Goal: Task Accomplishment & Management: Manage account settings

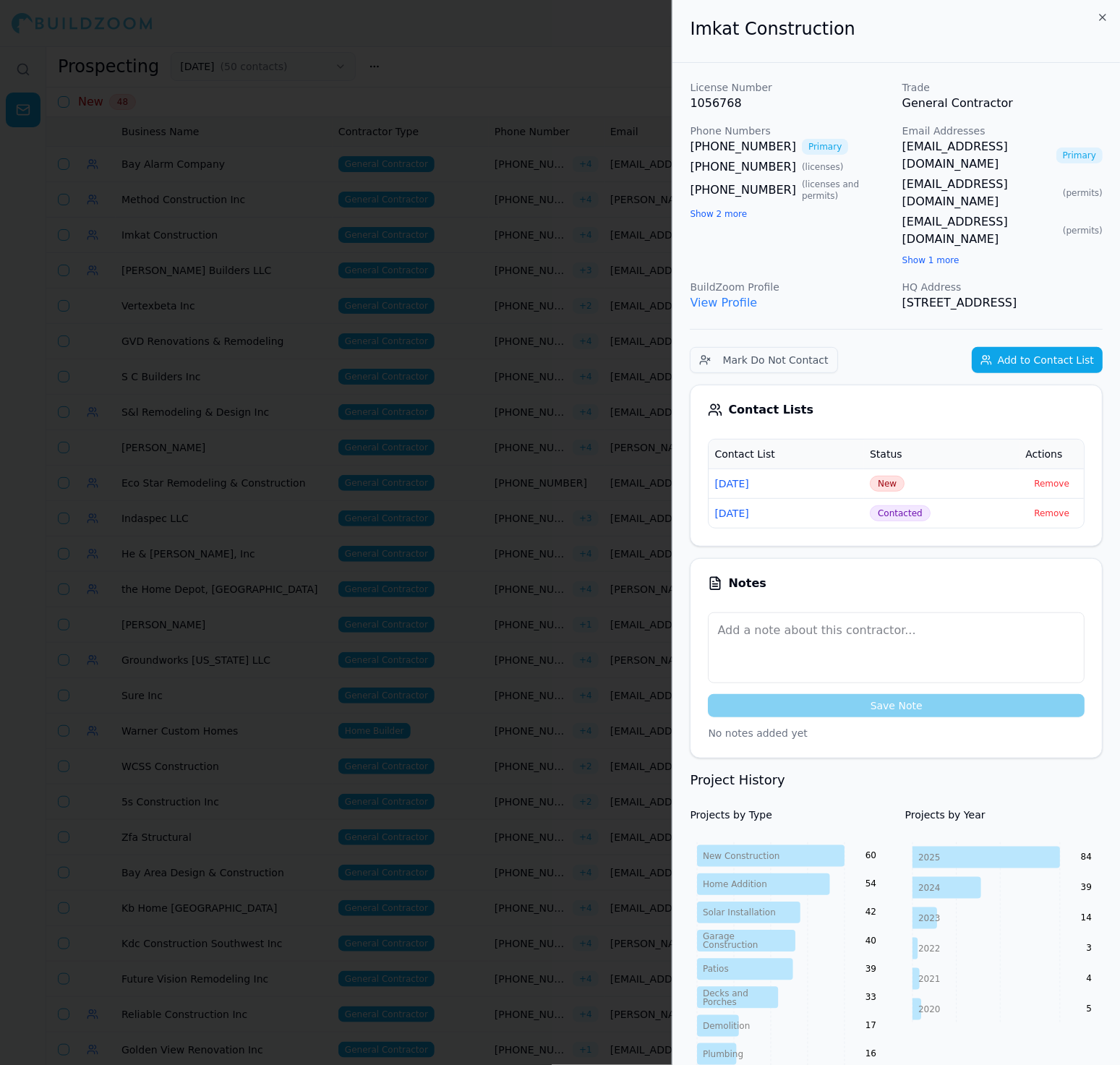
click at [888, 476] on span "New" at bounding box center [887, 484] width 35 height 16
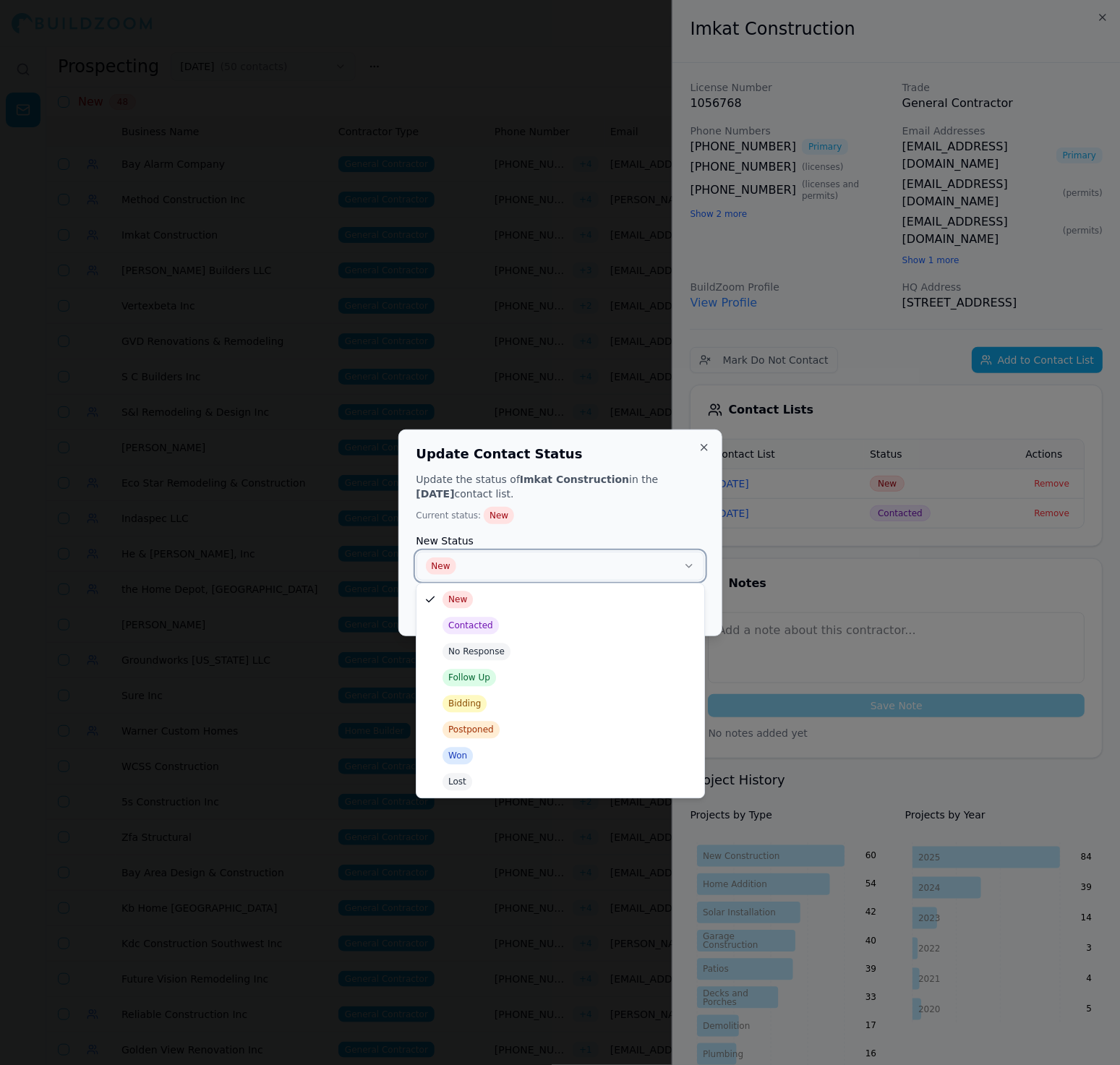
click at [671, 552] on button "New" at bounding box center [560, 566] width 288 height 28
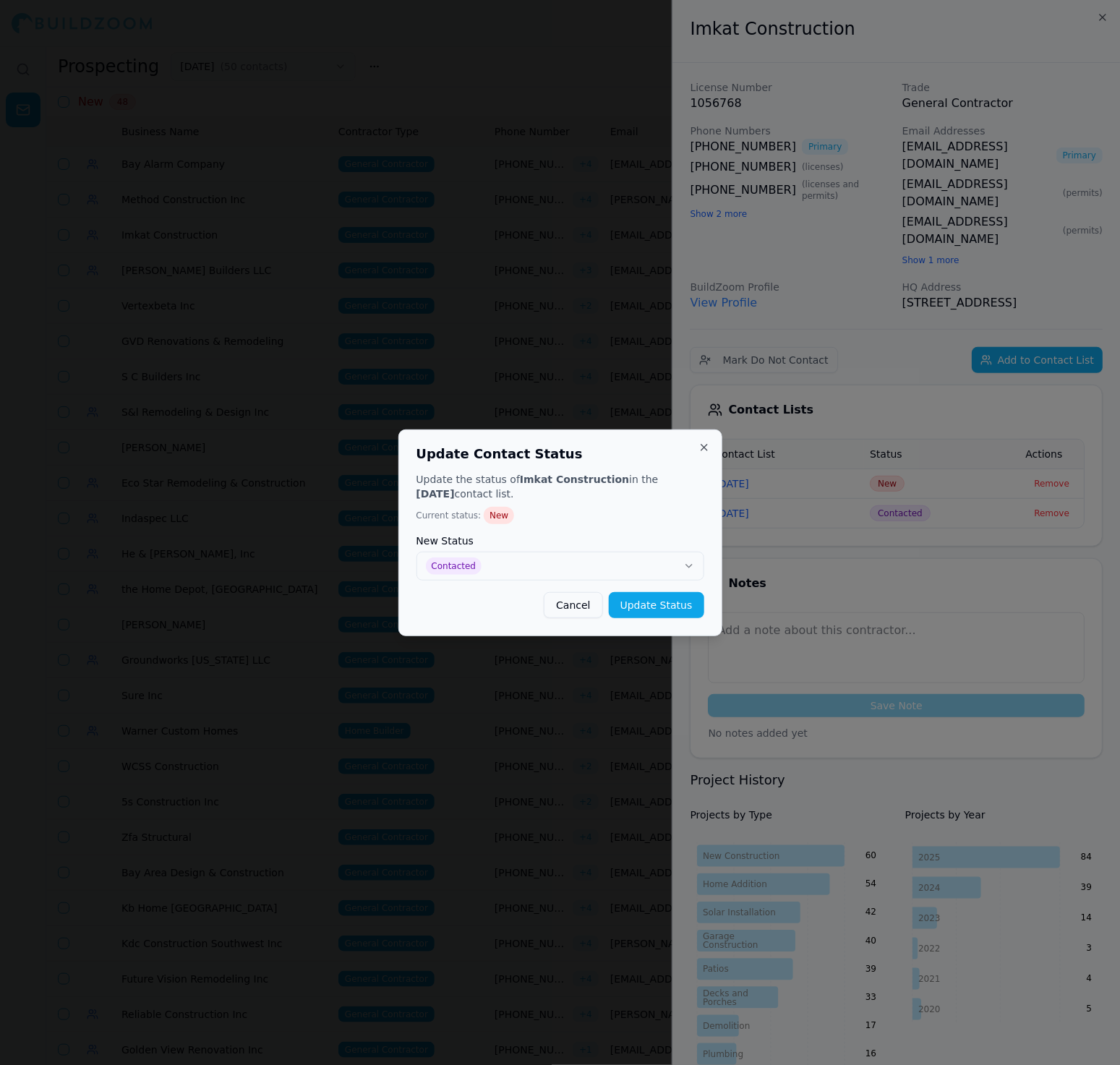
click at [668, 585] on div "Update the status of Imkat Construction in the [DATE] contact list. Current sta…" at bounding box center [560, 545] width 288 height 146
click at [661, 593] on button "Update Status" at bounding box center [656, 605] width 95 height 26
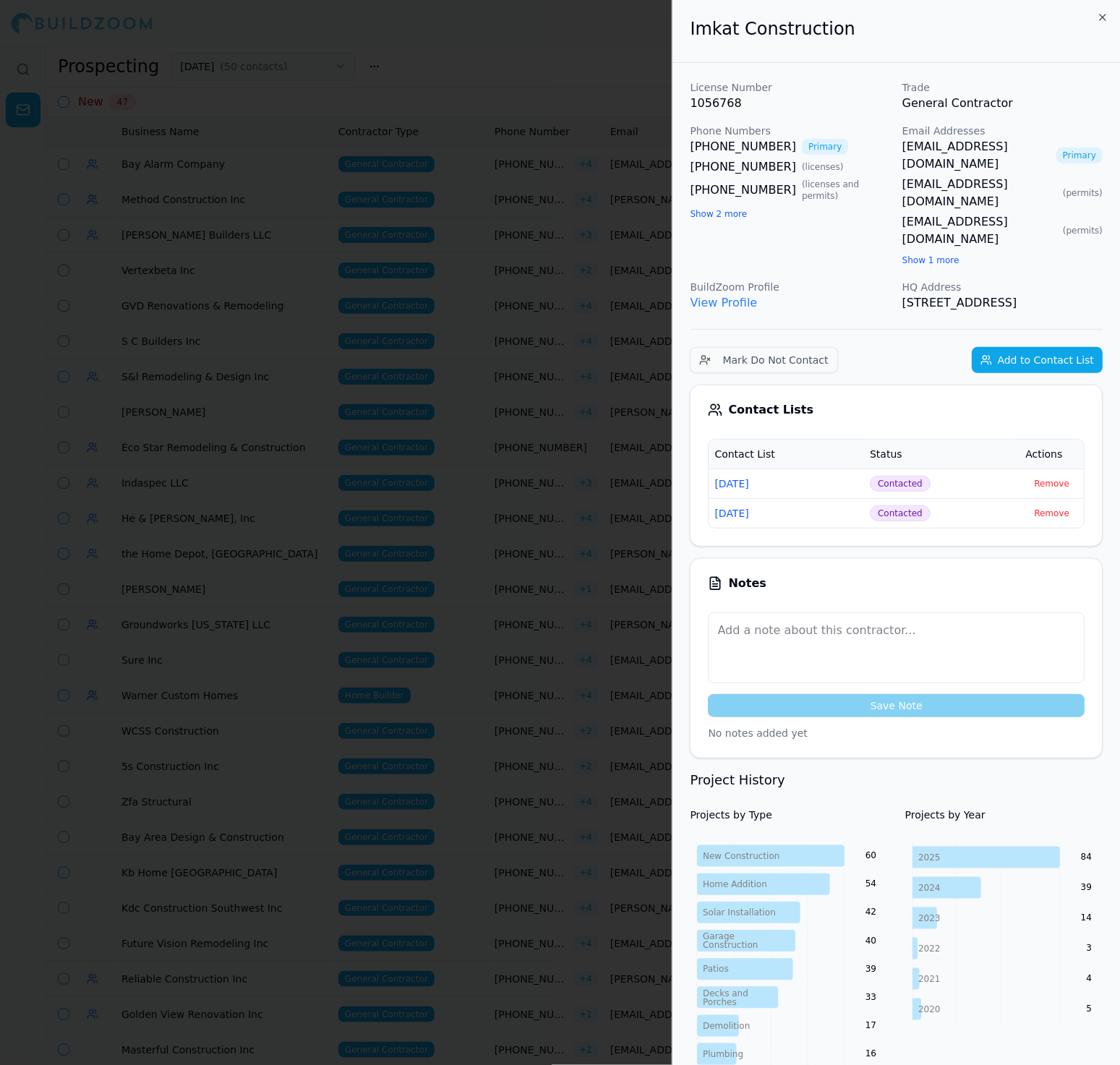
click at [436, 337] on div at bounding box center [560, 532] width 1120 height 1065
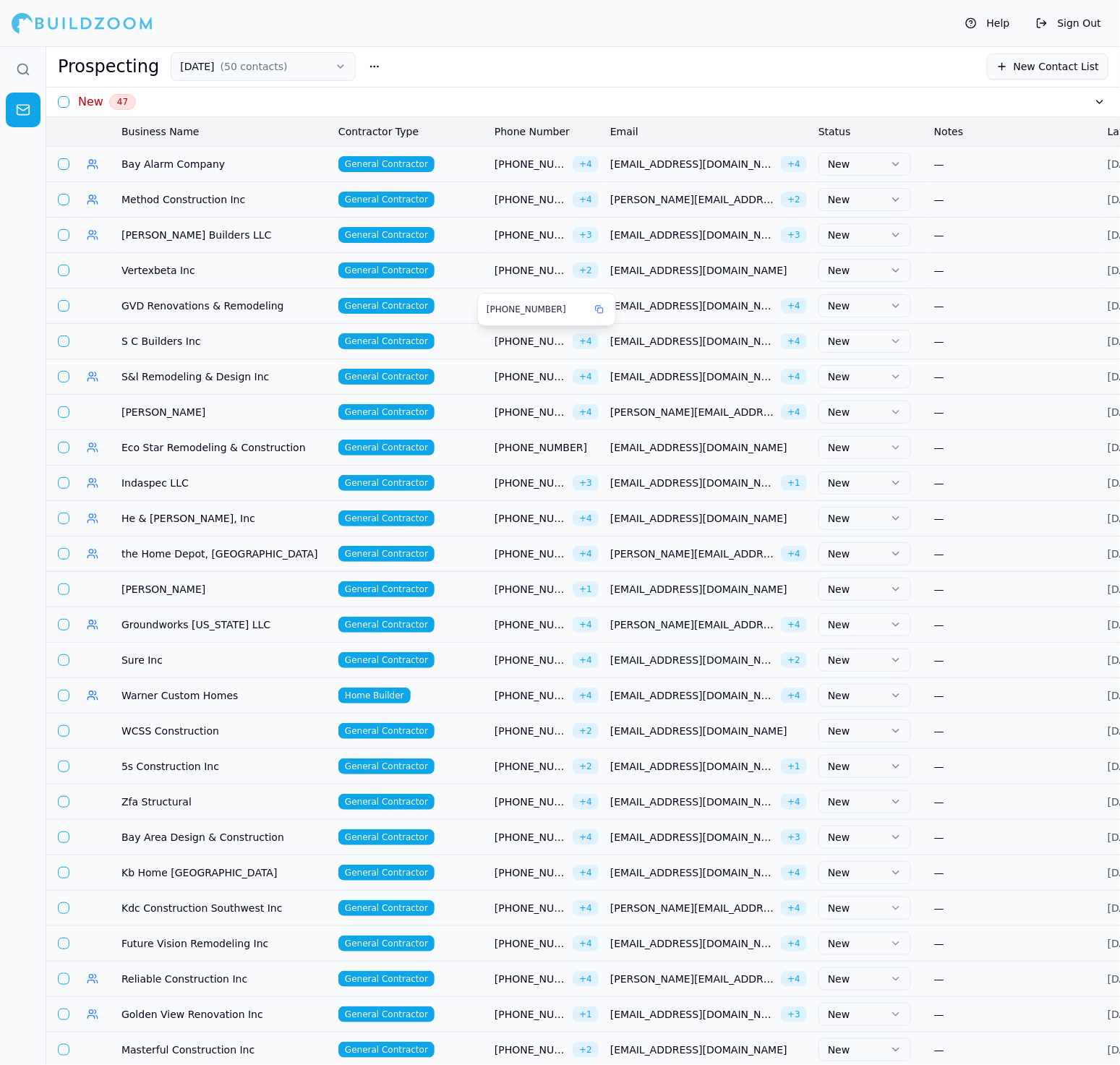
click at [539, 339] on span "[PHONE_NUMBER]" at bounding box center [530, 341] width 72 height 14
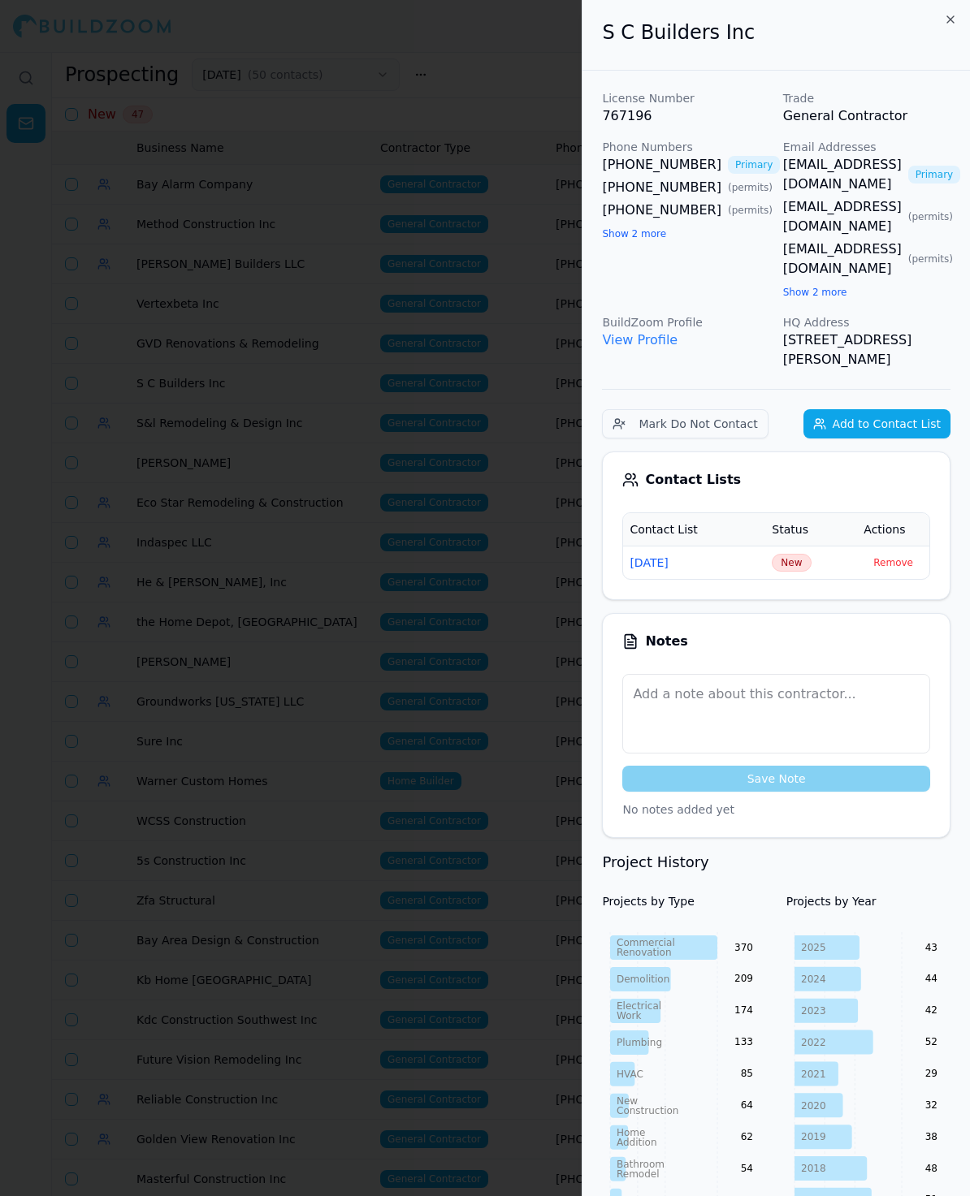
click at [732, 314] on p "BuildZoom Profile" at bounding box center [685, 322] width 167 height 16
drag, startPoint x: 754, startPoint y: 32, endPoint x: 516, endPoint y: 32, distance: 238.8
click at [516, 52] on body "Help Sign Out Prospecting [DATE] ( 50 contacts ) New Contact List New 47 Busine…" at bounding box center [485, 624] width 970 height 1144
copy body "S C Builders Inc"
click at [782, 546] on td "New" at bounding box center [811, 562] width 92 height 33
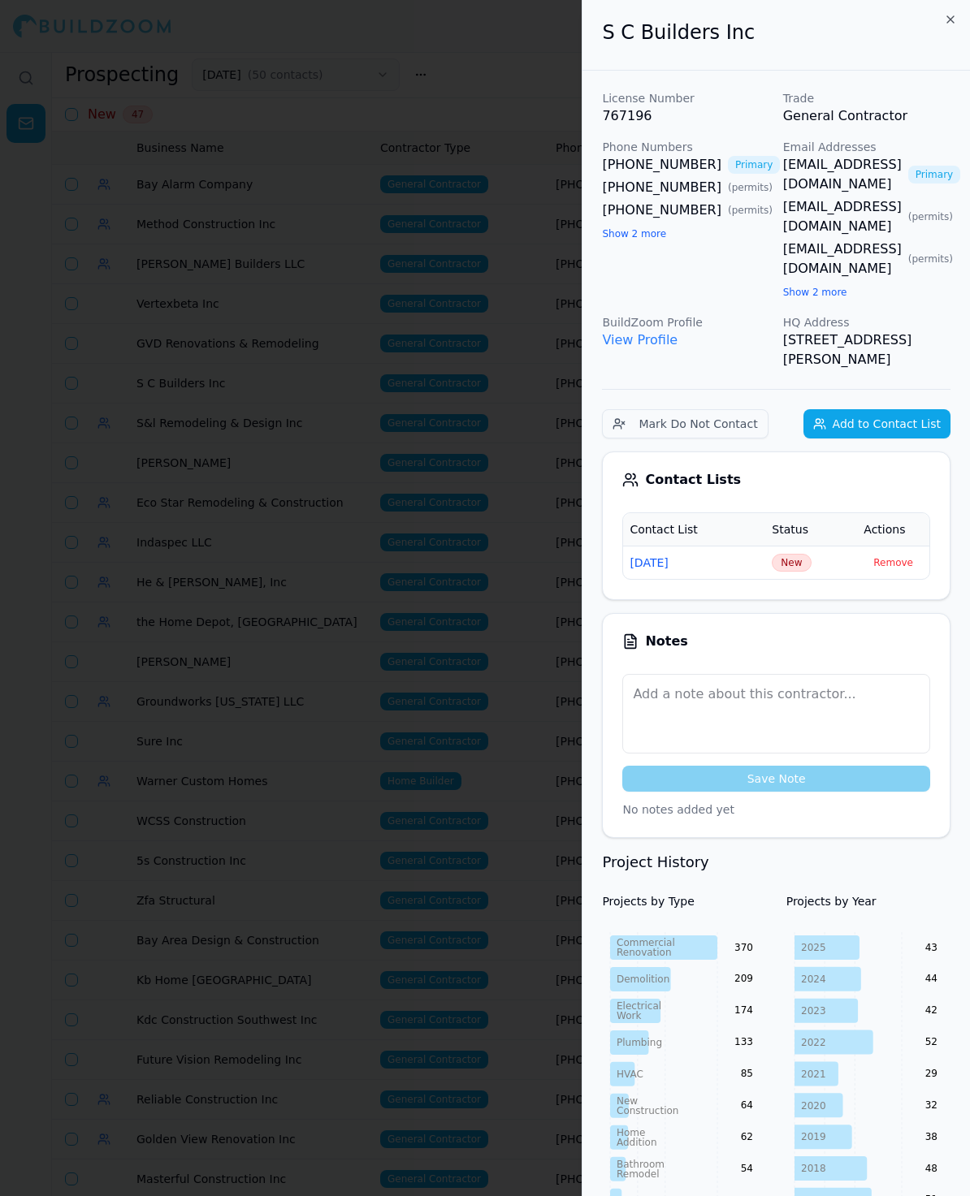
click at [780, 554] on span "New" at bounding box center [790, 563] width 39 height 18
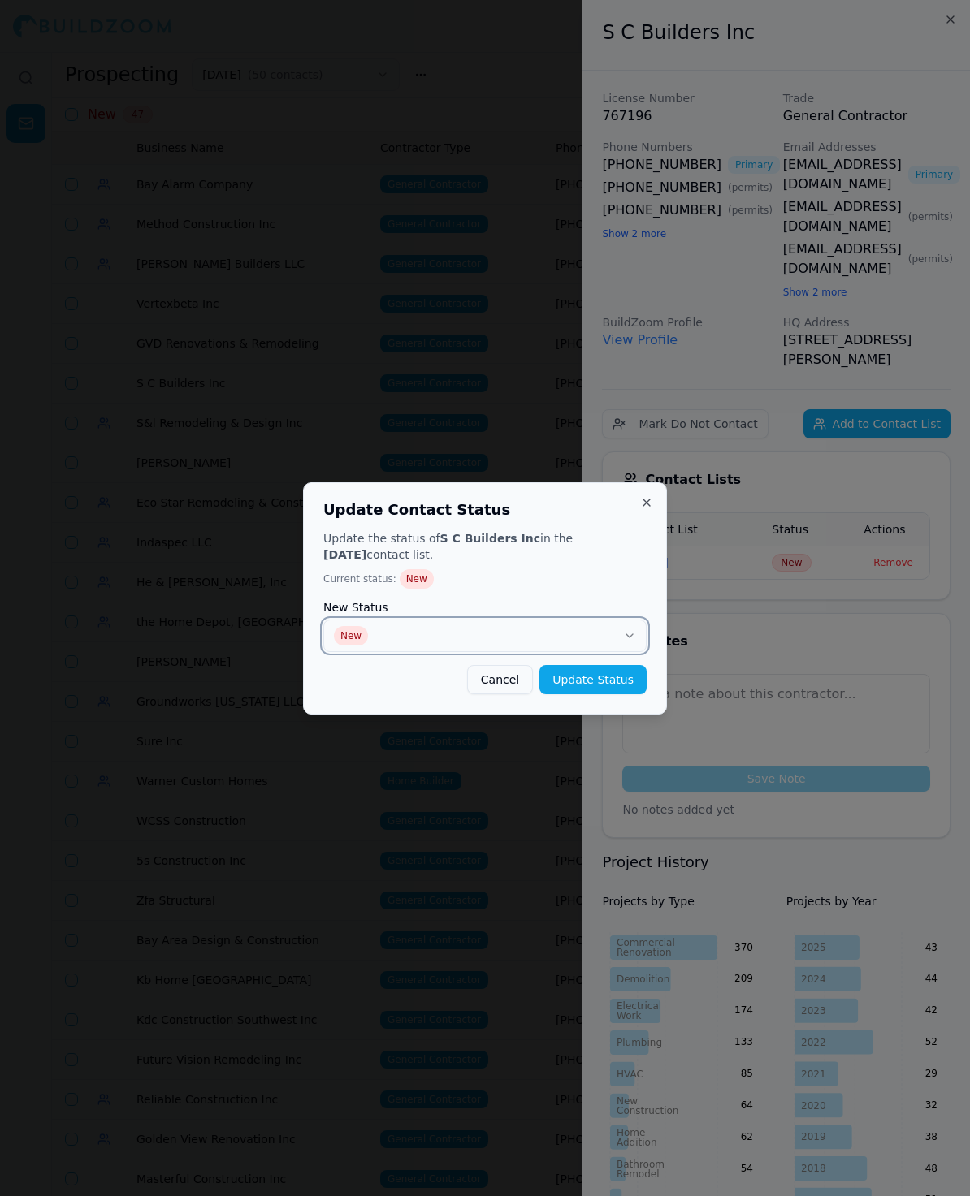
click at [529, 629] on button "New" at bounding box center [484, 636] width 323 height 32
click at [610, 684] on button "Update Status" at bounding box center [592, 679] width 107 height 29
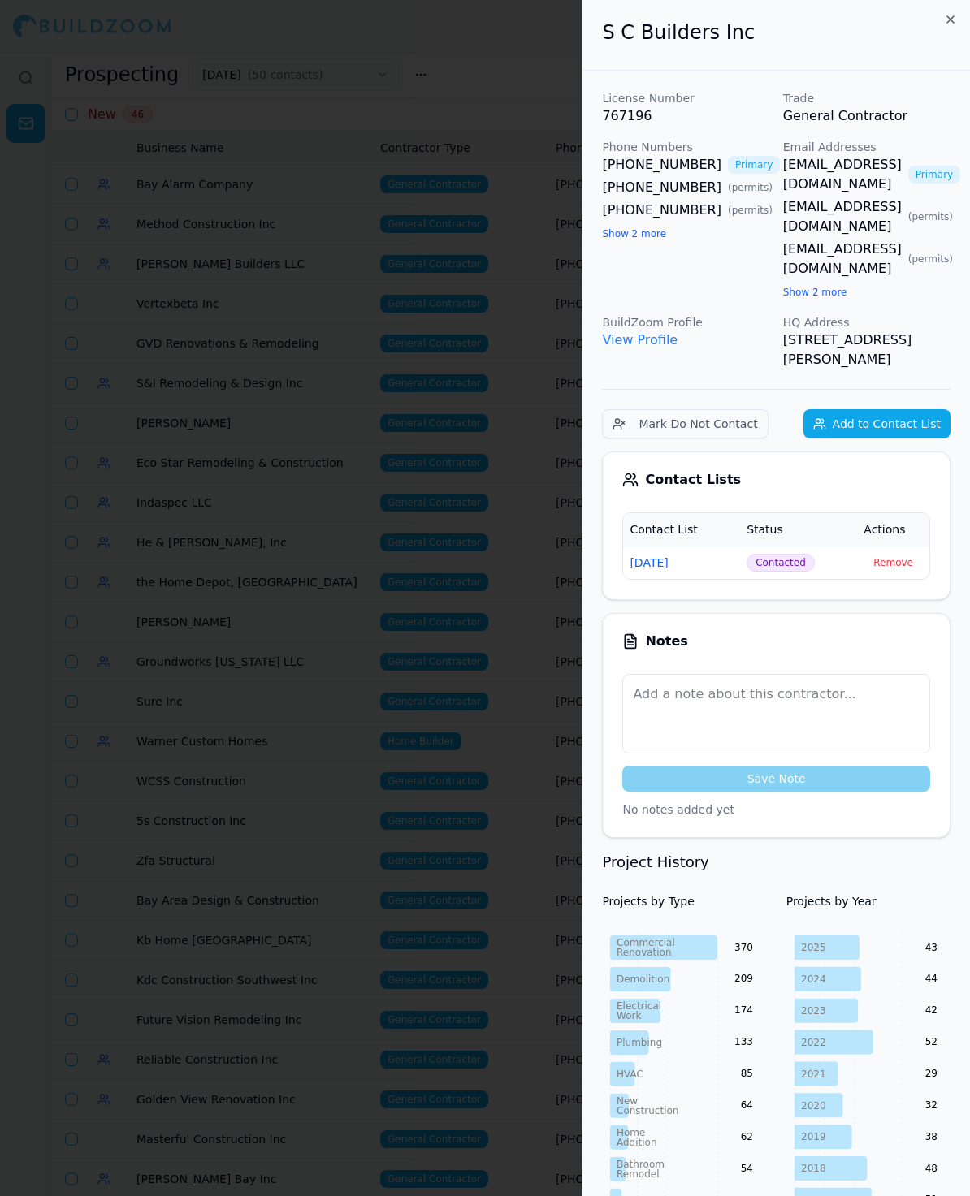
click at [305, 309] on div at bounding box center [485, 598] width 970 height 1196
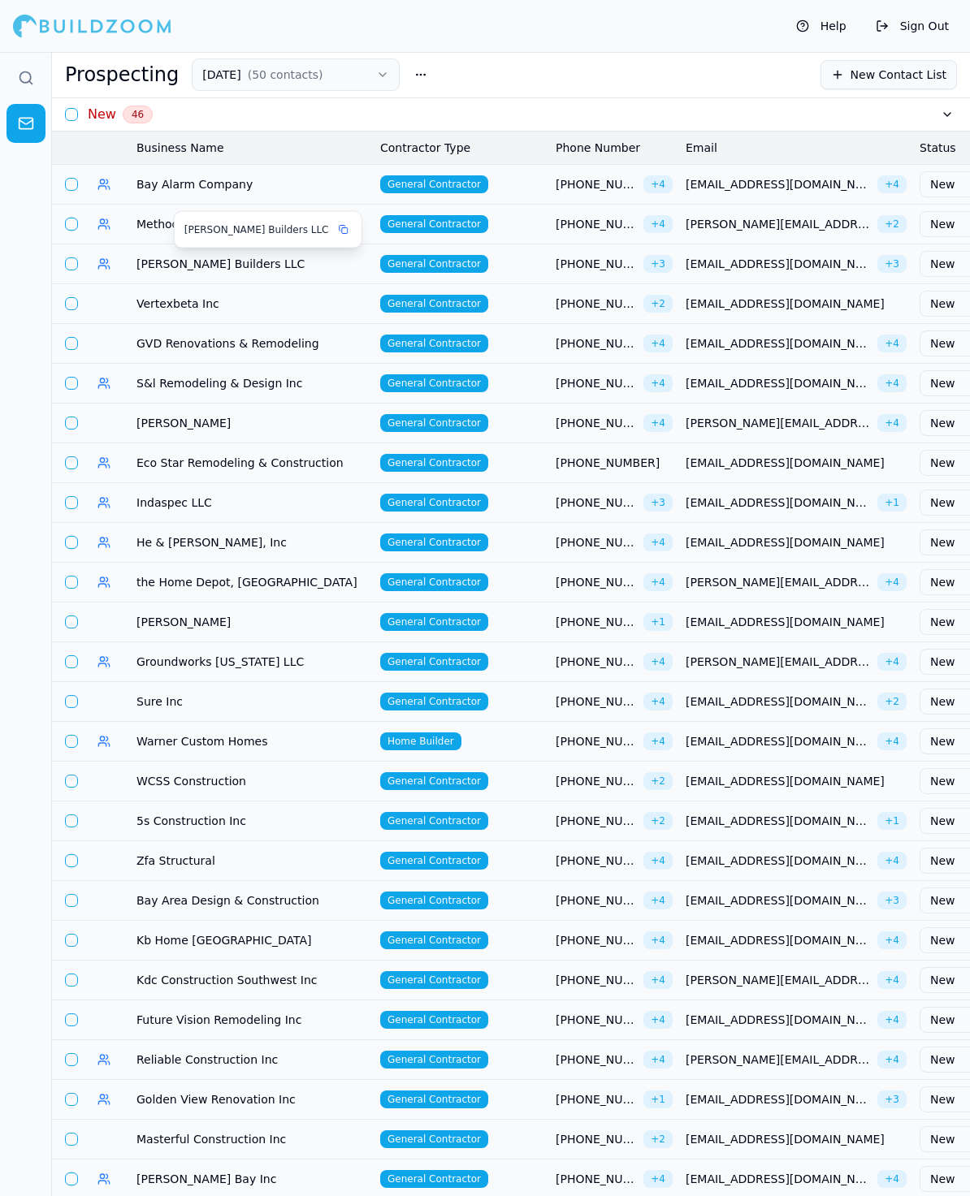
click at [155, 249] on td "[PERSON_NAME] Builders LLC" at bounding box center [252, 264] width 244 height 40
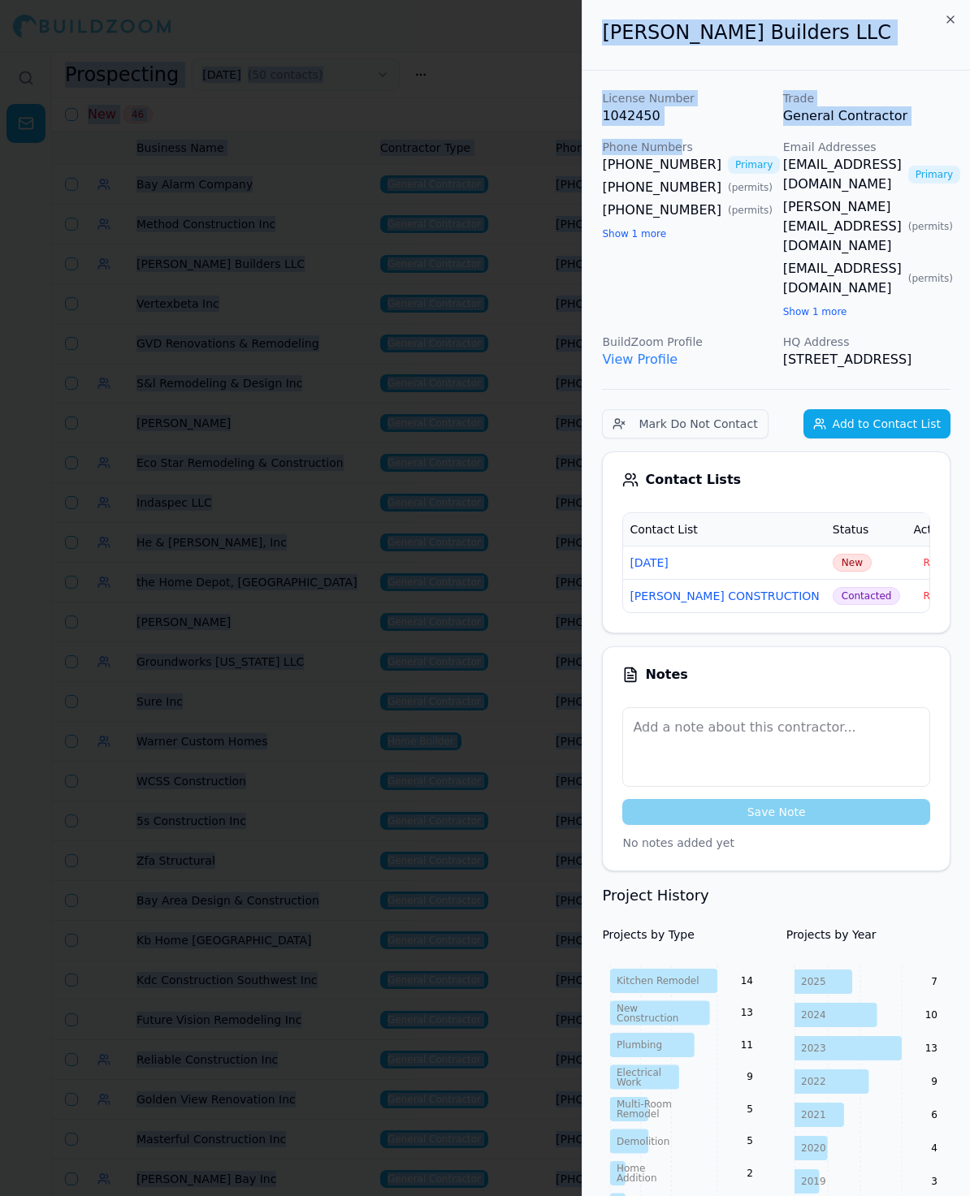
drag, startPoint x: 675, startPoint y: 153, endPoint x: -240, endPoint y: 408, distance: 949.3
click at [0, 408] on html "Help Sign Out Prospecting [DATE] ( 50 contacts ) New Contact List New 46 Busine…" at bounding box center [485, 598] width 970 height 1196
click at [721, 119] on p "1042450" at bounding box center [685, 115] width 167 height 19
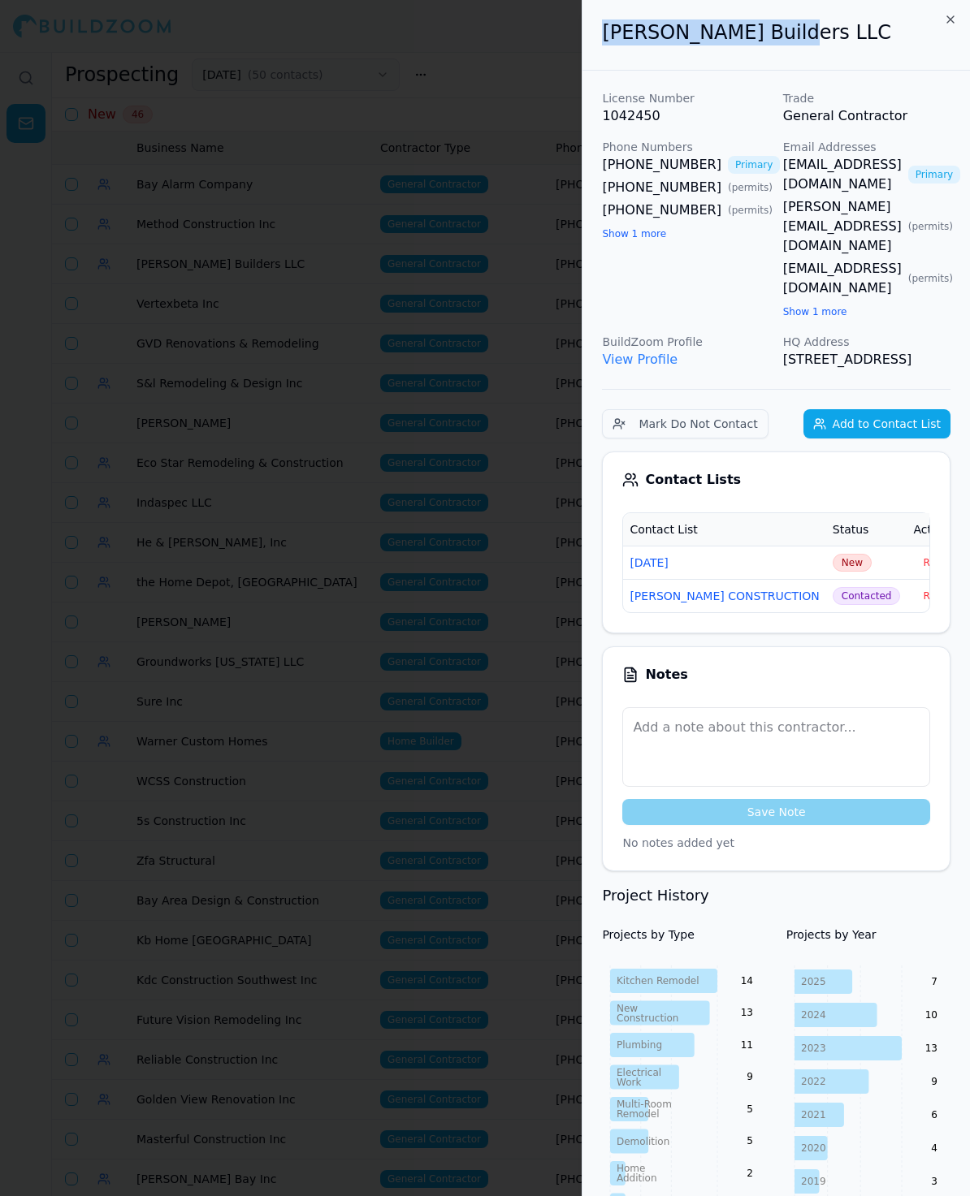
drag, startPoint x: 786, startPoint y: 45, endPoint x: 573, endPoint y: 45, distance: 212.8
click at [573, 52] on body "Help Sign Out Prospecting [DATE] ( 50 contacts ) New Contact List New 46 Busine…" at bounding box center [485, 624] width 970 height 1144
copy body "[PERSON_NAME] Builders LLC"
click at [832, 554] on span "New" at bounding box center [851, 563] width 39 height 18
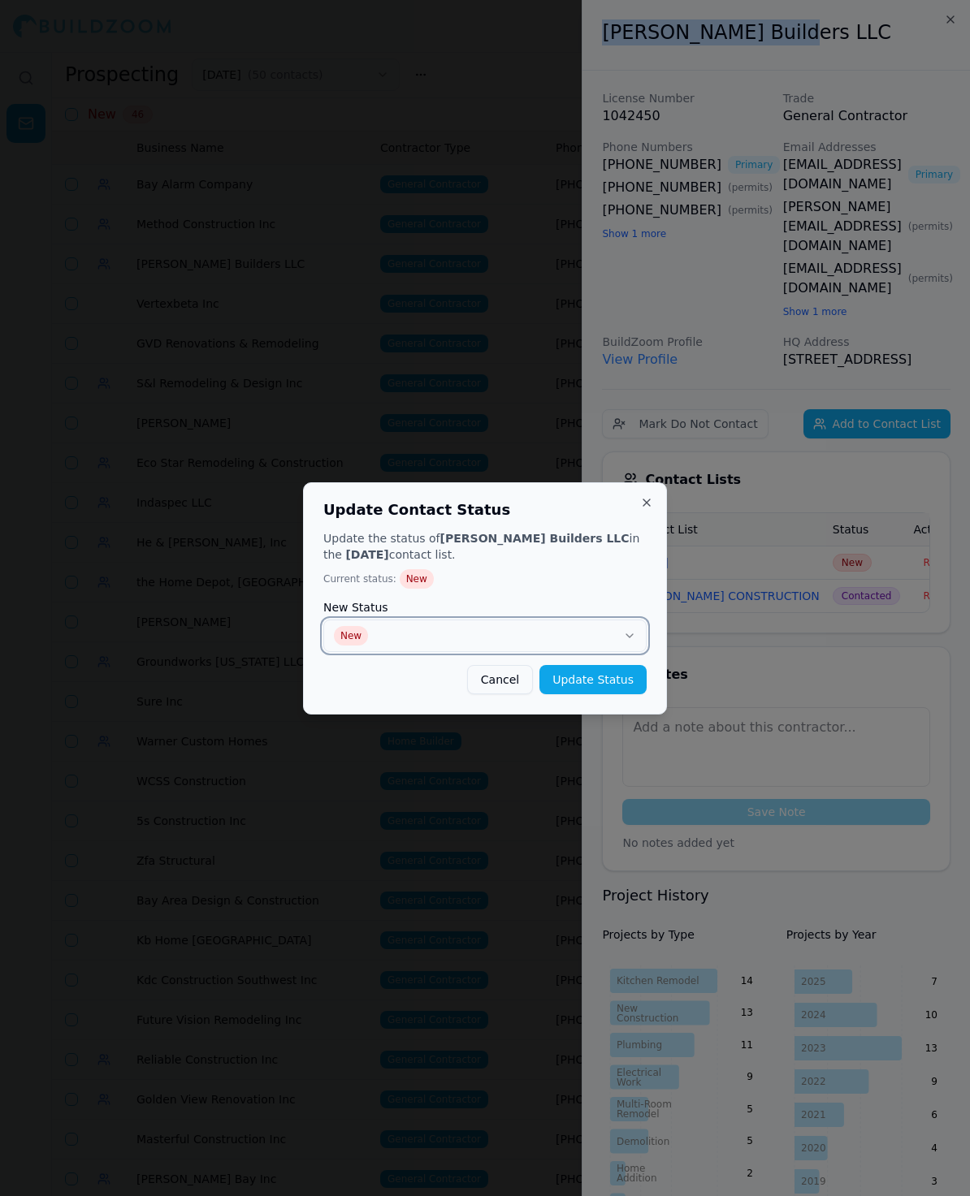
click at [504, 649] on button "New" at bounding box center [484, 636] width 323 height 32
click at [594, 675] on button "Update Status" at bounding box center [592, 679] width 107 height 29
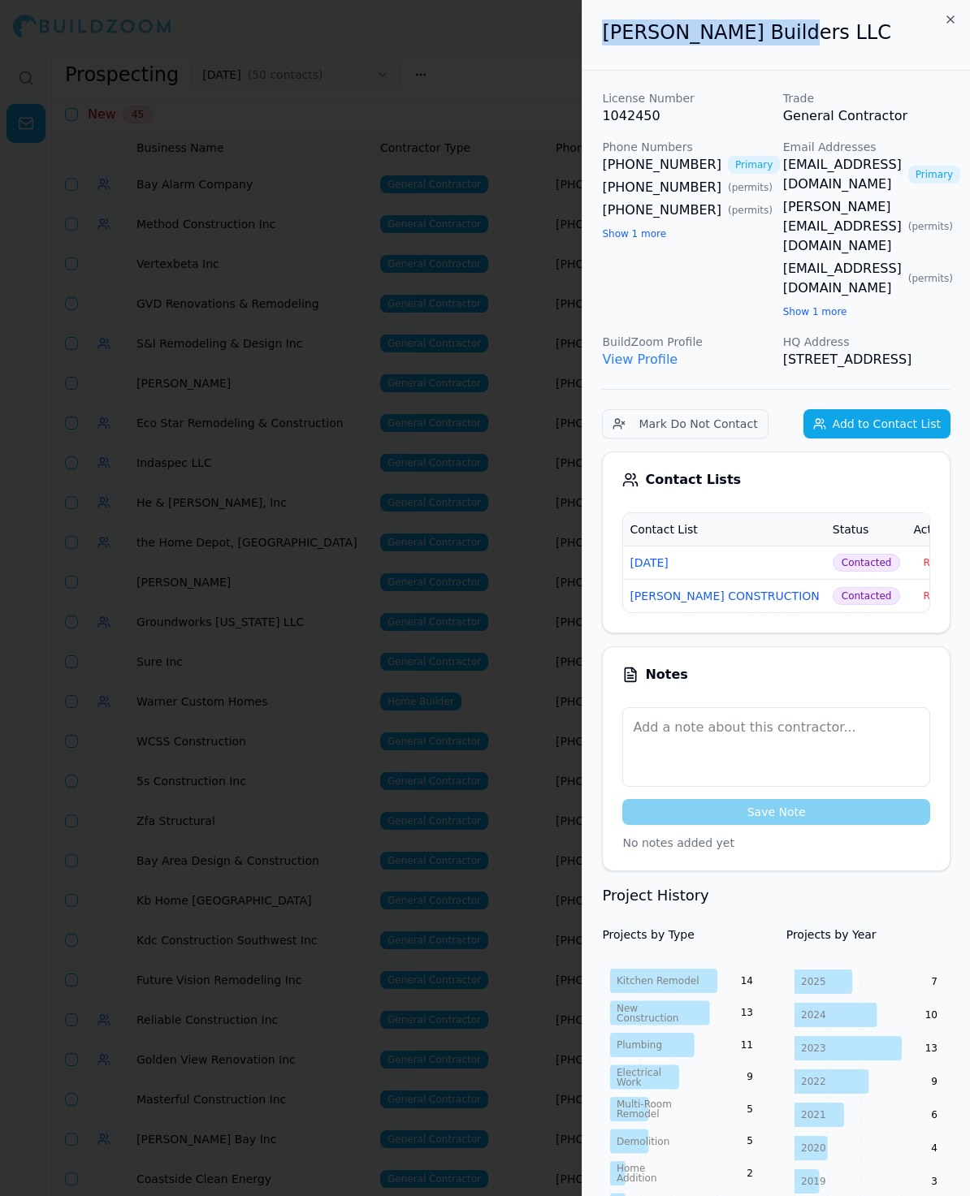
click at [284, 233] on div at bounding box center [485, 598] width 970 height 1196
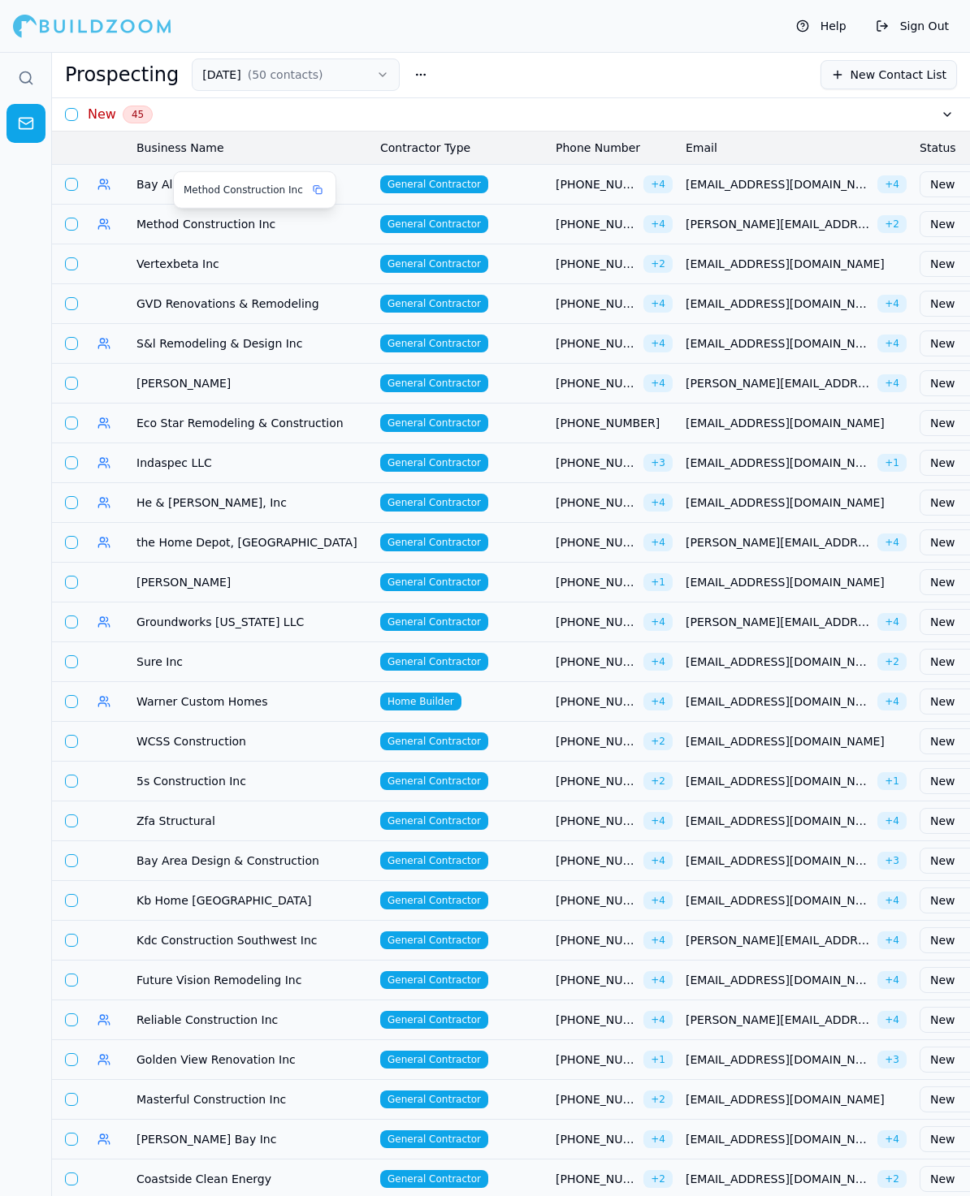
click at [205, 229] on span "Method Construction Inc" at bounding box center [251, 224] width 231 height 16
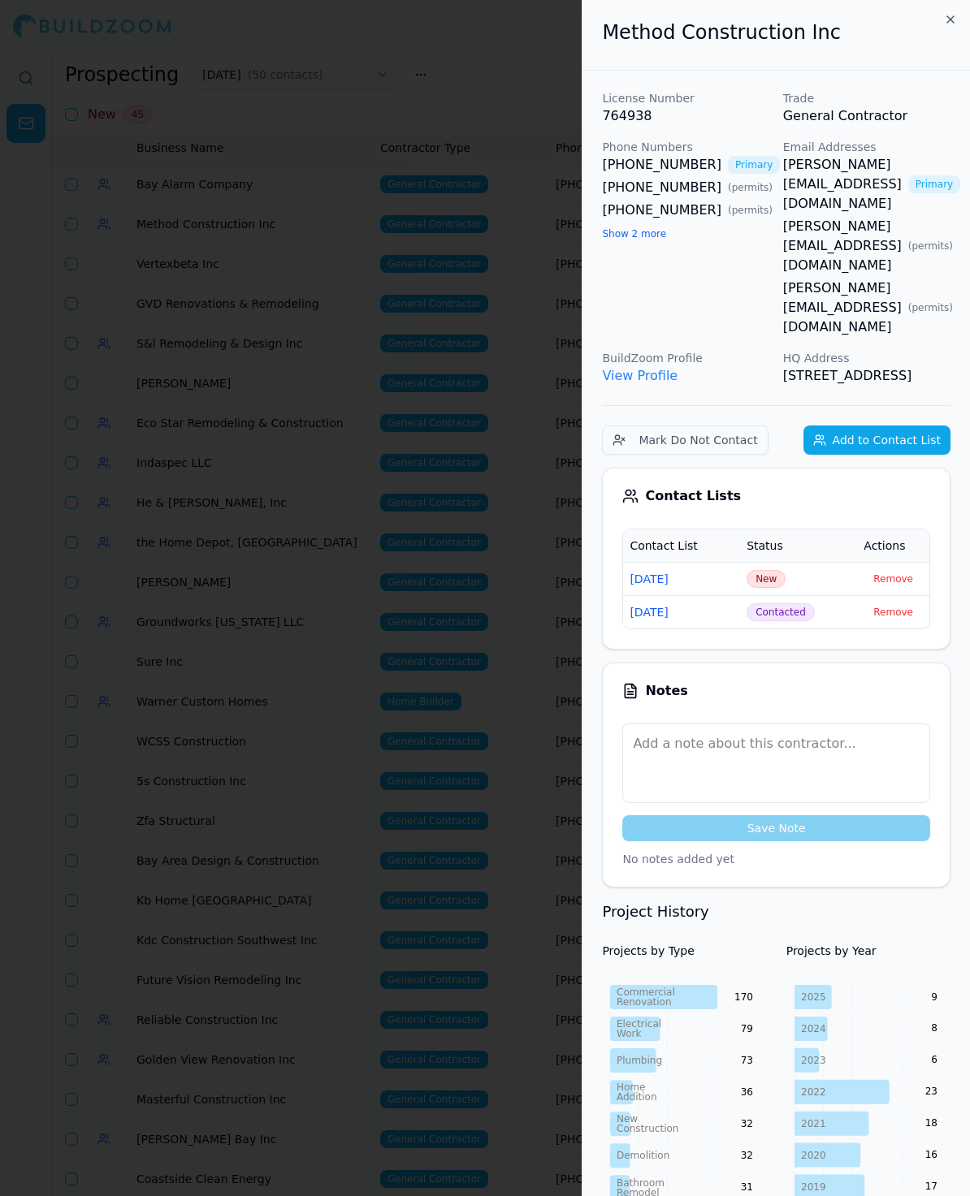
click at [726, 100] on p "License Number" at bounding box center [685, 98] width 167 height 16
drag, startPoint x: 650, startPoint y: 169, endPoint x: -708, endPoint y: 654, distance: 1441.8
drag, startPoint x: 669, startPoint y: 209, endPoint x: 680, endPoint y: 210, distance: 10.6
drag, startPoint x: 841, startPoint y: 37, endPoint x: 587, endPoint y: 34, distance: 254.2
click at [587, 34] on div "Method Construction Inc" at bounding box center [775, 35] width 387 height 71
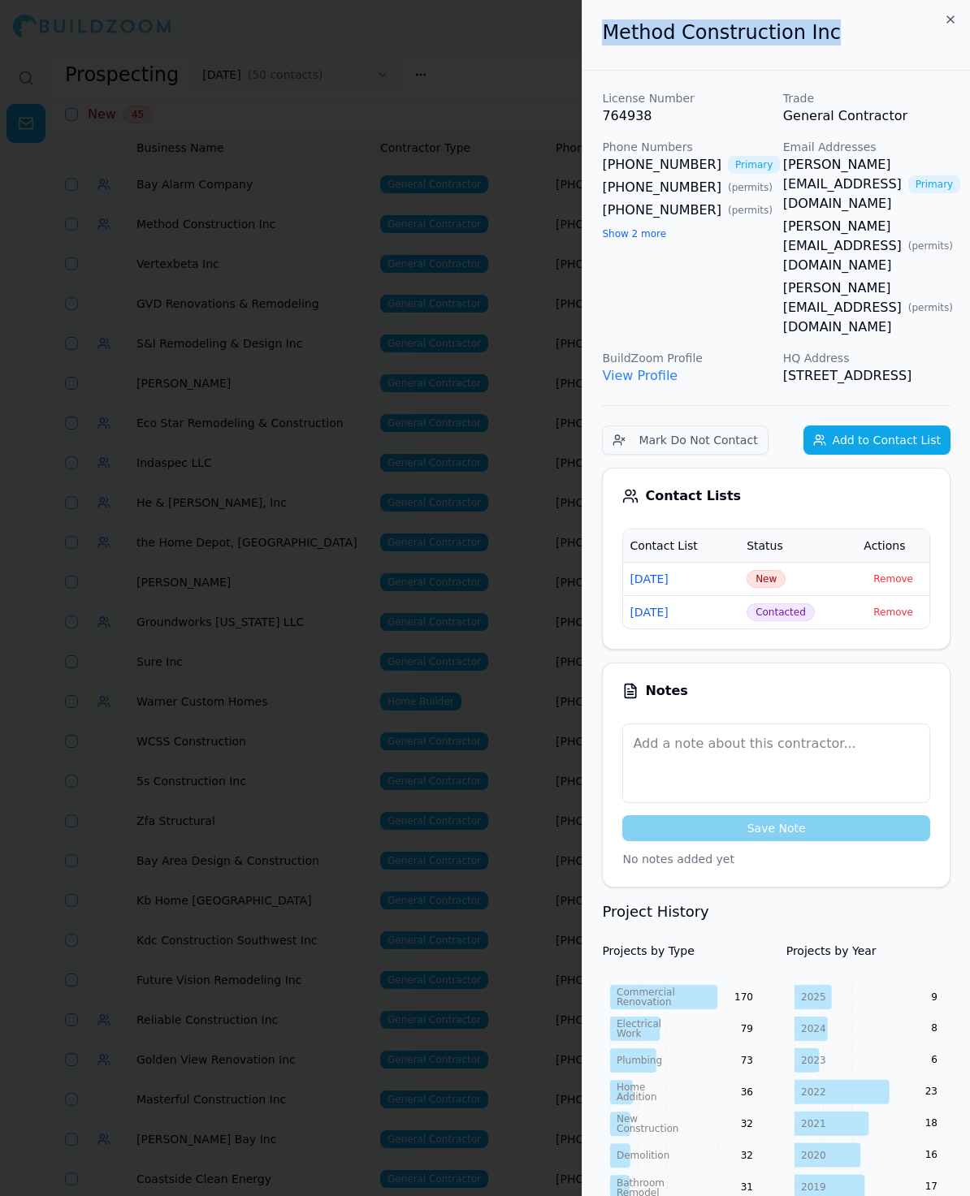
copy h2 "Method Construction Inc"
click at [758, 570] on span "New" at bounding box center [765, 579] width 39 height 18
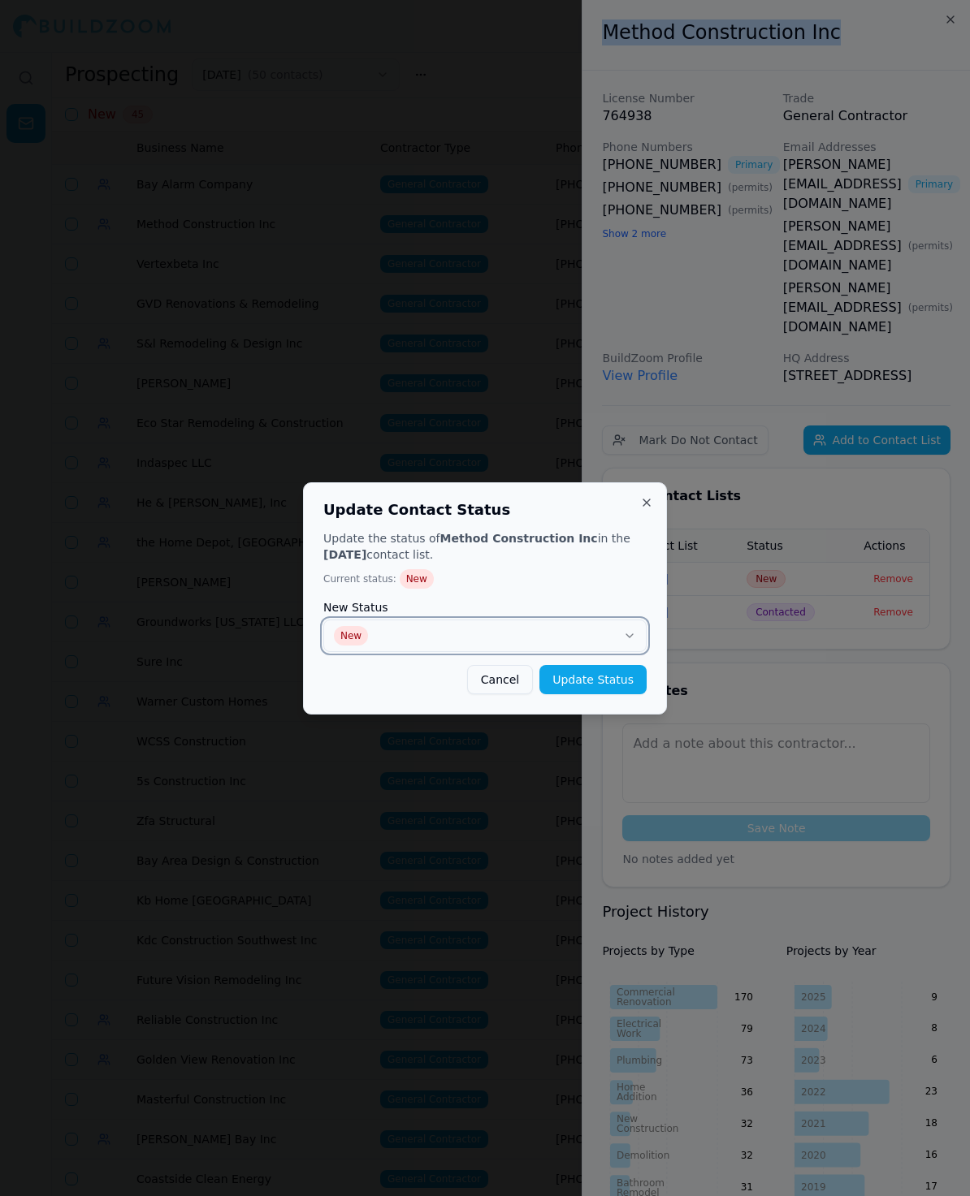
click at [456, 635] on button "New" at bounding box center [484, 636] width 323 height 32
click at [644, 691] on button "Update Status" at bounding box center [592, 679] width 107 height 29
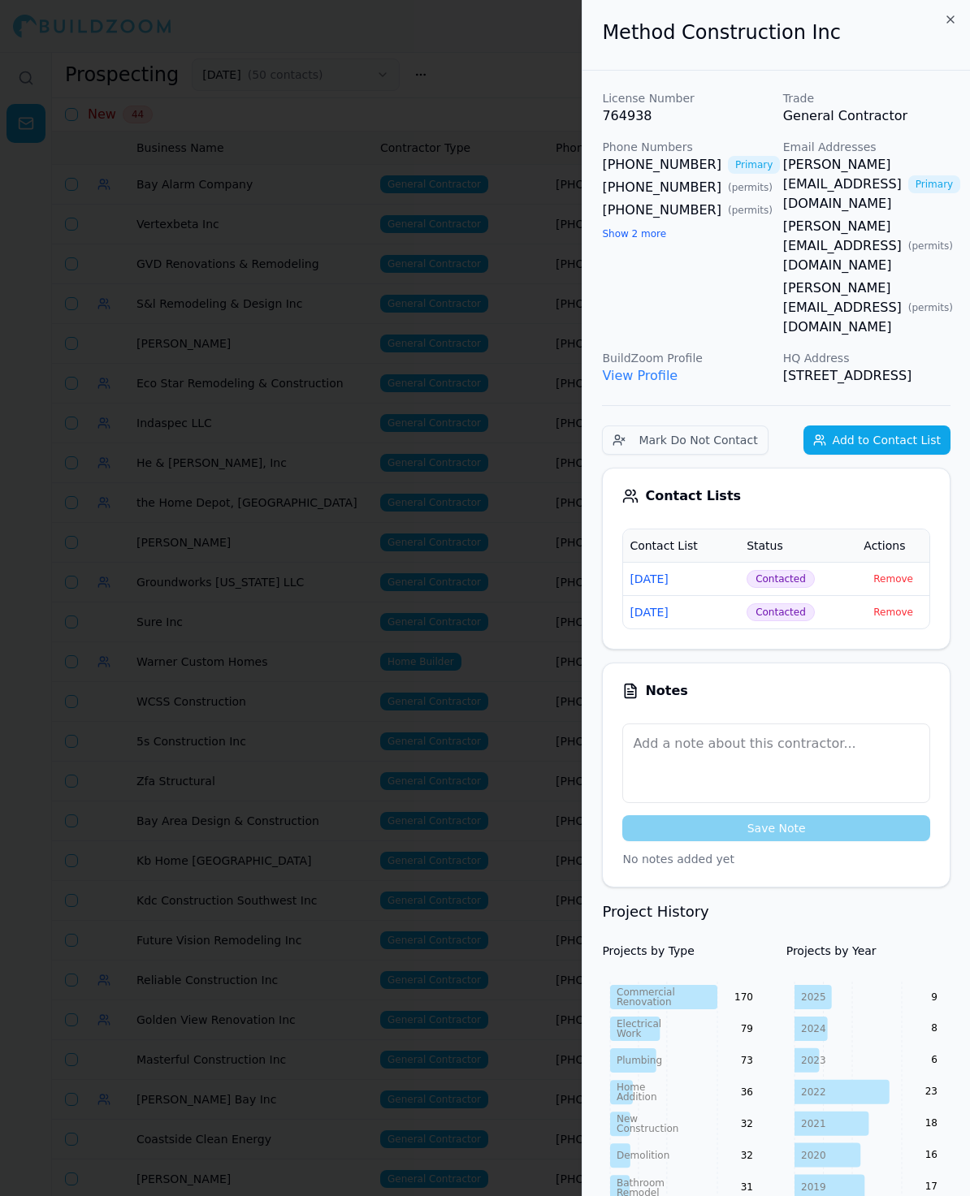
click at [376, 322] on div at bounding box center [485, 598] width 970 height 1196
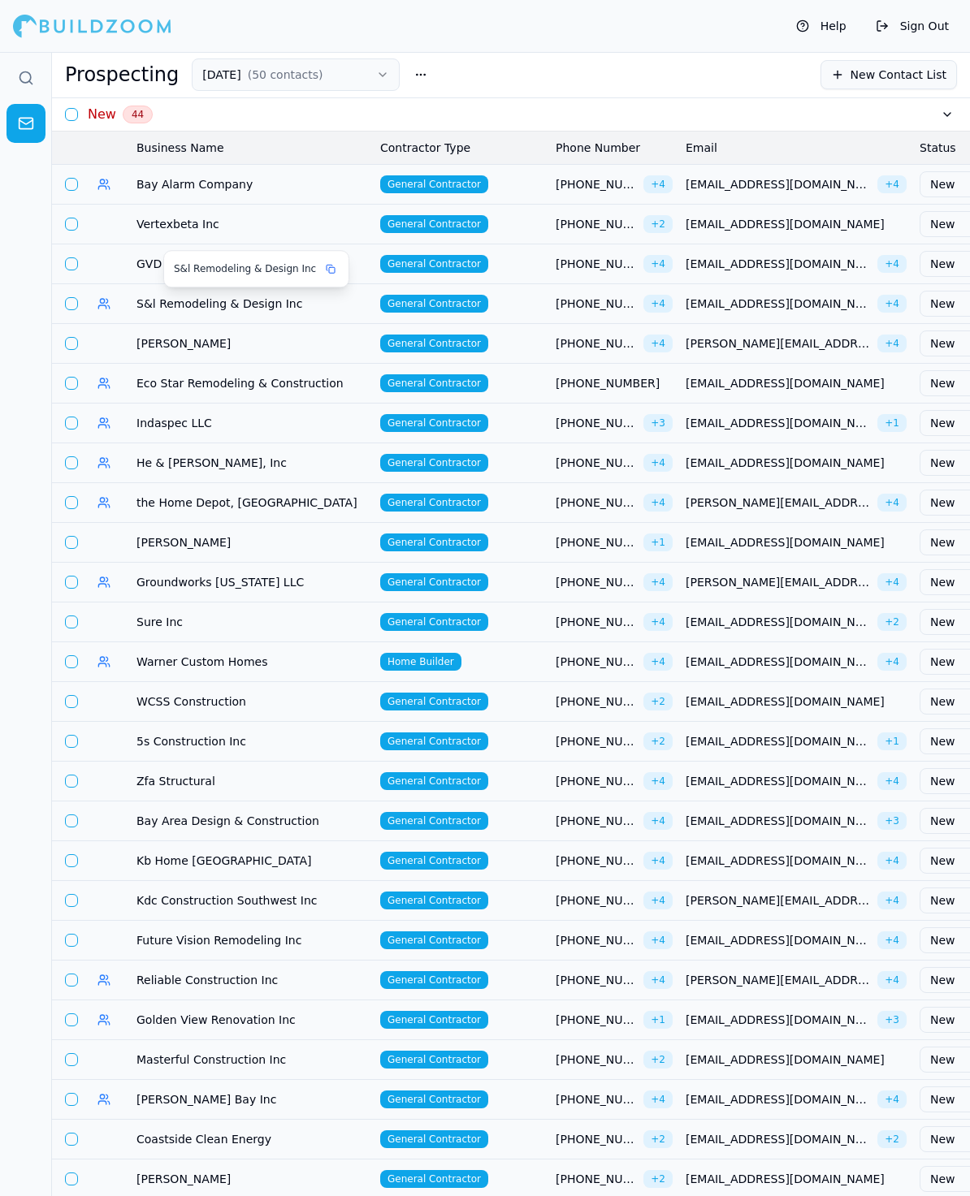
click at [244, 303] on span "S&l Remodeling & Design Inc" at bounding box center [251, 304] width 231 height 16
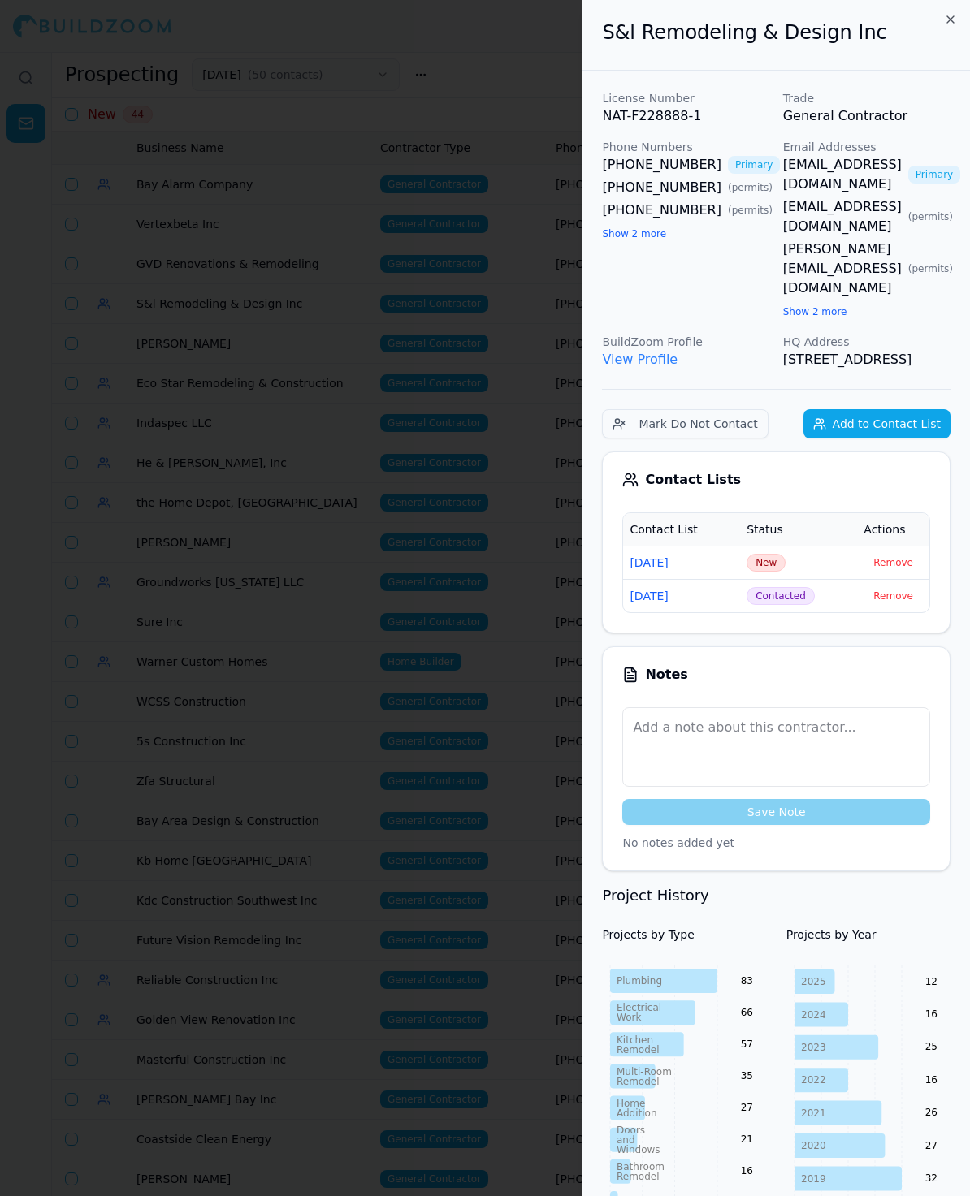
click at [756, 554] on span "New" at bounding box center [765, 563] width 39 height 18
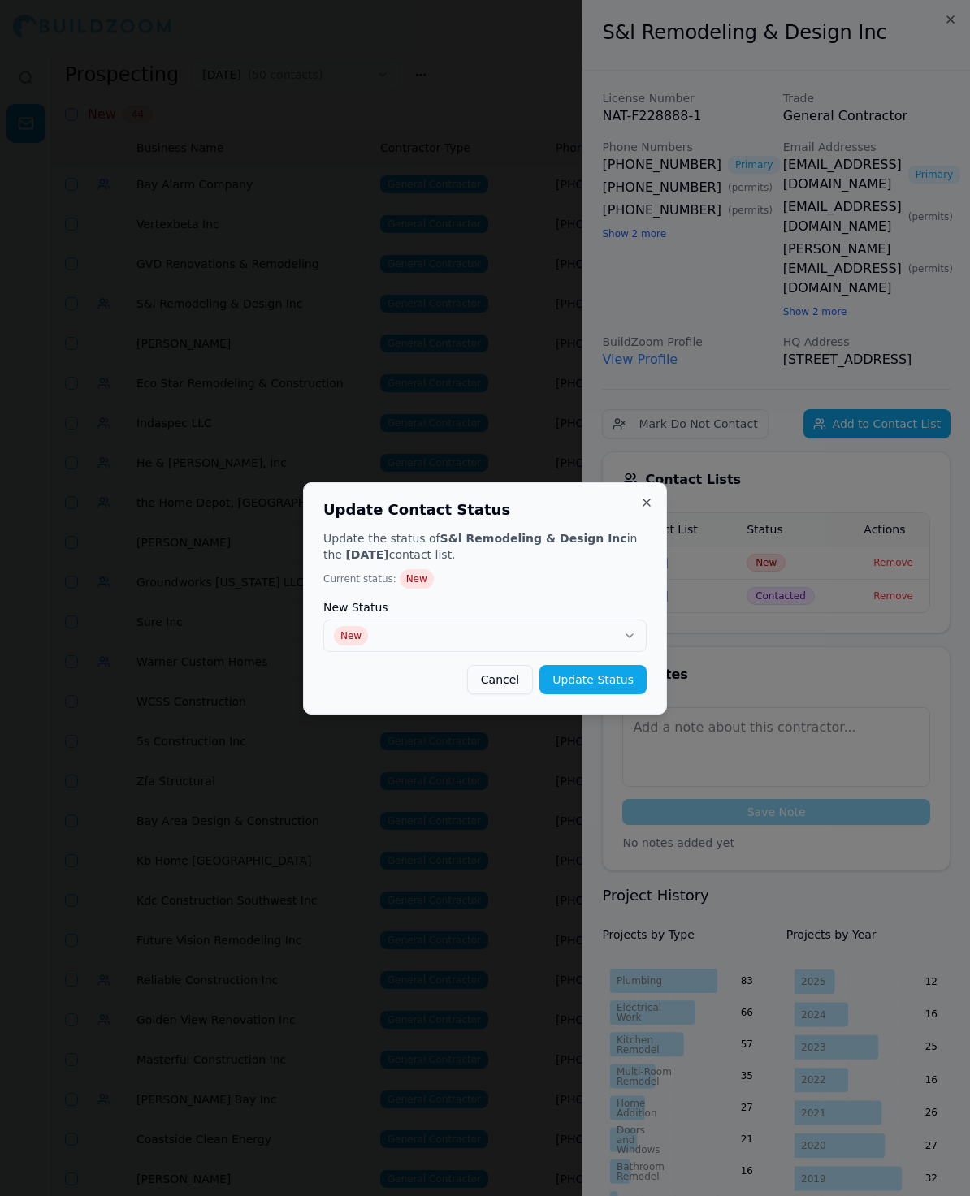
click at [446, 646] on button "New" at bounding box center [484, 636] width 323 height 32
click at [577, 671] on button "Update Status" at bounding box center [592, 679] width 107 height 29
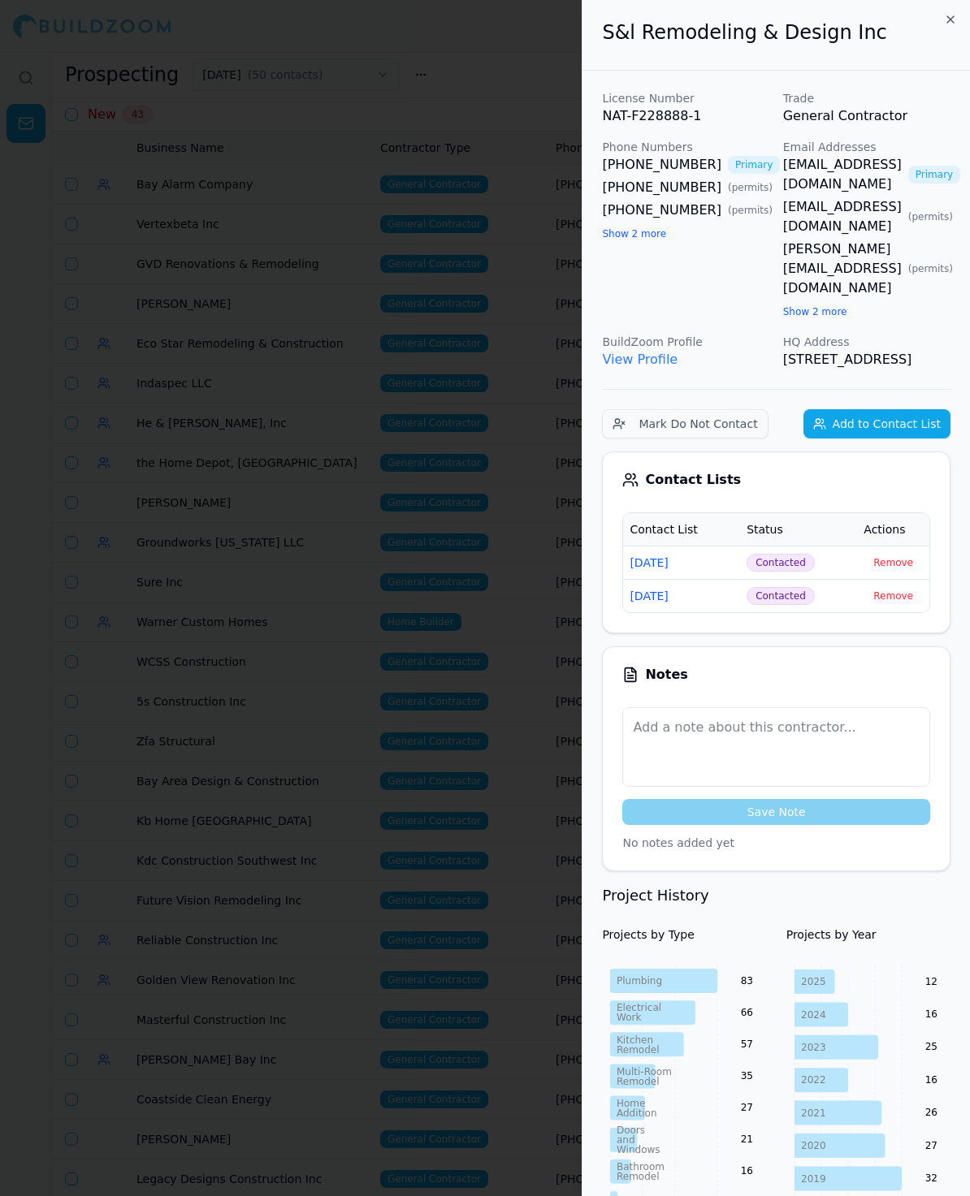
click at [286, 827] on div at bounding box center [485, 598] width 970 height 1196
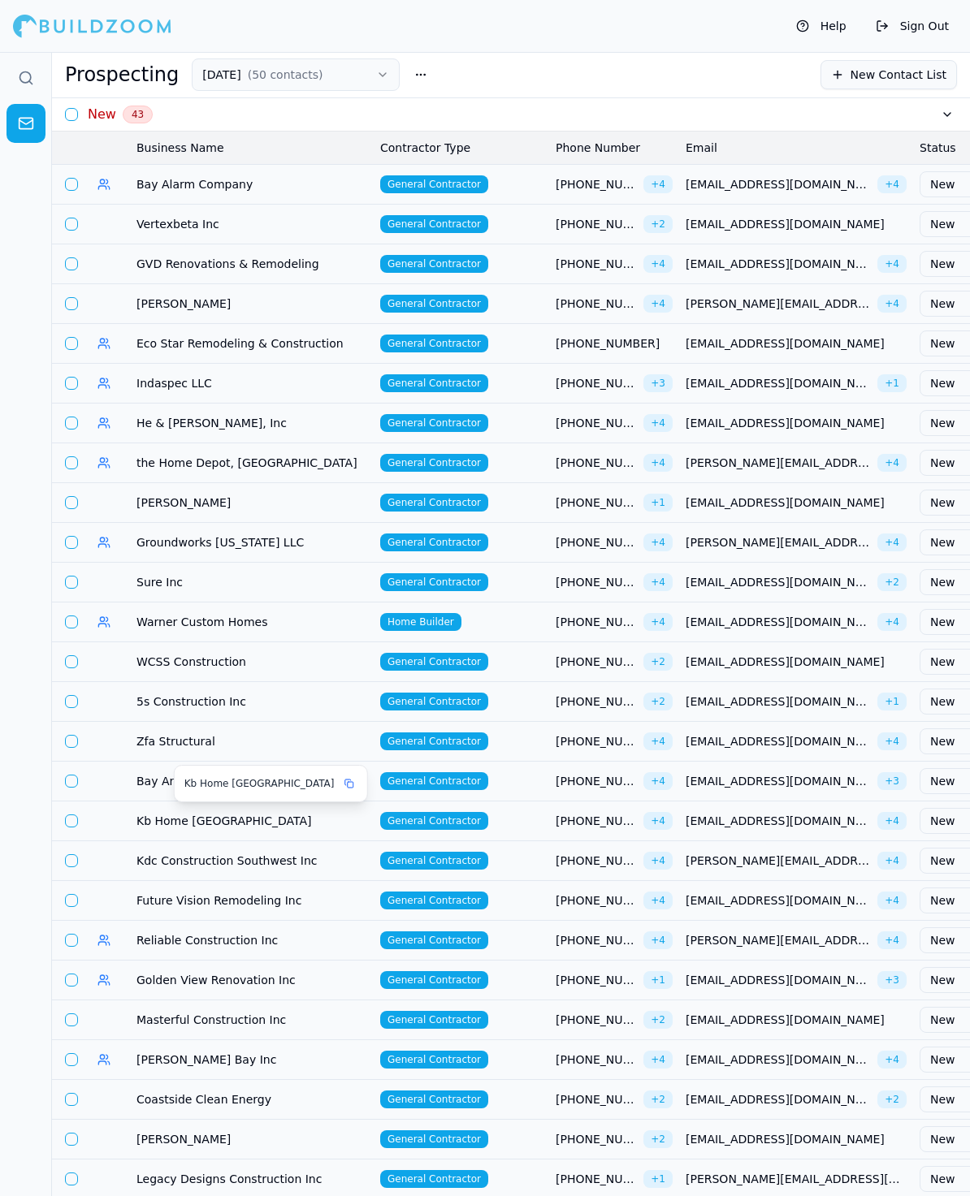
click at [188, 821] on span "Kb Home [GEOGRAPHIC_DATA]" at bounding box center [251, 821] width 231 height 16
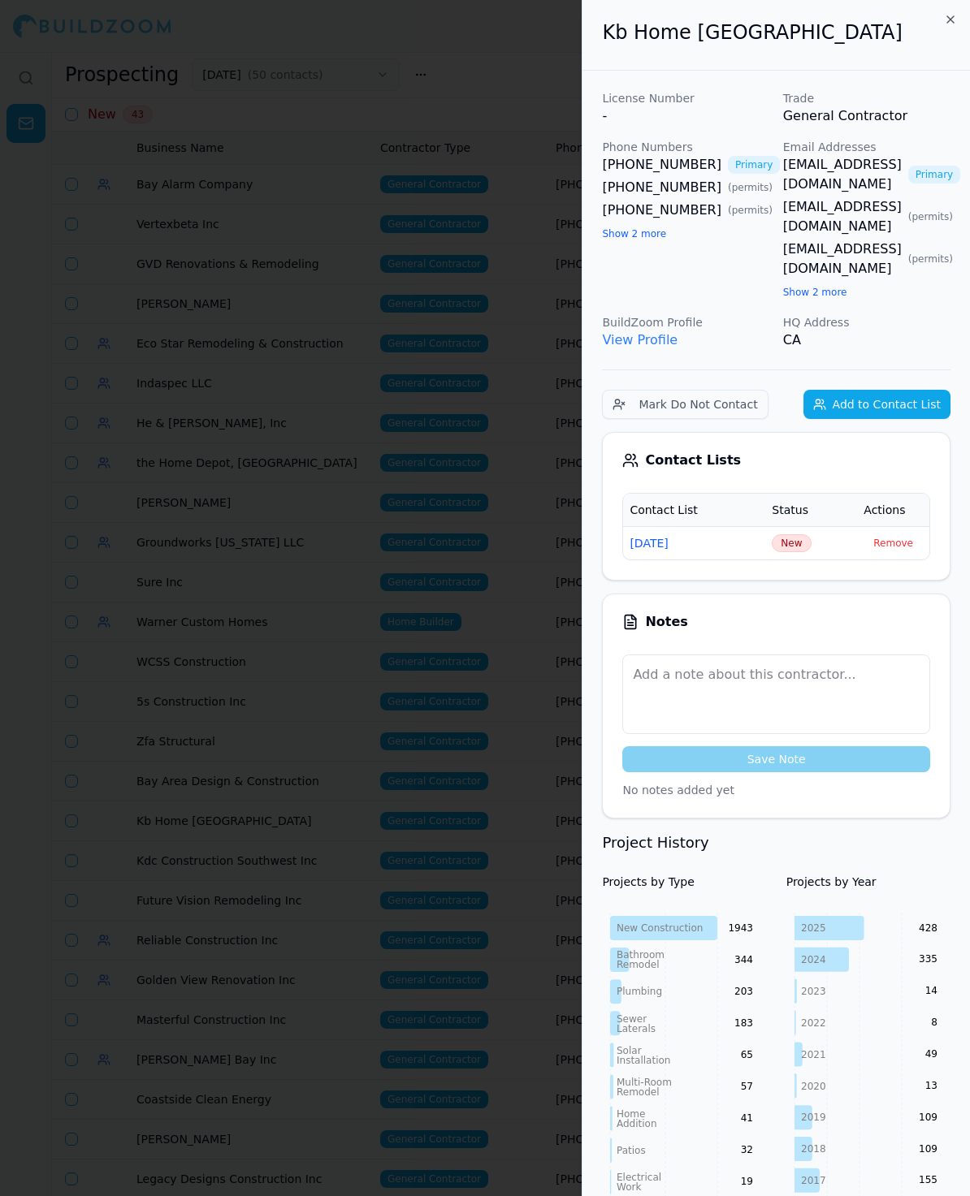
drag, startPoint x: 877, startPoint y: 216, endPoint x: 867, endPoint y: 216, distance: 9.7
drag, startPoint x: 810, startPoint y: 38, endPoint x: 572, endPoint y: 38, distance: 238.8
click at [572, 52] on body "Help Sign Out Prospecting [DATE] ( 50 contacts ) New Contact List New 43 Busine…" at bounding box center [485, 624] width 970 height 1144
copy body "Kb Home [GEOGRAPHIC_DATA]"
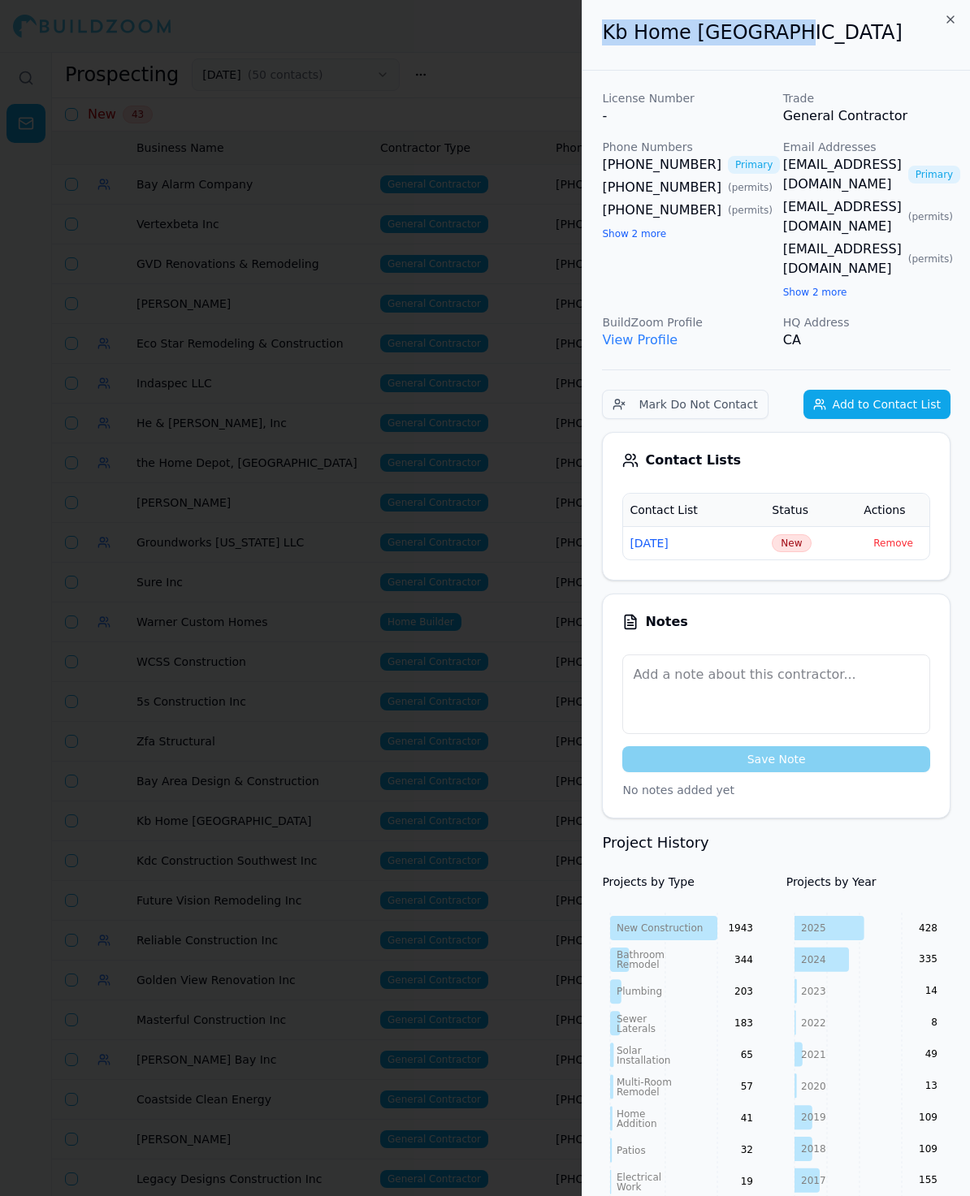
click at [782, 534] on span "New" at bounding box center [790, 543] width 39 height 18
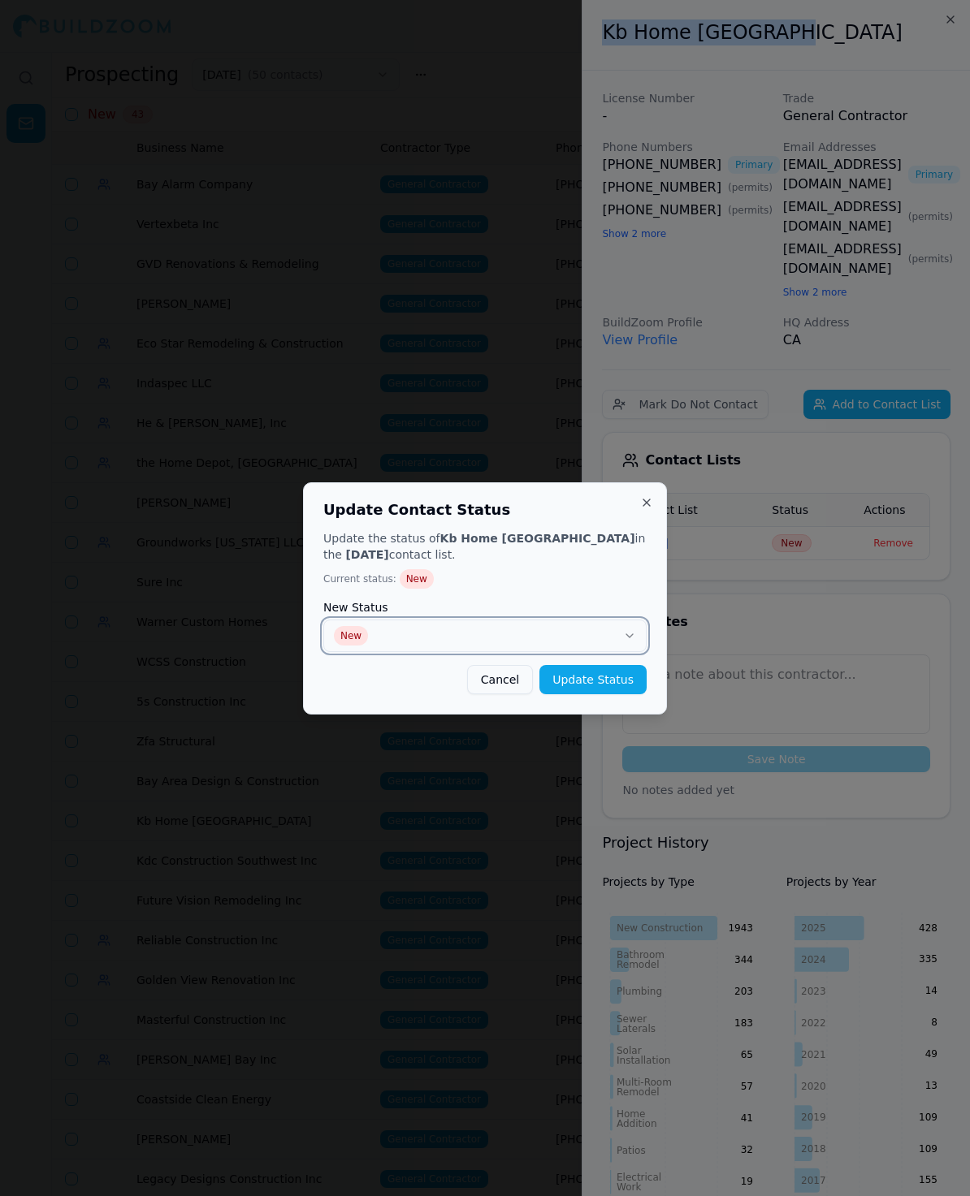
click at [435, 641] on button "New" at bounding box center [484, 636] width 323 height 32
click at [575, 681] on button "Update Status" at bounding box center [592, 679] width 107 height 29
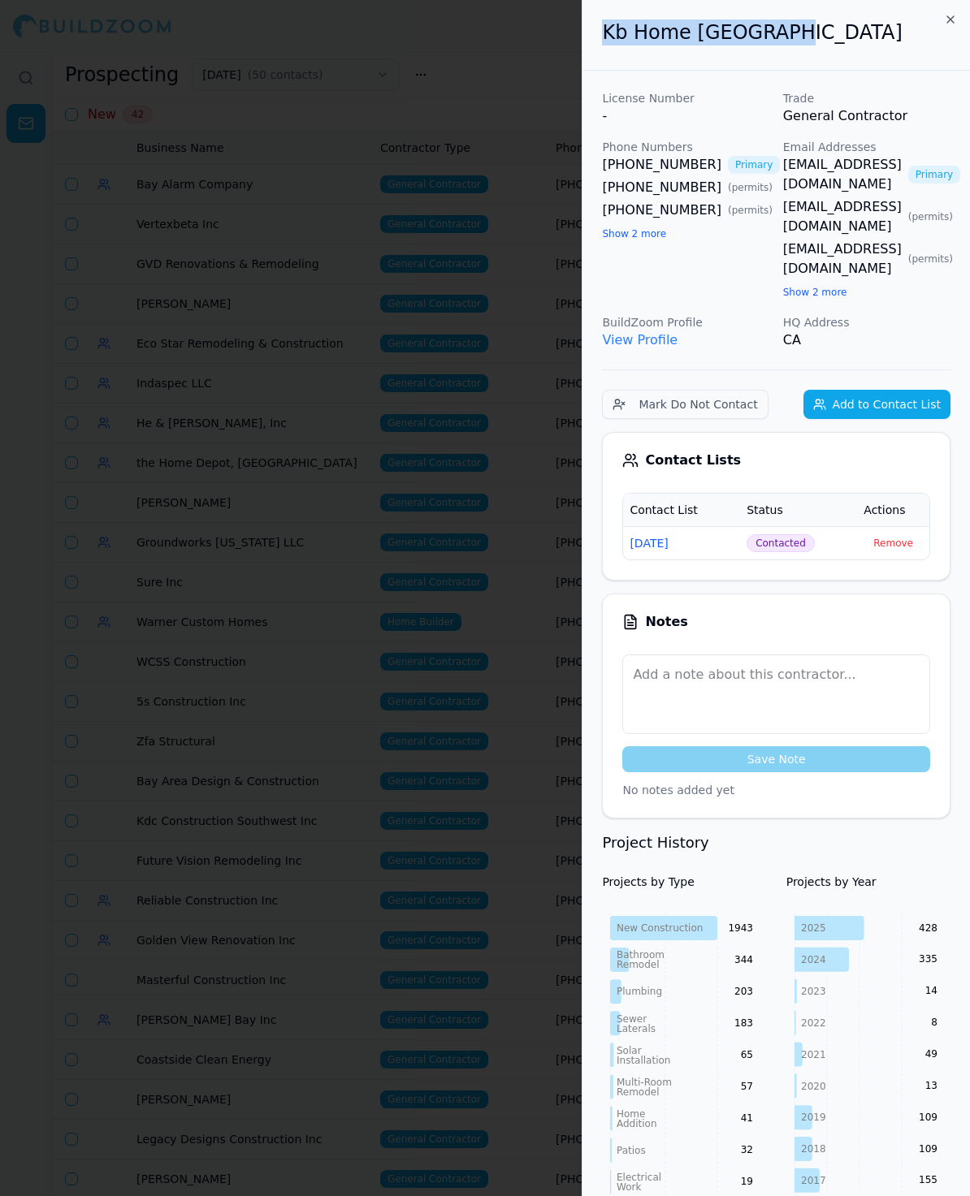
click at [202, 296] on div at bounding box center [485, 598] width 970 height 1196
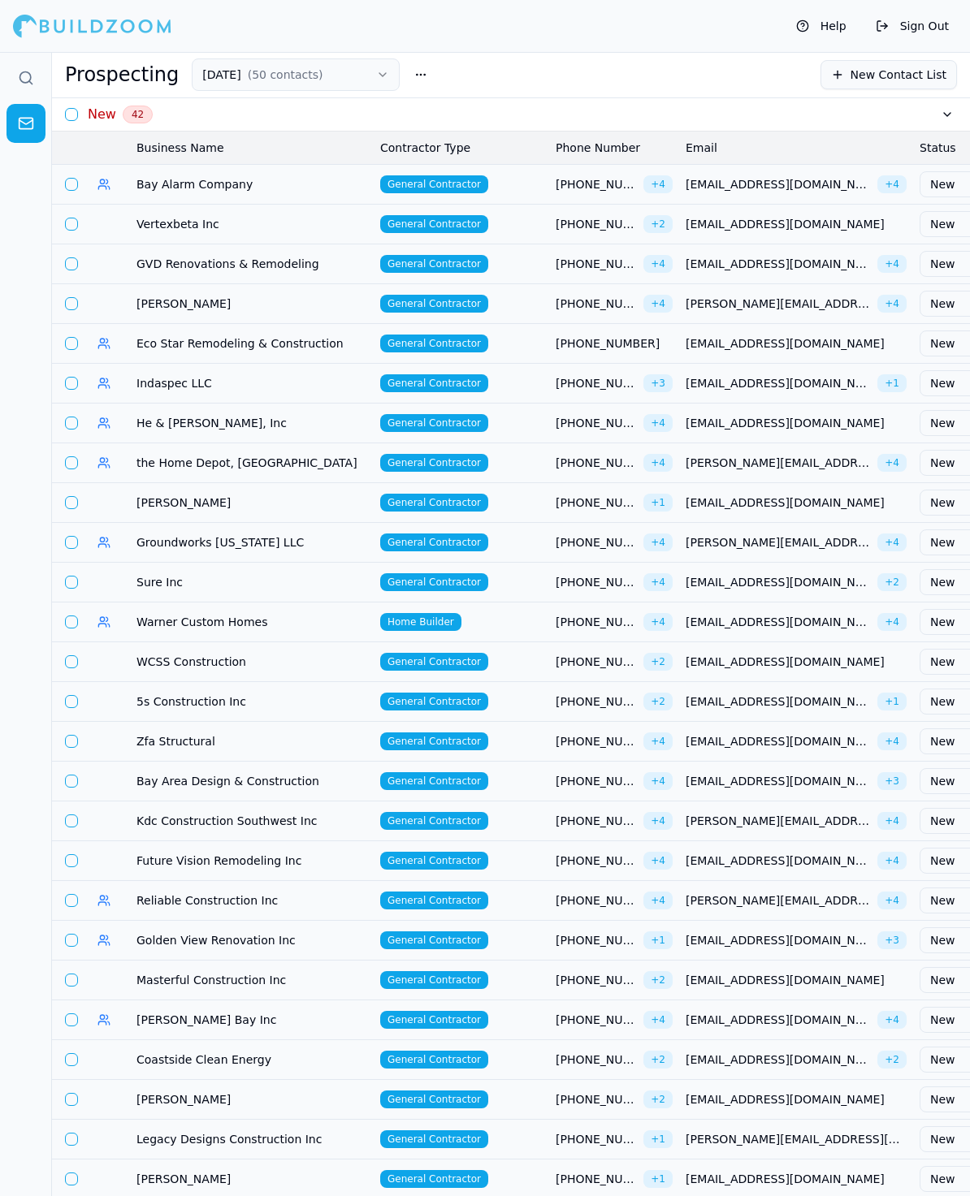
click at [198, 762] on td "Bay Area Design & Construction" at bounding box center [252, 781] width 244 height 40
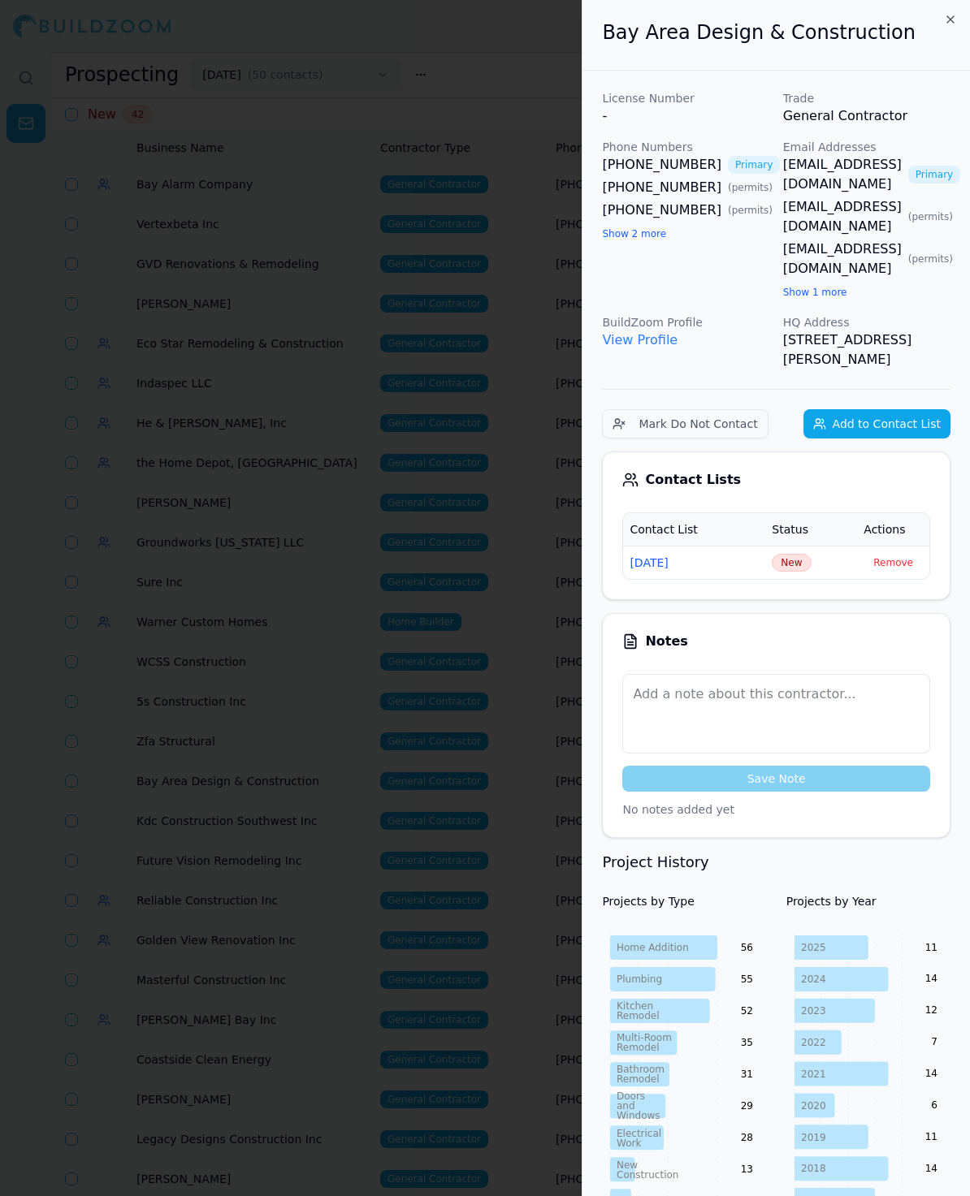
click at [154, 817] on div at bounding box center [485, 598] width 970 height 1196
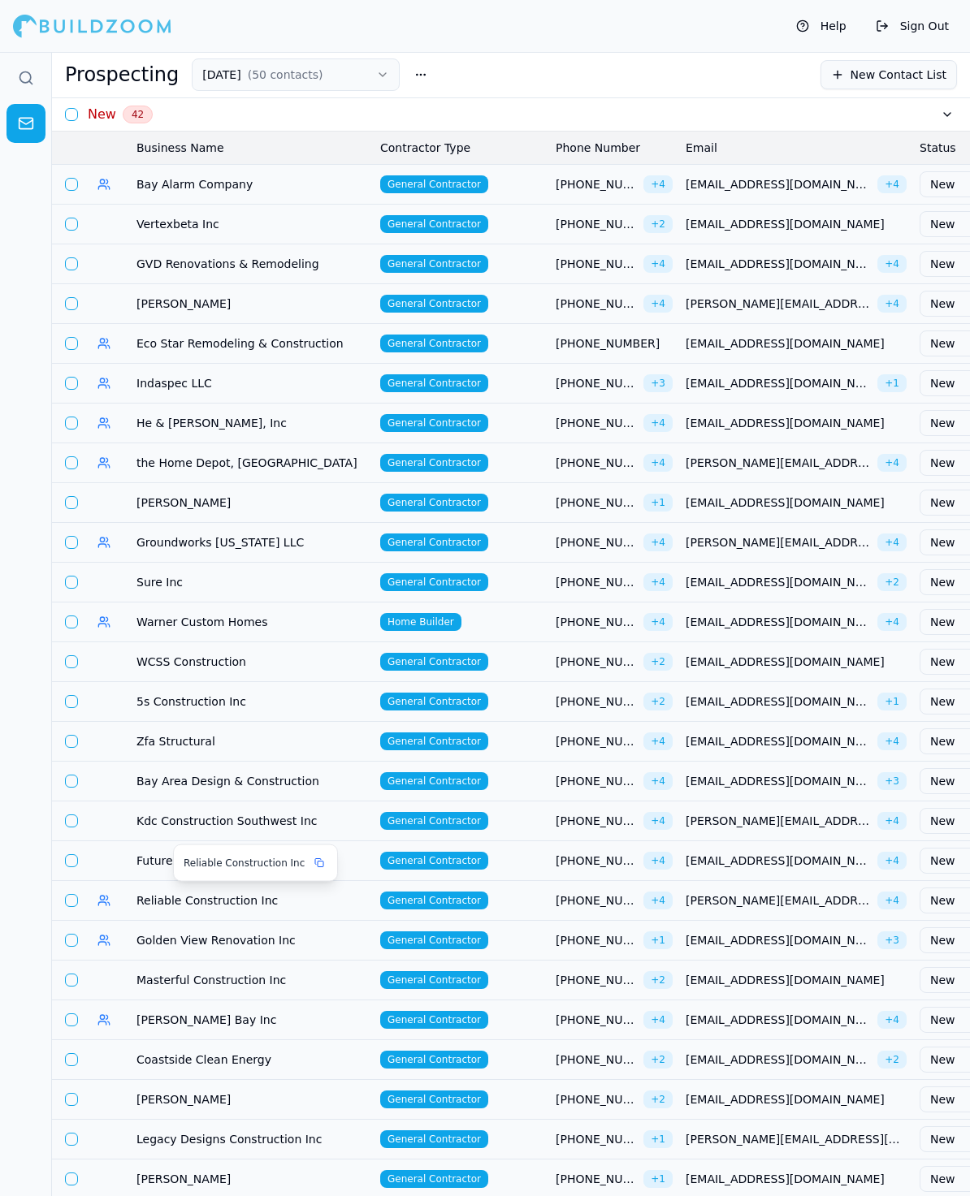
click at [159, 903] on td "Reliable Construction Inc" at bounding box center [252, 900] width 244 height 40
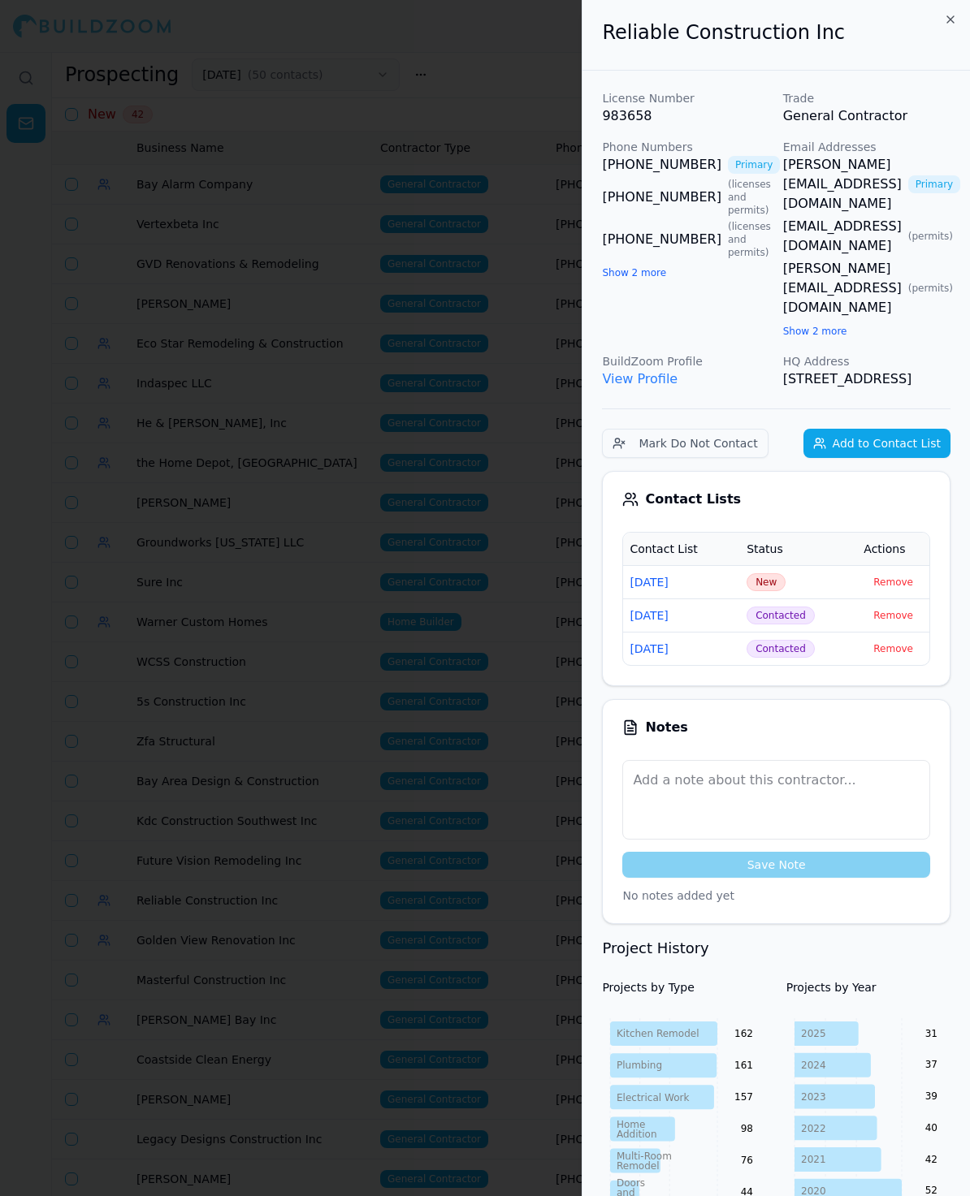
click at [162, 849] on div at bounding box center [485, 598] width 970 height 1196
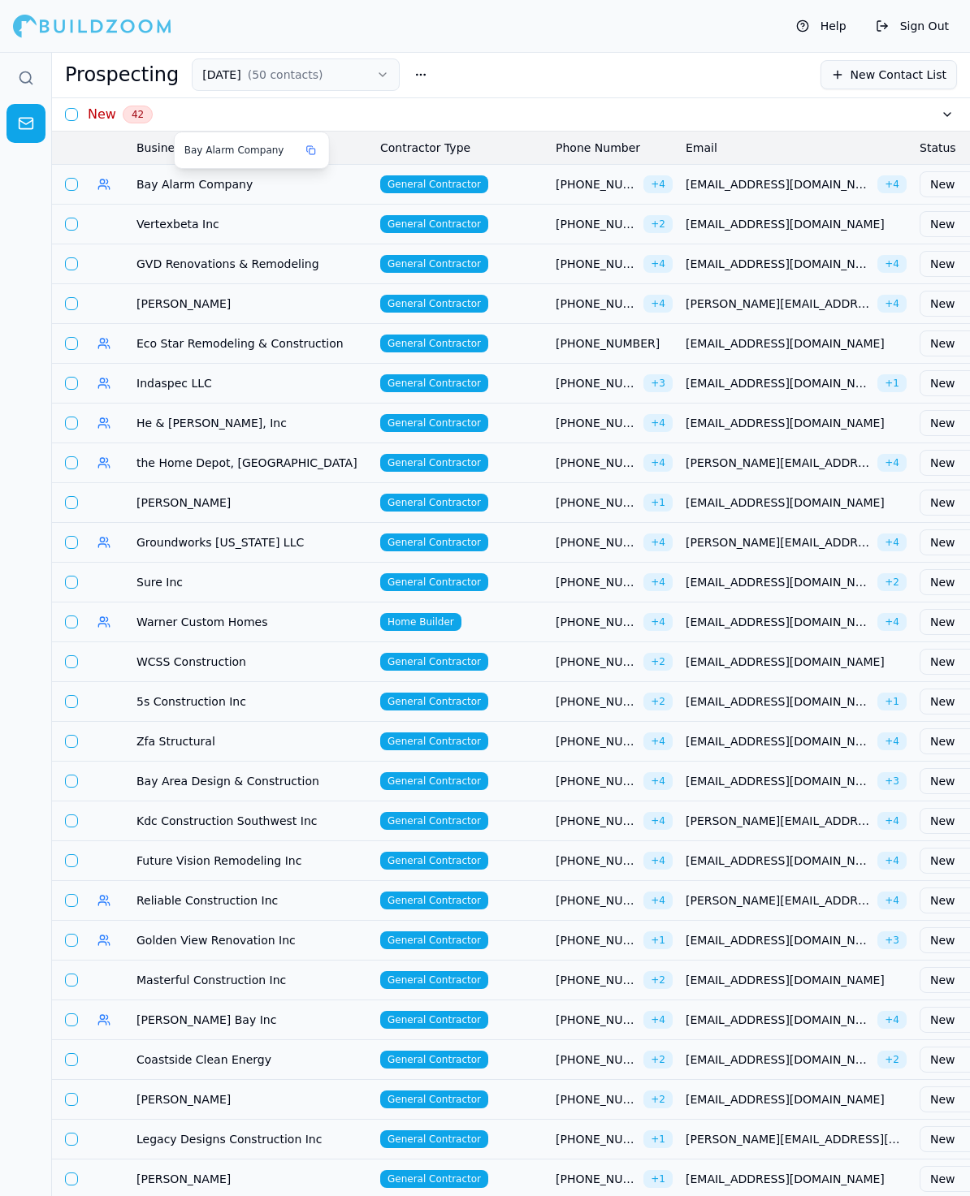
click at [167, 186] on span "Bay Alarm Company" at bounding box center [251, 184] width 231 height 16
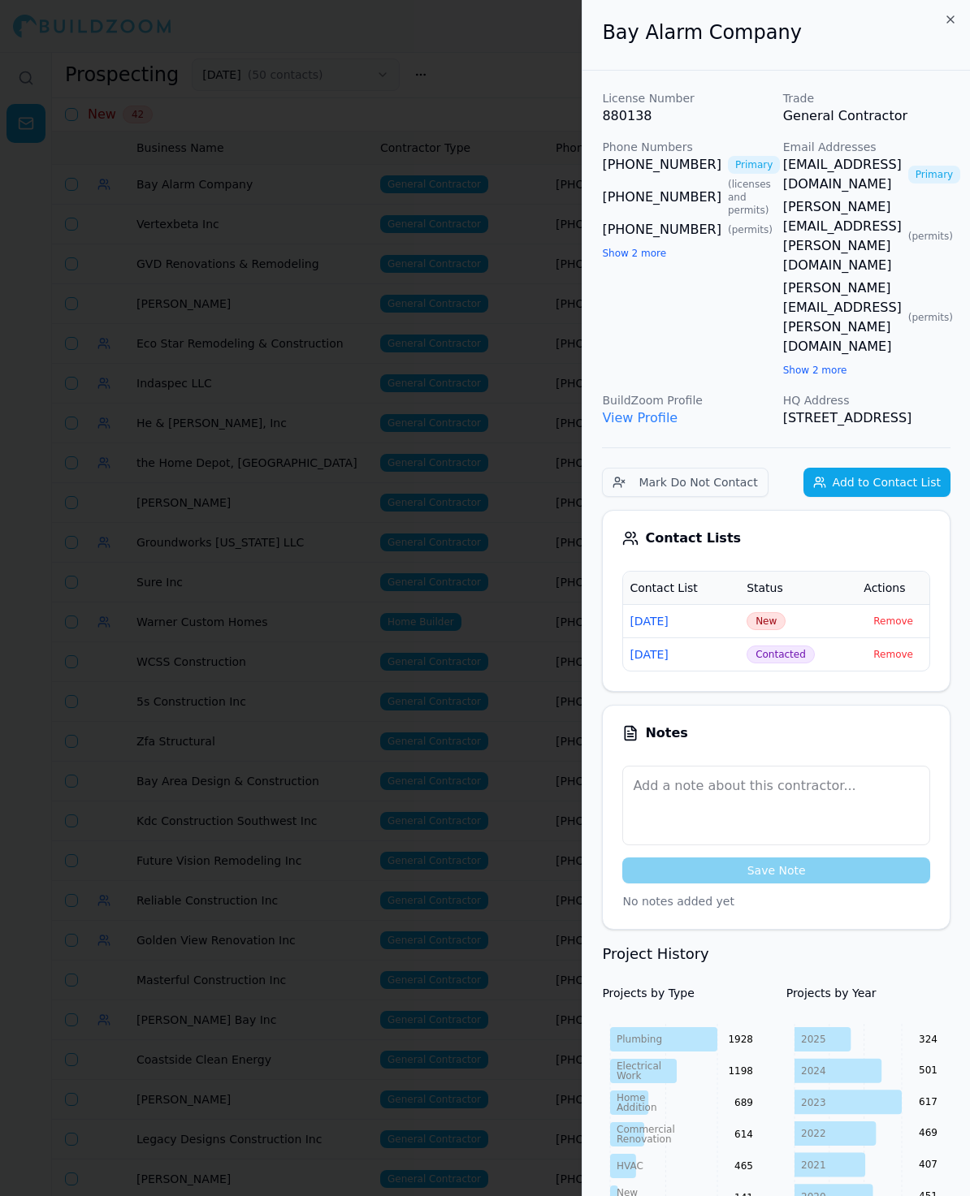
click at [262, 547] on div at bounding box center [485, 598] width 970 height 1196
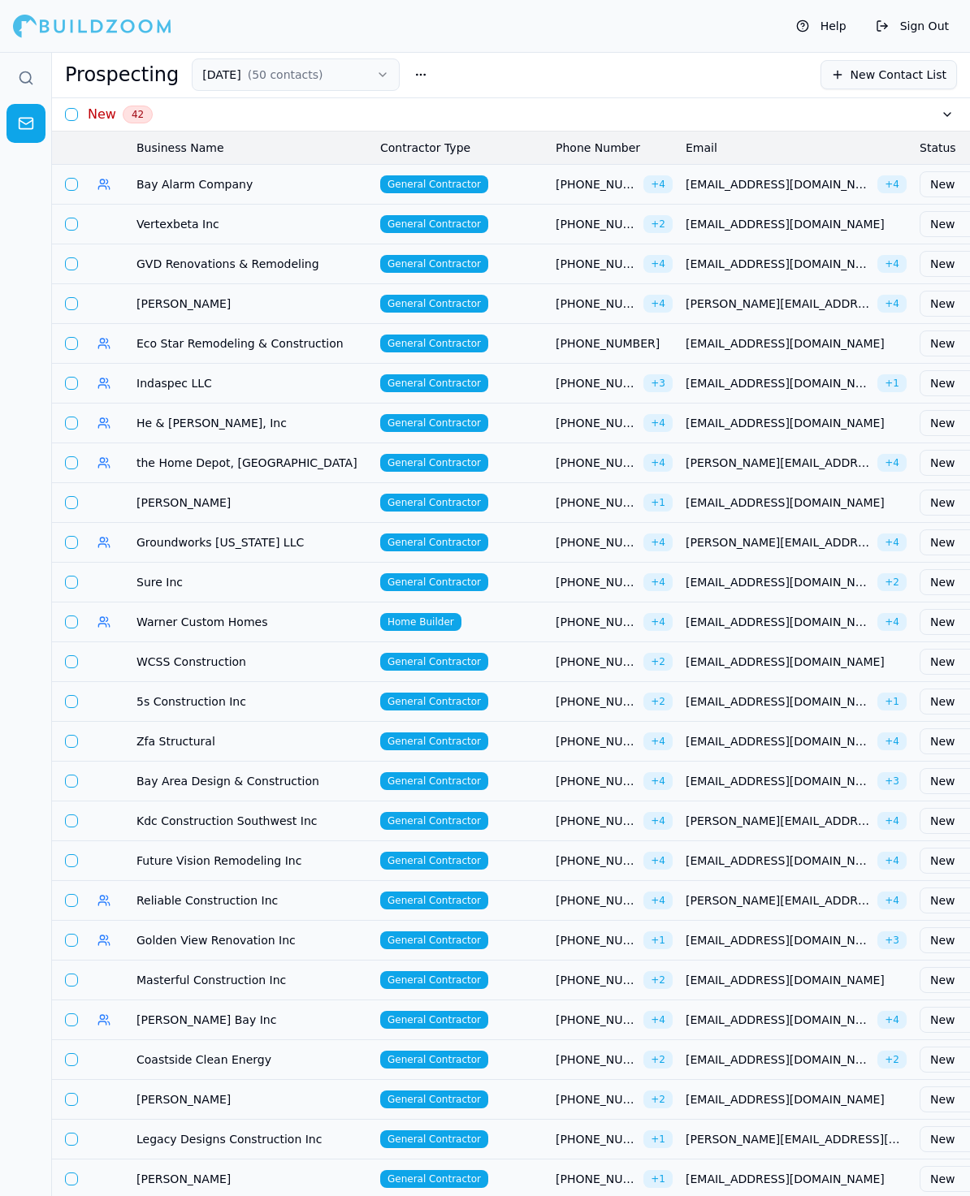
click at [130, 224] on td "Vertexbeta Inc" at bounding box center [252, 224] width 244 height 40
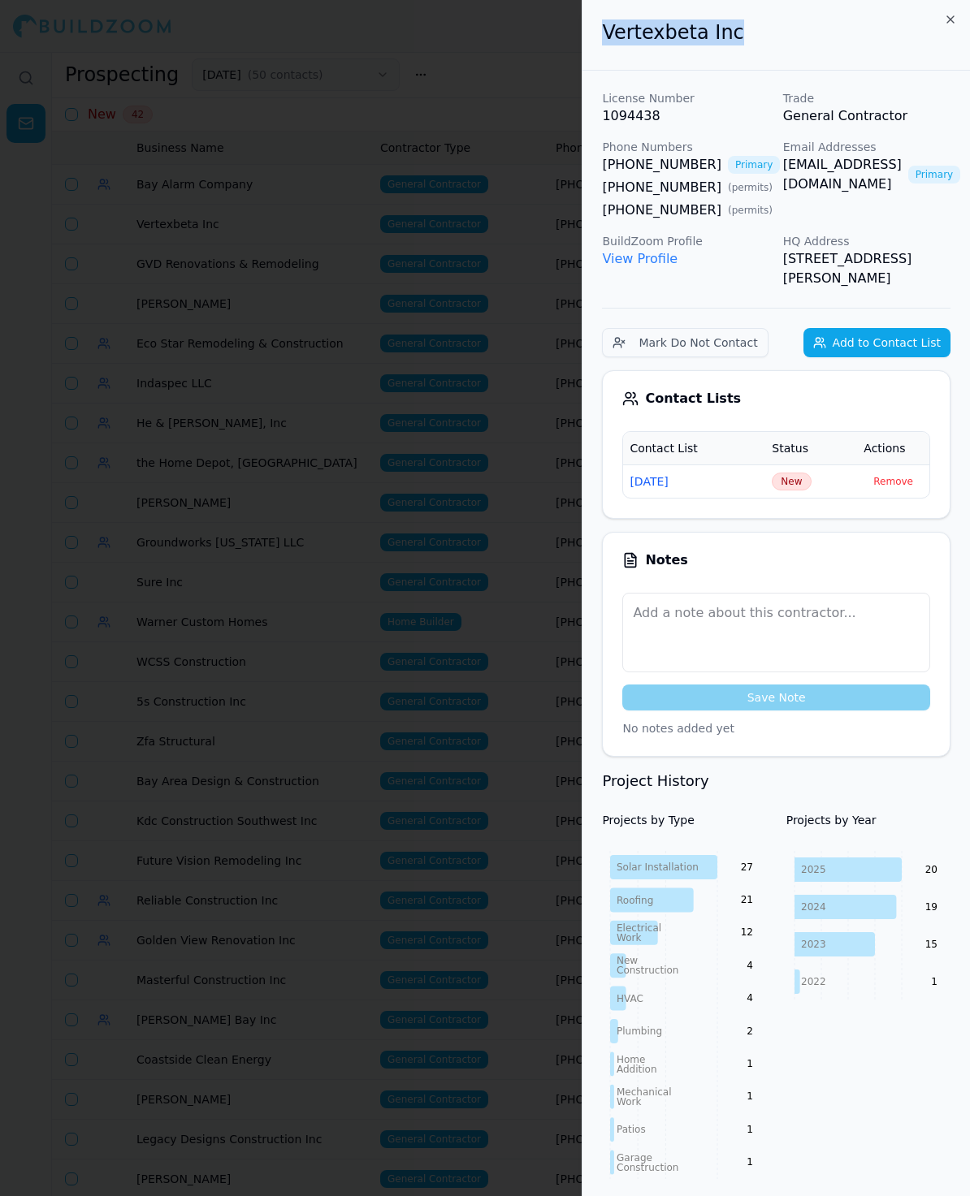
drag, startPoint x: 750, startPoint y: 25, endPoint x: 578, endPoint y: 25, distance: 171.4
click at [578, 52] on body "Help Sign Out Prospecting [DATE] ( 50 contacts ) New Contact List New 42 Busine…" at bounding box center [485, 624] width 970 height 1144
copy body "Vertexbeta Inc"
drag, startPoint x: 672, startPoint y: 210, endPoint x: 656, endPoint y: 210, distance: 16.2
click at [824, 511] on div "Contact Lists Contact List Status Actions [DATE] New Remove" at bounding box center [776, 444] width 348 height 149
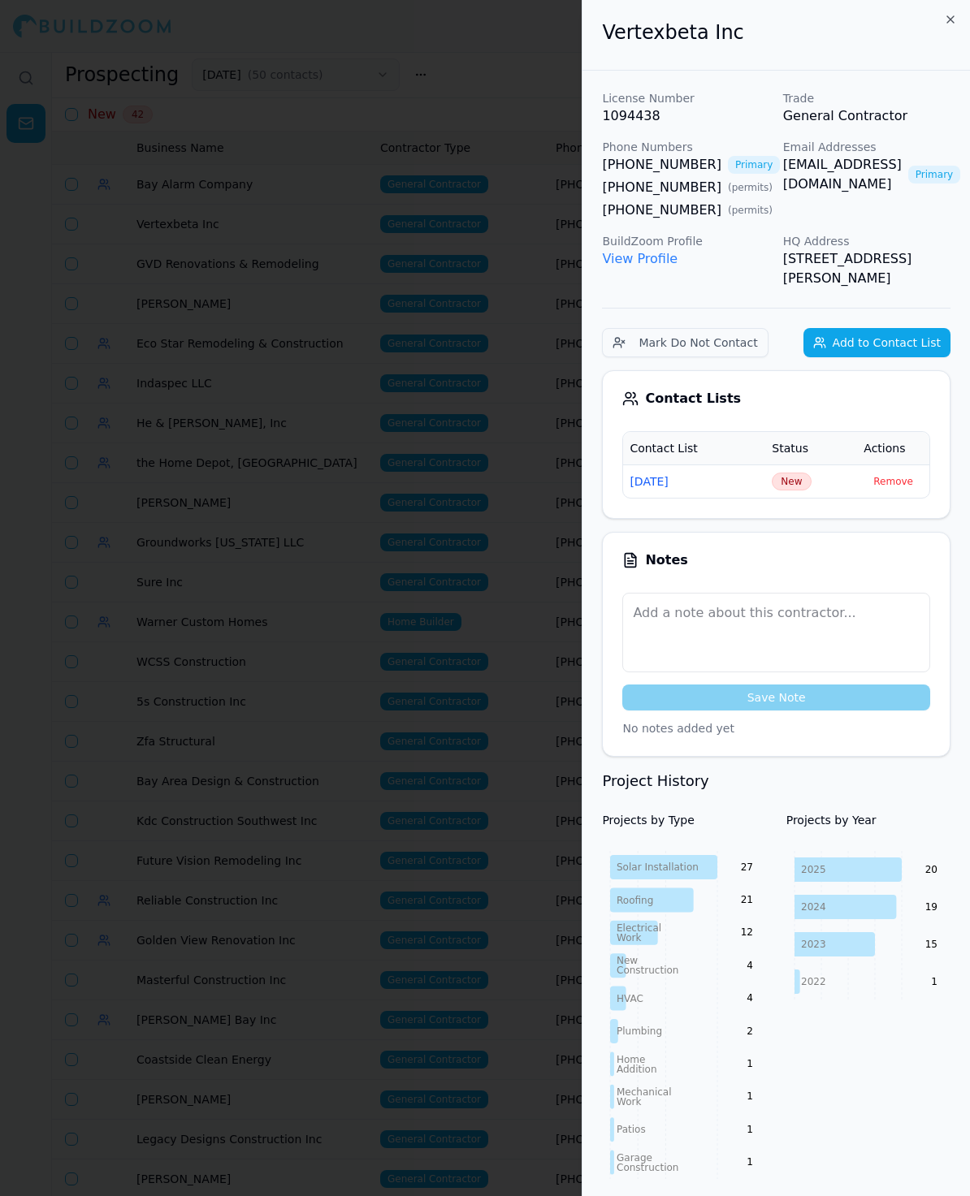
click at [807, 485] on span "New" at bounding box center [790, 482] width 39 height 18
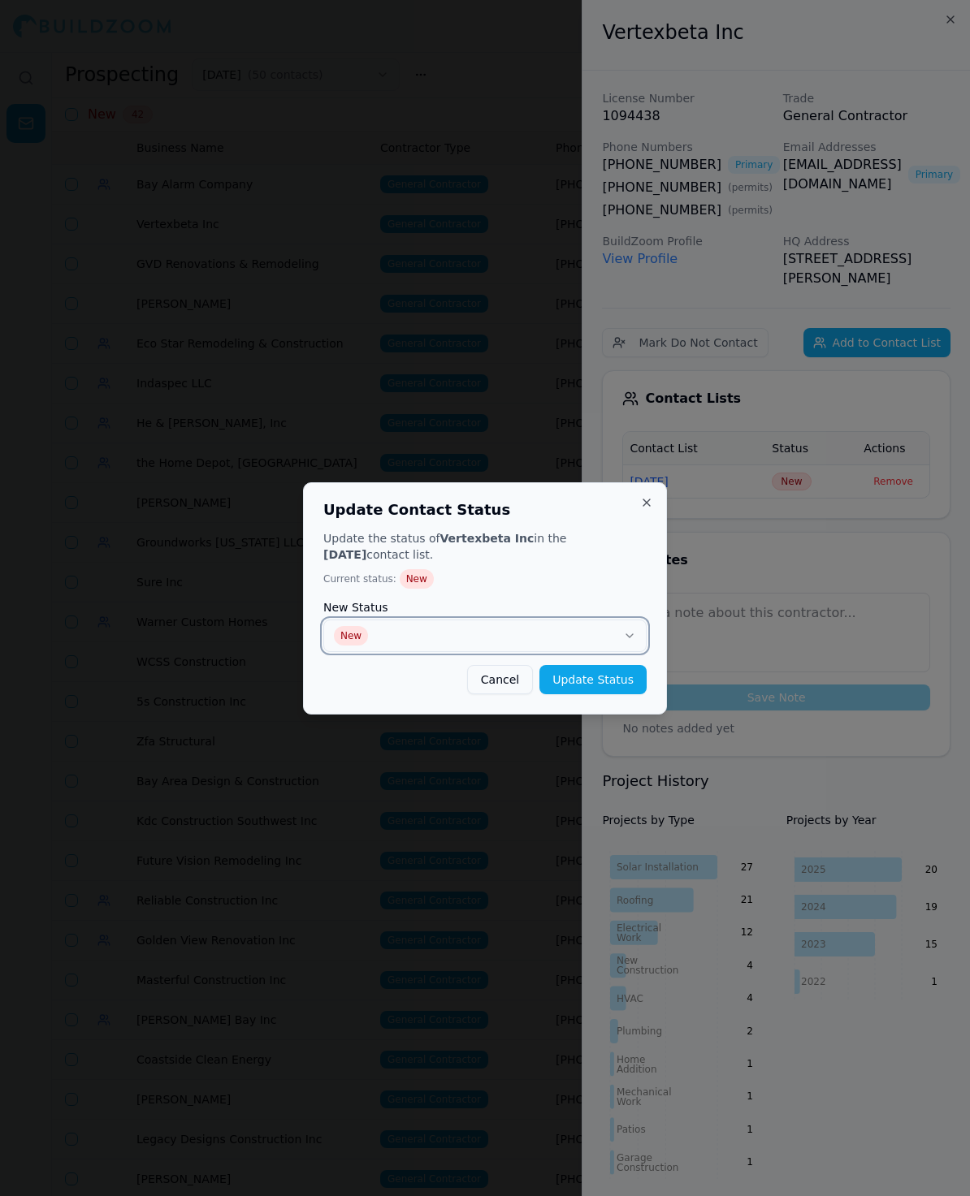
click at [443, 620] on button "New" at bounding box center [484, 636] width 323 height 32
click at [588, 675] on button "Update Status" at bounding box center [592, 679] width 107 height 29
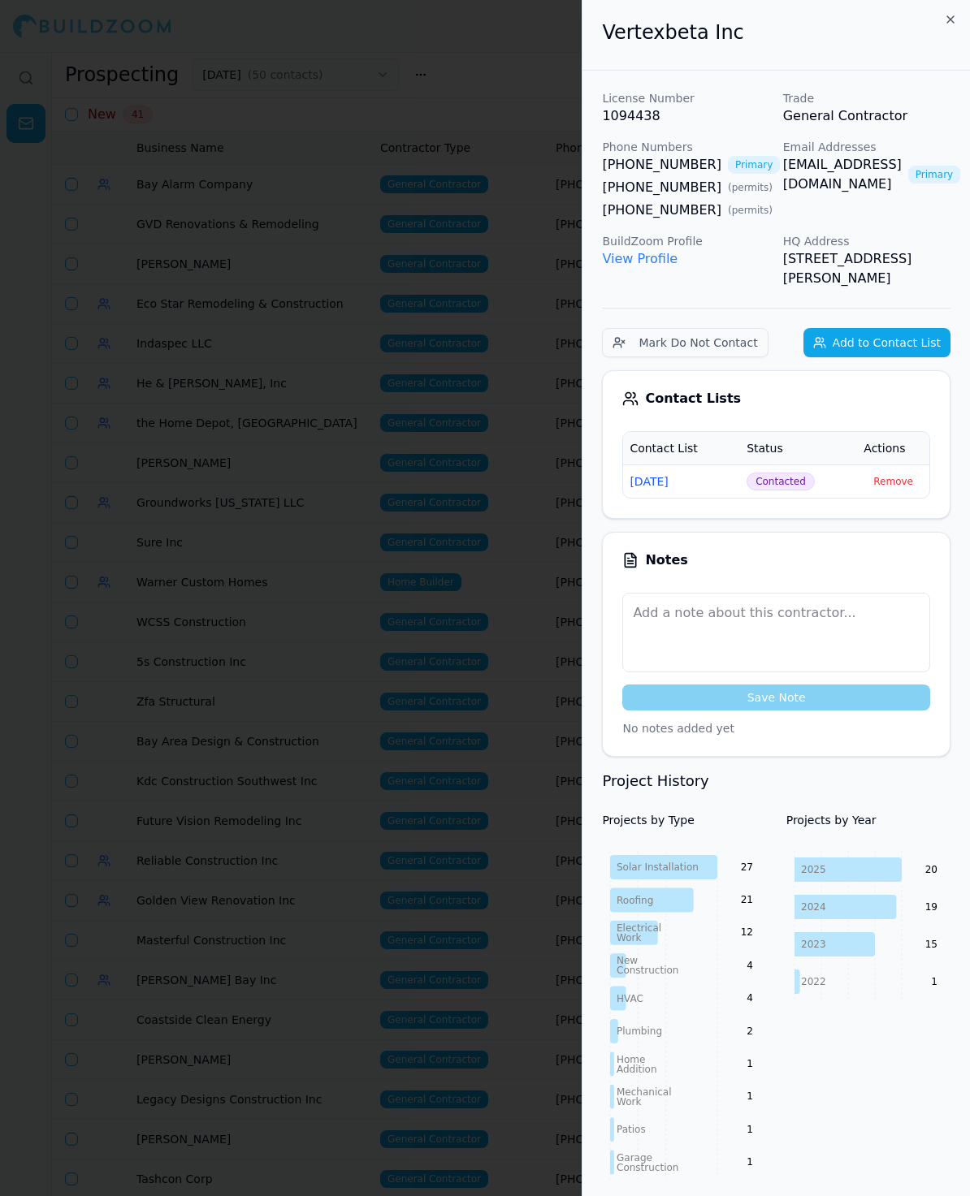
click at [227, 607] on div at bounding box center [485, 598] width 970 height 1196
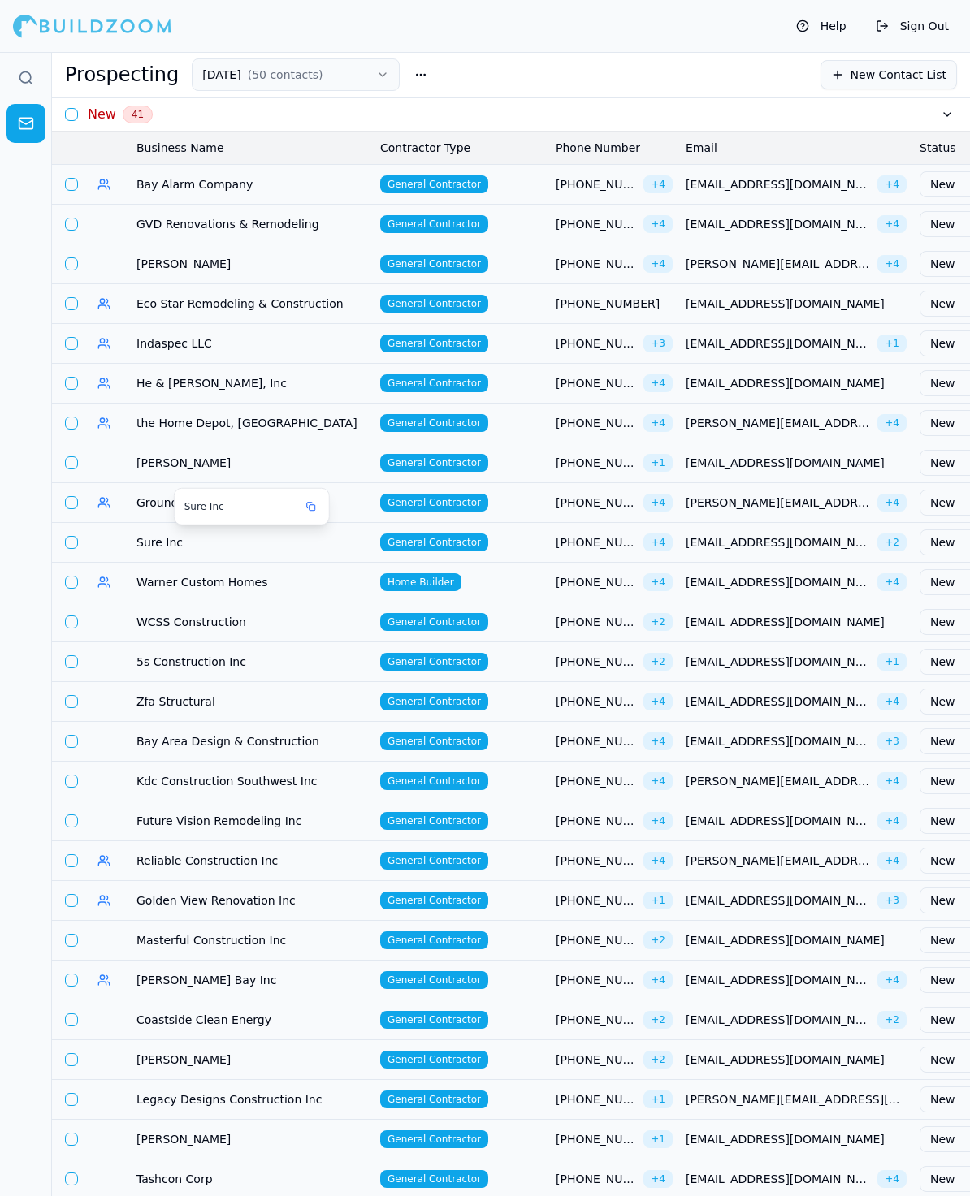
click at [154, 538] on span "Sure Inc" at bounding box center [251, 542] width 231 height 16
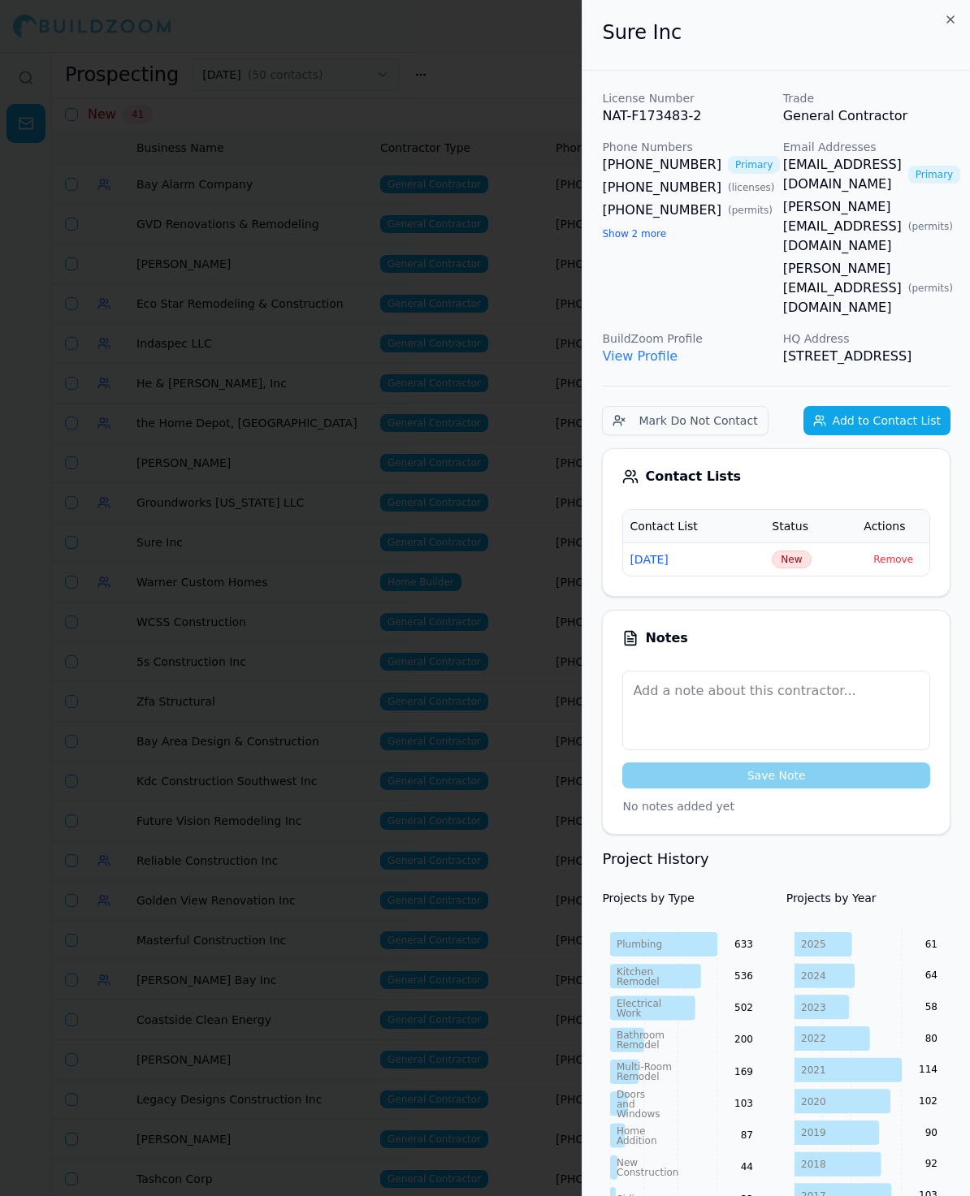
drag, startPoint x: 799, startPoint y: 234, endPoint x: 766, endPoint y: 234, distance: 33.3
drag, startPoint x: 681, startPoint y: 24, endPoint x: 520, endPoint y: 24, distance: 161.6
click at [520, 52] on body "Help Sign Out Prospecting [DATE] ( 50 contacts ) New Contact List New 41 Busine…" at bounding box center [485, 624] width 970 height 1144
copy body "Sure Inc"
click at [806, 551] on span "New" at bounding box center [790, 560] width 39 height 18
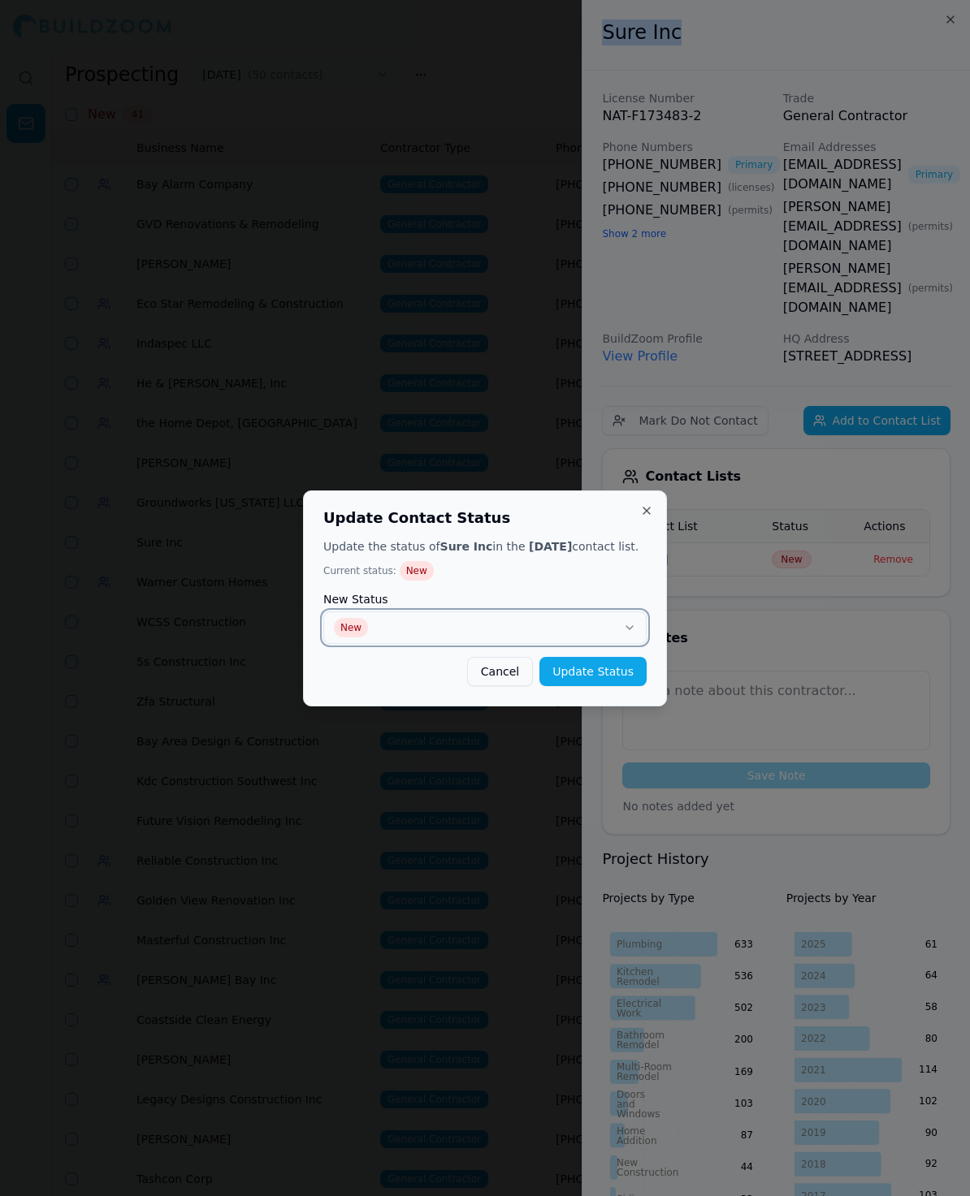
click at [497, 623] on button "New" at bounding box center [484, 628] width 323 height 32
click at [606, 668] on button "Update Status" at bounding box center [592, 671] width 107 height 29
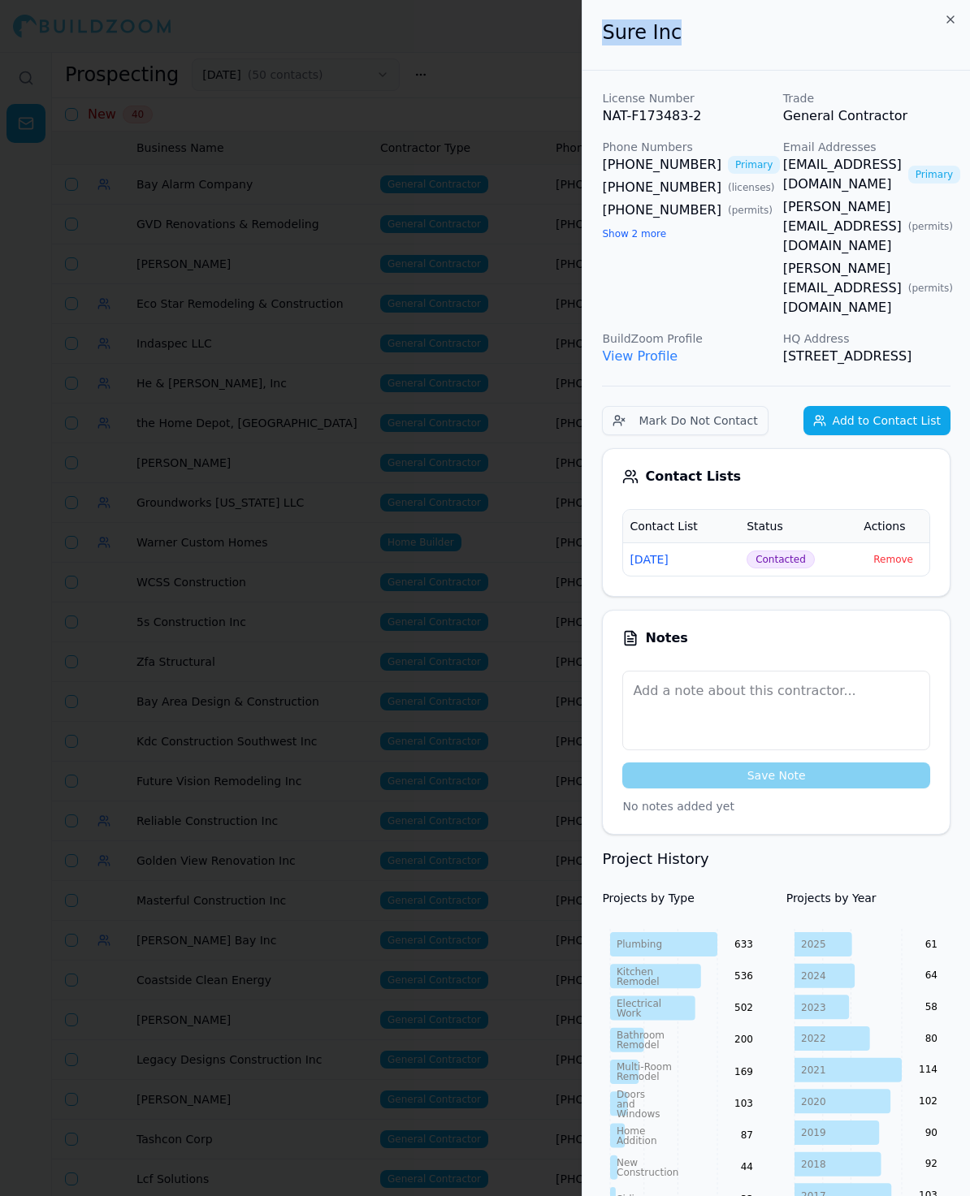
click at [375, 274] on div at bounding box center [485, 598] width 970 height 1196
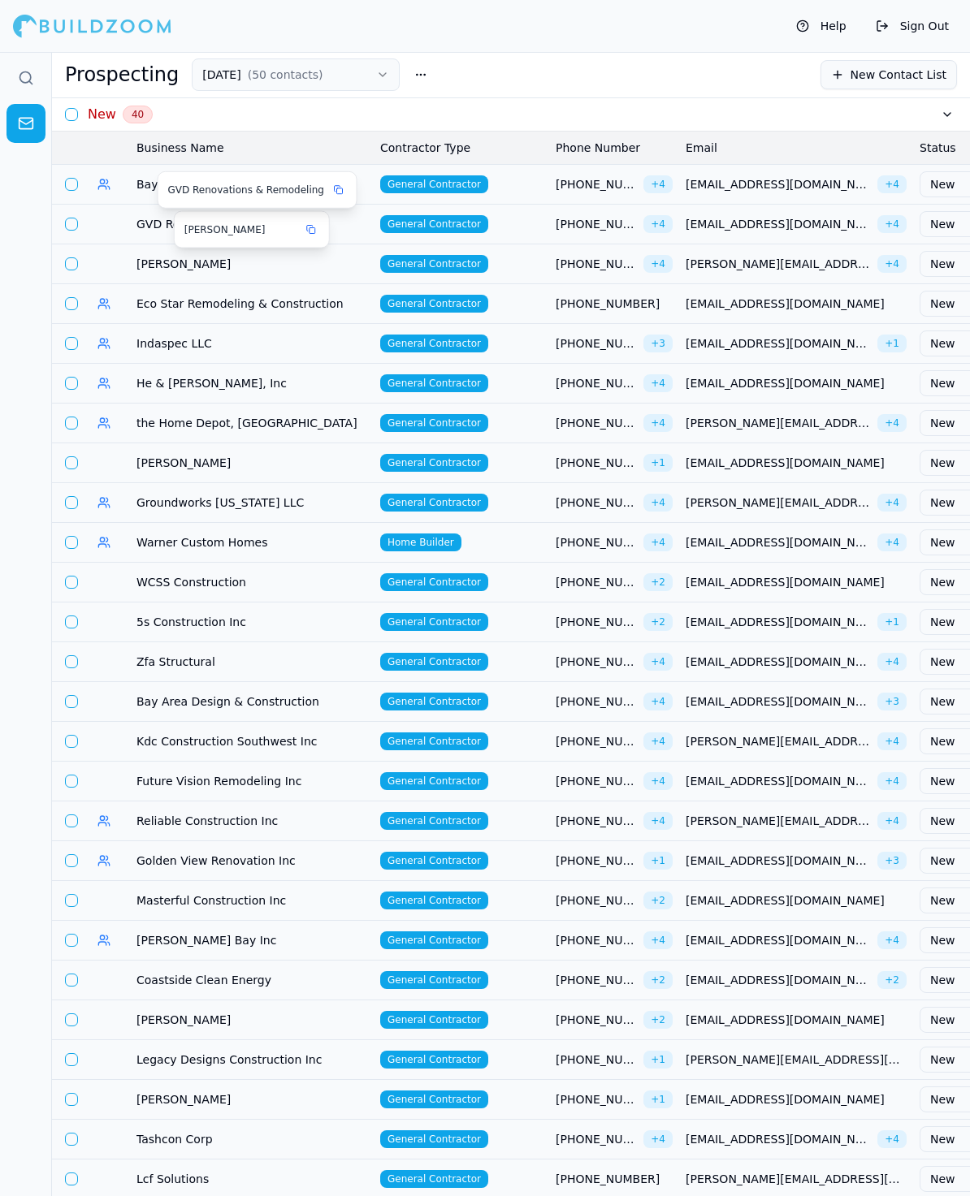
click at [132, 227] on td "GVD Renovations & Remodeling" at bounding box center [252, 224] width 244 height 40
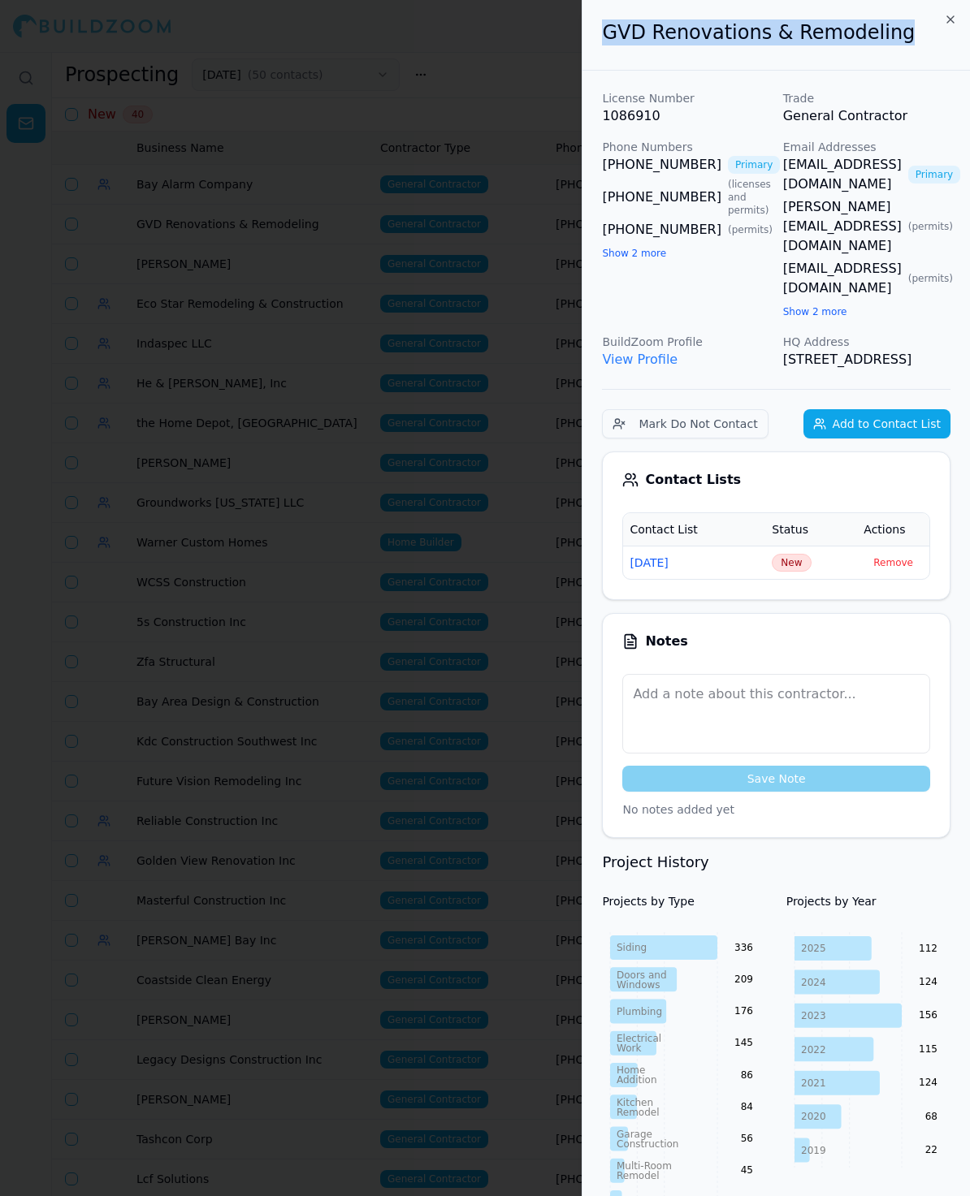
drag, startPoint x: 887, startPoint y: 36, endPoint x: 566, endPoint y: 36, distance: 320.8
click at [565, 52] on body "Help Sign Out Prospecting [DATE] ( 50 contacts ) New Contact List New 40 Busine…" at bounding box center [485, 624] width 970 height 1144
copy body "GVD Renovations & Remodeling"
click at [803, 554] on span "New" at bounding box center [790, 563] width 39 height 18
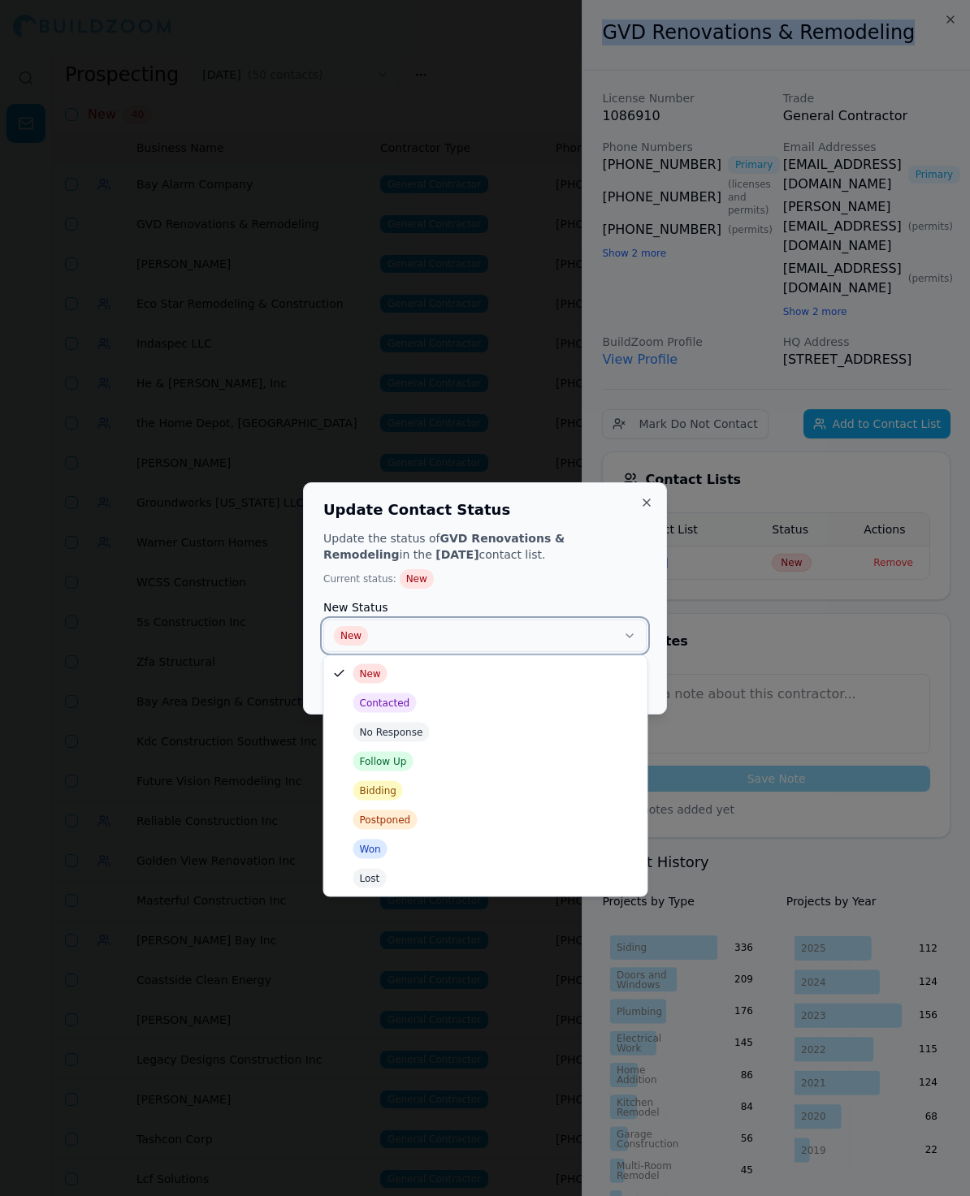
click at [485, 622] on button "New" at bounding box center [484, 636] width 323 height 32
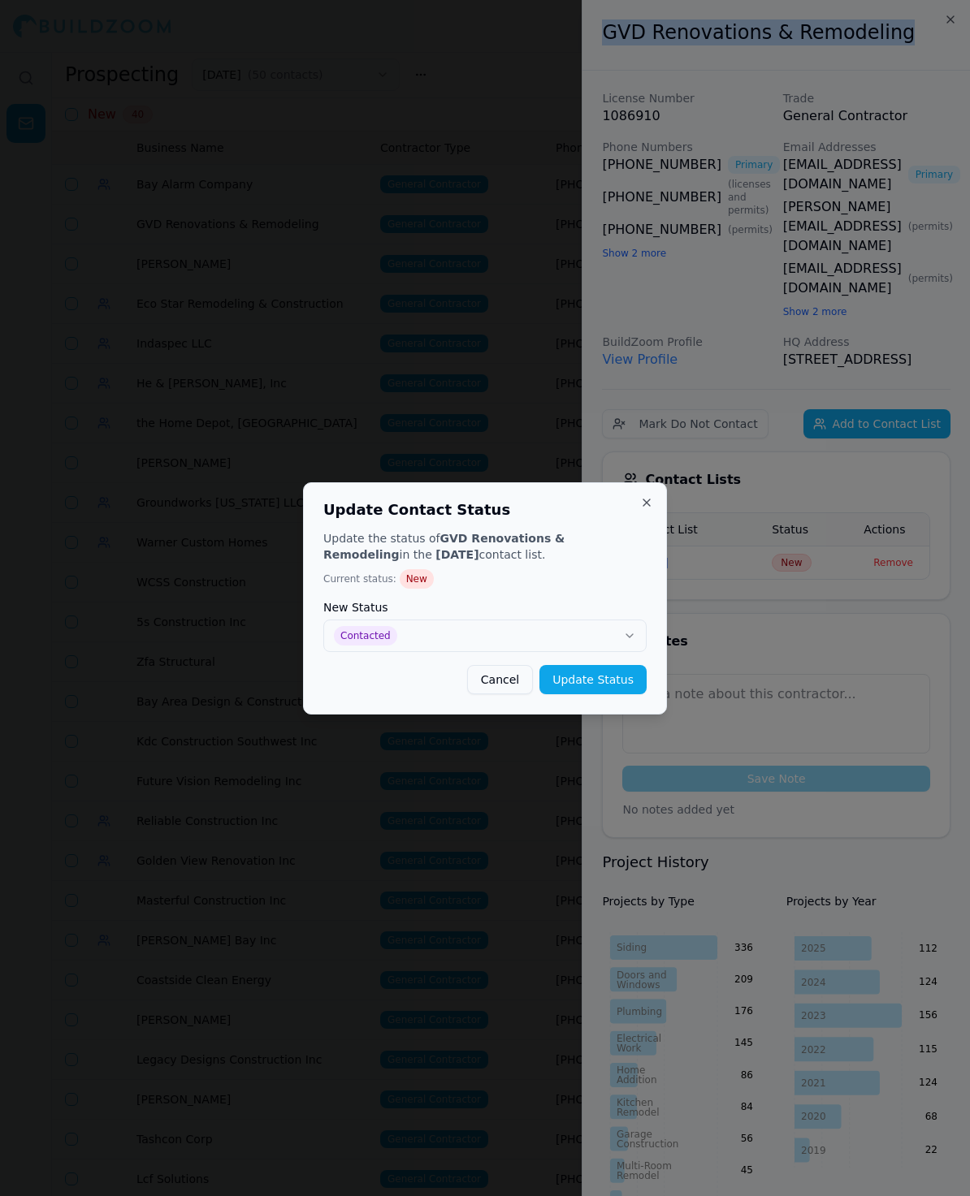
click at [581, 675] on button "Update Status" at bounding box center [592, 679] width 107 height 29
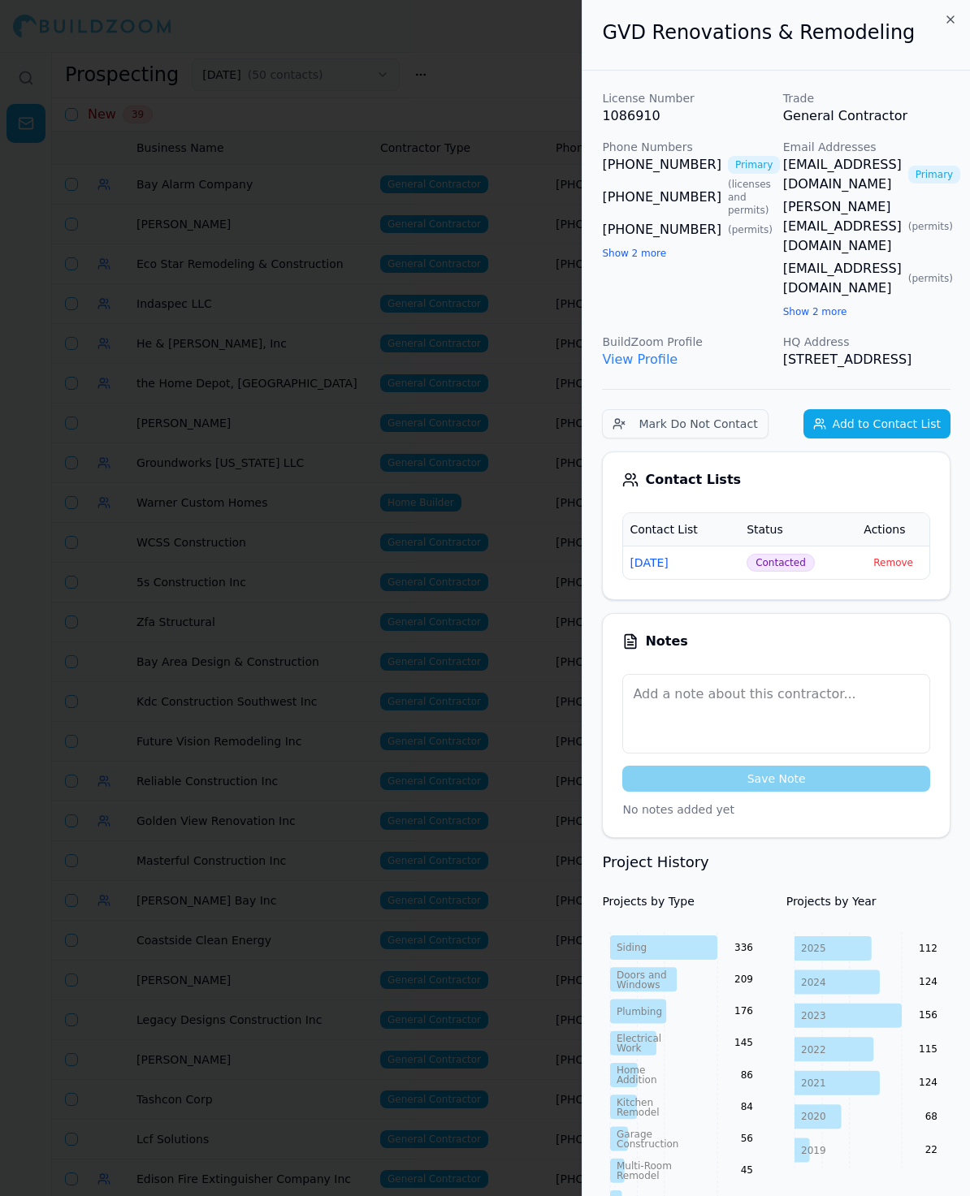
click at [256, 331] on div at bounding box center [485, 598] width 970 height 1196
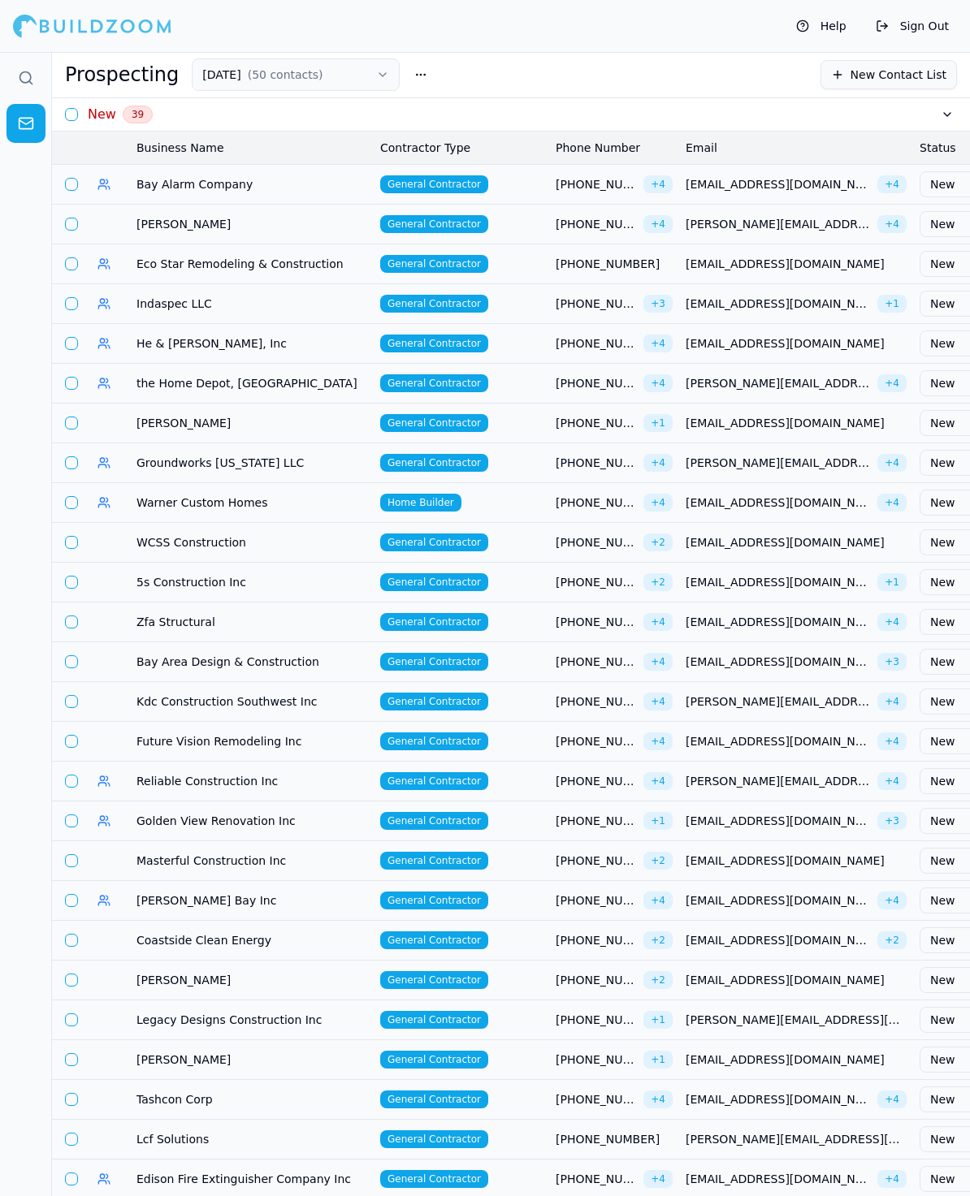
click at [158, 219] on span "[PERSON_NAME]" at bounding box center [251, 224] width 231 height 16
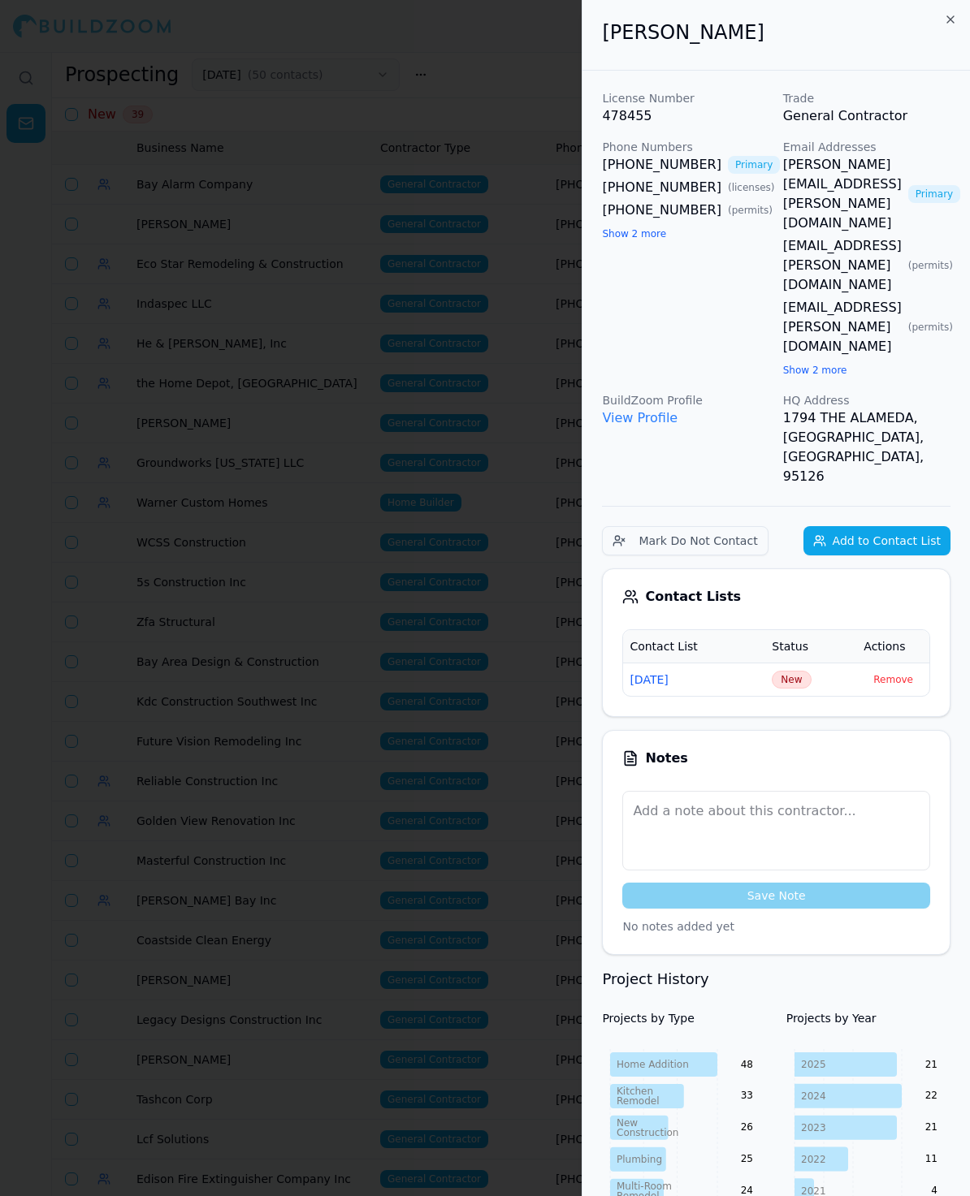
click at [625, 240] on button "Show 2 more" at bounding box center [634, 233] width 64 height 13
click at [823, 245] on div "Email Addresses [EMAIL_ADDRESS][PERSON_NAME][DOMAIN_NAME] Primary [EMAIL_ADDRES…" at bounding box center [866, 259] width 167 height 240
click at [823, 364] on button "Show 2 more" at bounding box center [815, 370] width 64 height 13
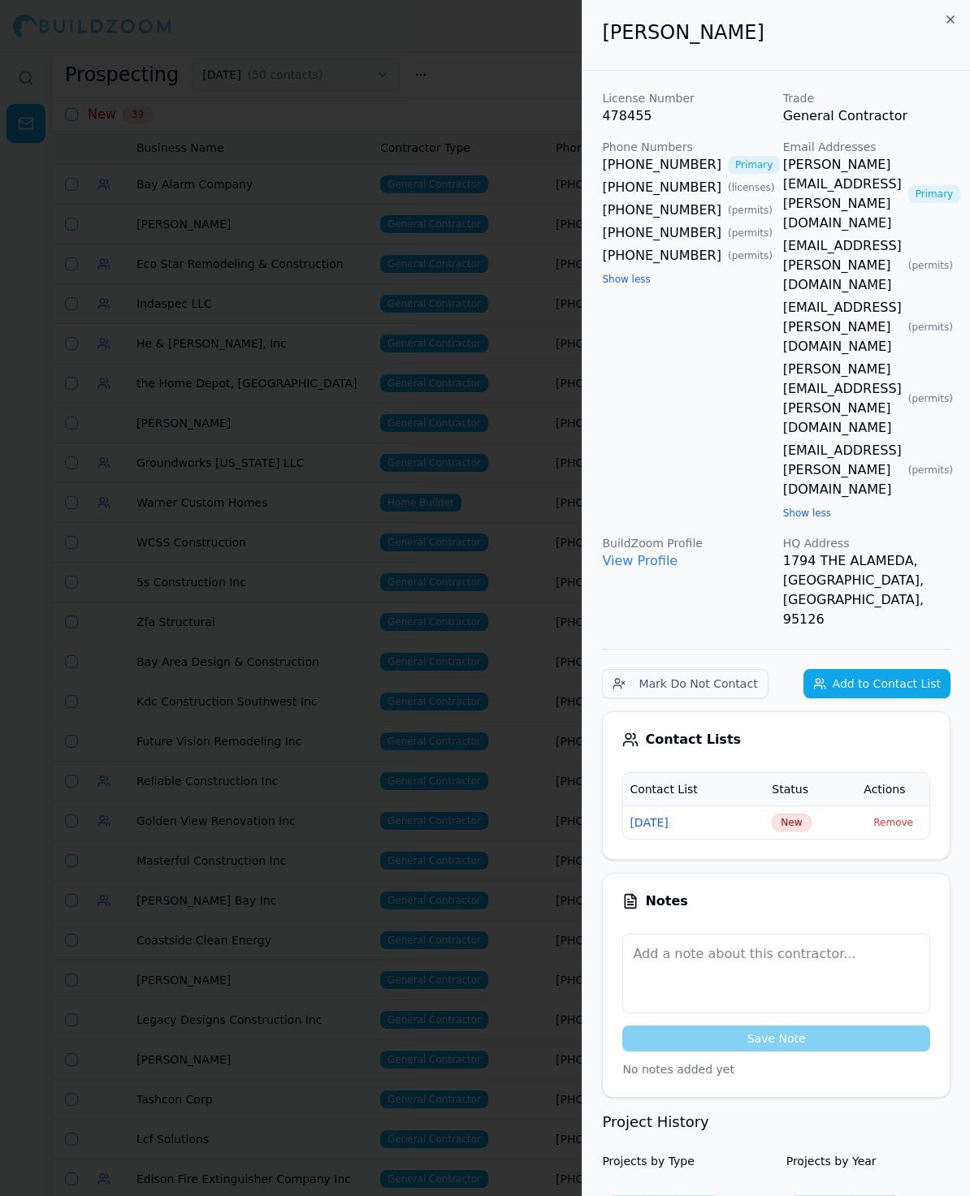
drag, startPoint x: 789, startPoint y: 26, endPoint x: 595, endPoint y: 24, distance: 193.3
click at [594, 24] on div "[PERSON_NAME]" at bounding box center [775, 35] width 387 height 71
click at [765, 67] on div "[PERSON_NAME]" at bounding box center [775, 35] width 387 height 71
drag, startPoint x: 771, startPoint y: 19, endPoint x: 760, endPoint y: 45, distance: 28.0
click at [760, 45] on h2 "[PERSON_NAME]" at bounding box center [776, 32] width 348 height 26
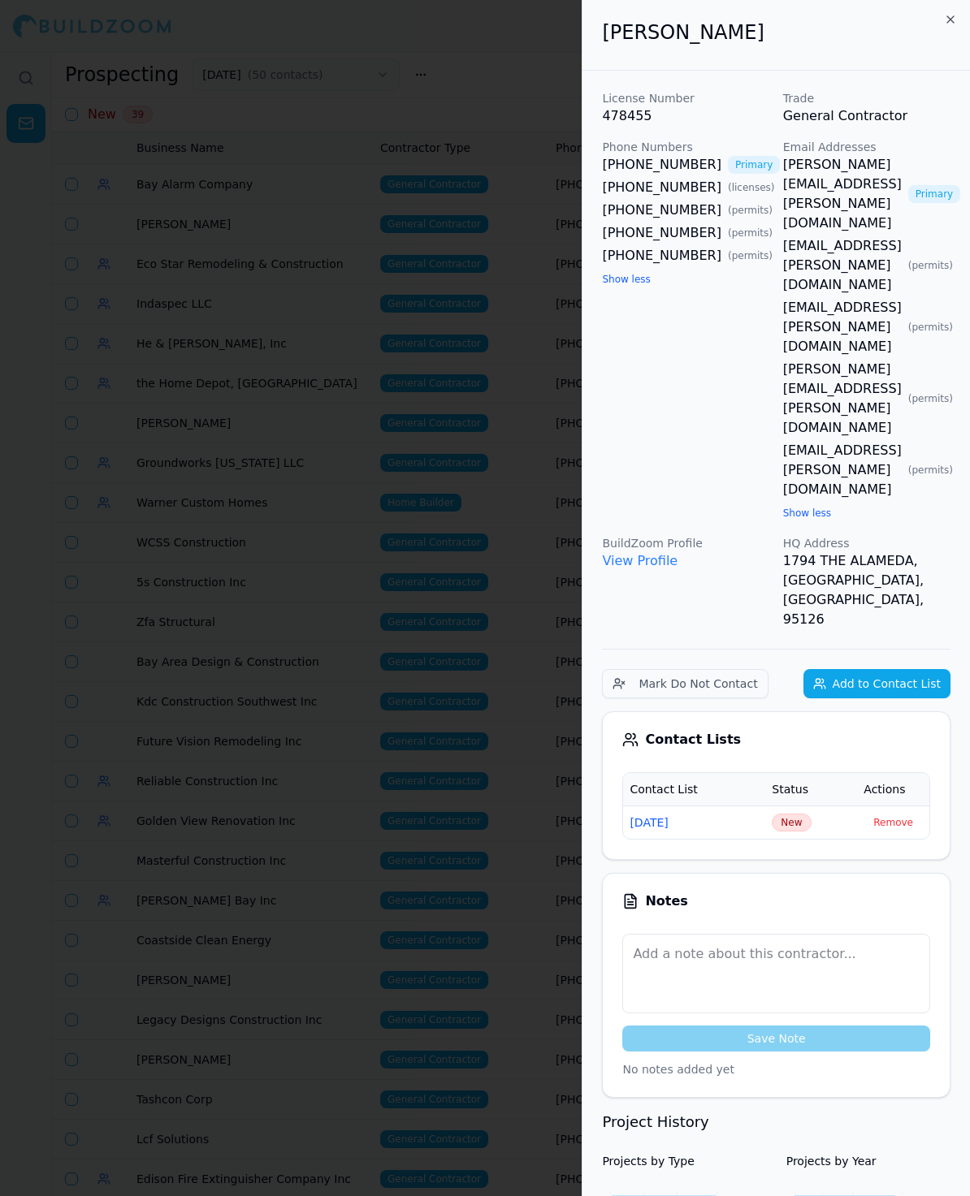
copy h2 "[PERSON_NAME]"
click at [784, 814] on span "New" at bounding box center [790, 823] width 39 height 18
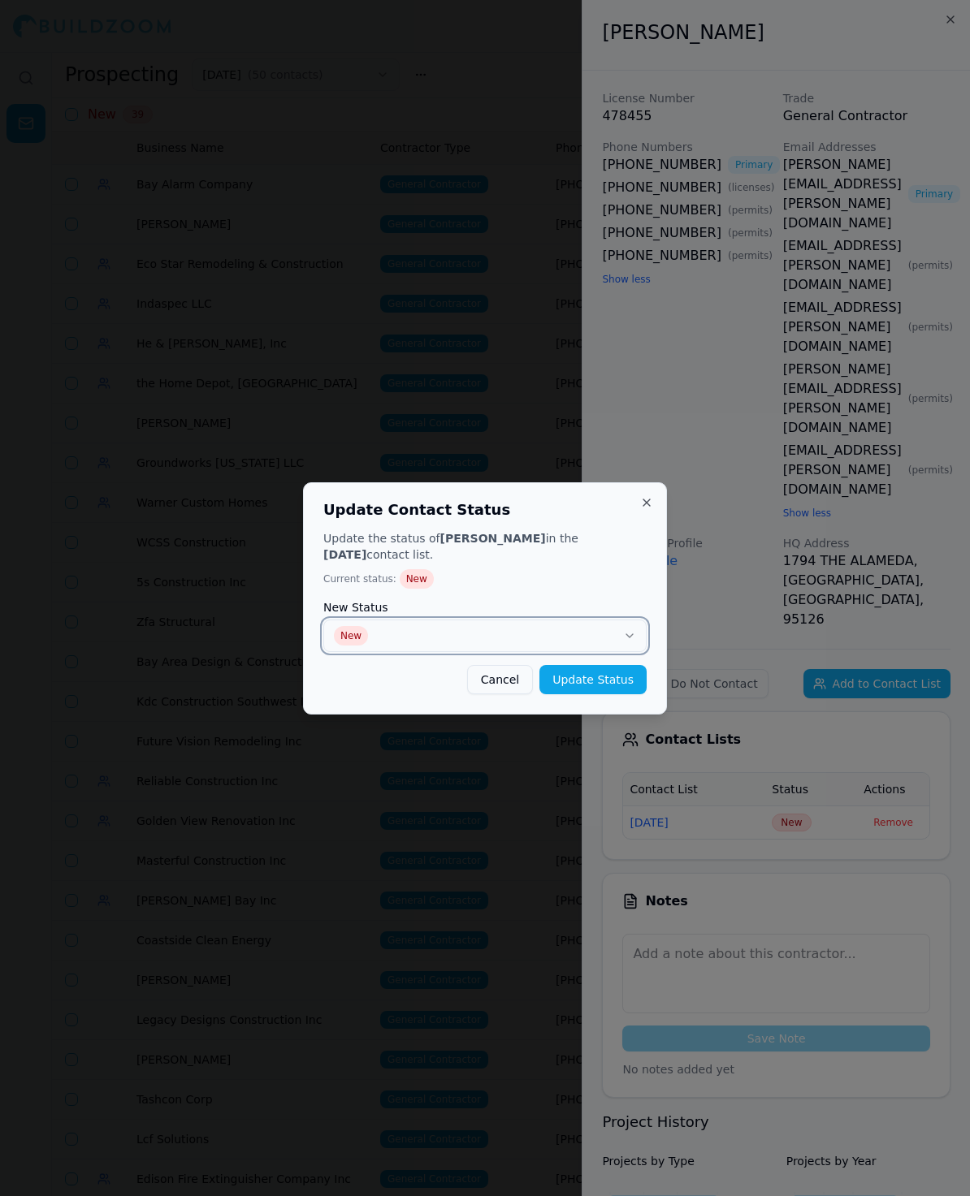
click at [398, 647] on button "New" at bounding box center [484, 636] width 323 height 32
click at [599, 676] on button "Update Status" at bounding box center [592, 679] width 107 height 29
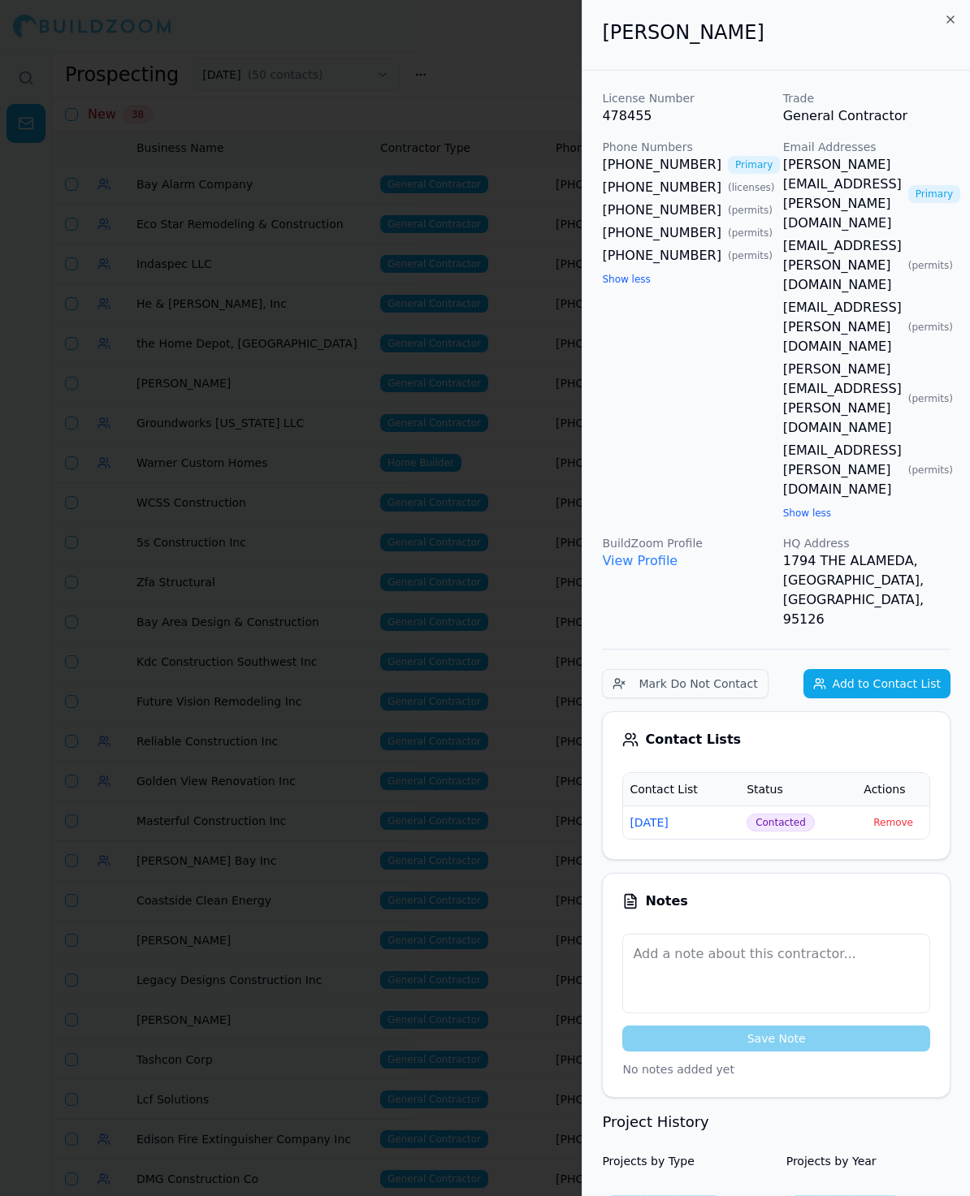
click at [325, 279] on div at bounding box center [485, 598] width 970 height 1196
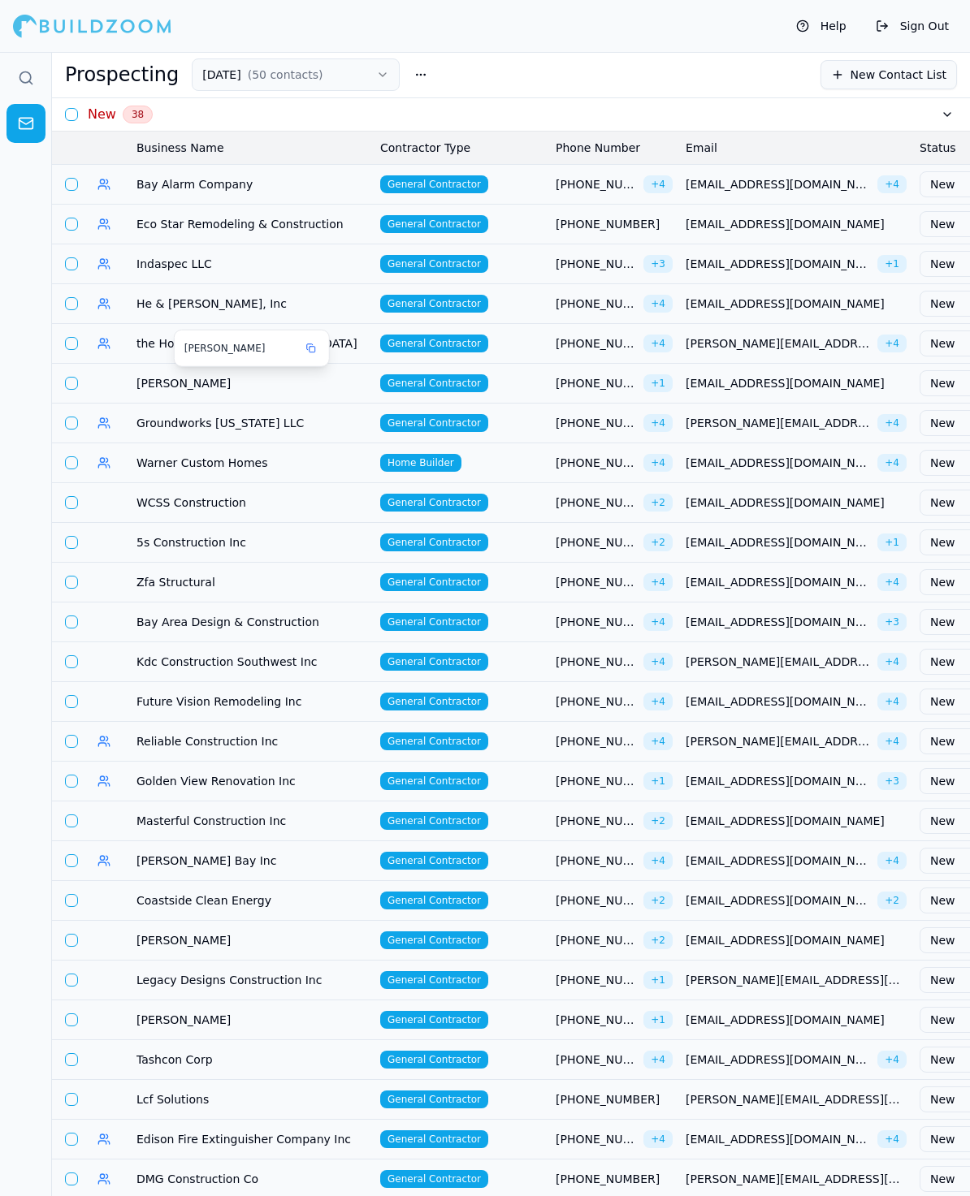
click at [156, 386] on span "[PERSON_NAME]" at bounding box center [251, 383] width 231 height 16
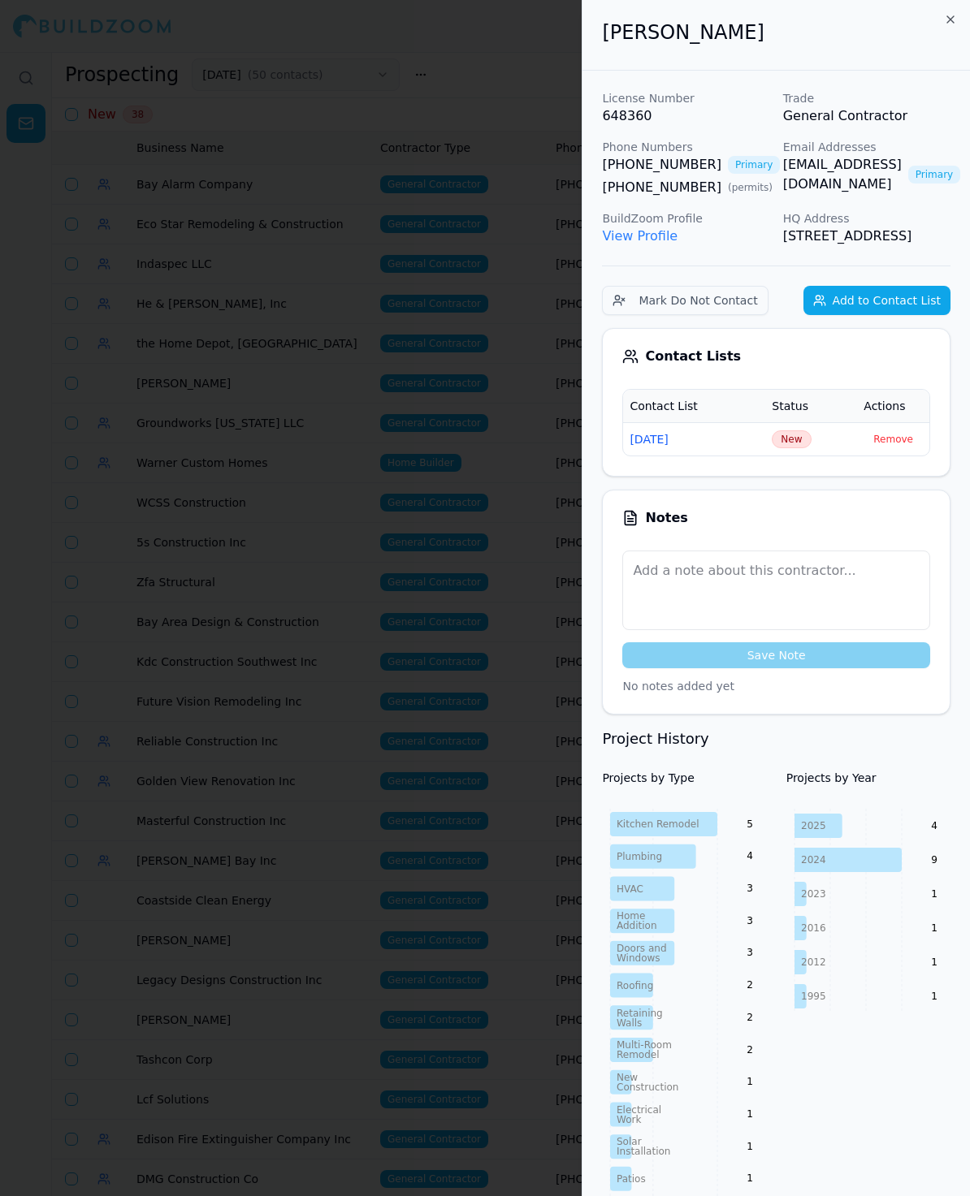
drag, startPoint x: 797, startPoint y: 37, endPoint x: 592, endPoint y: 36, distance: 205.5
click at [592, 36] on div "[PERSON_NAME]" at bounding box center [775, 35] width 387 height 71
copy h2 "[PERSON_NAME]"
click at [789, 448] on span "New" at bounding box center [790, 439] width 39 height 18
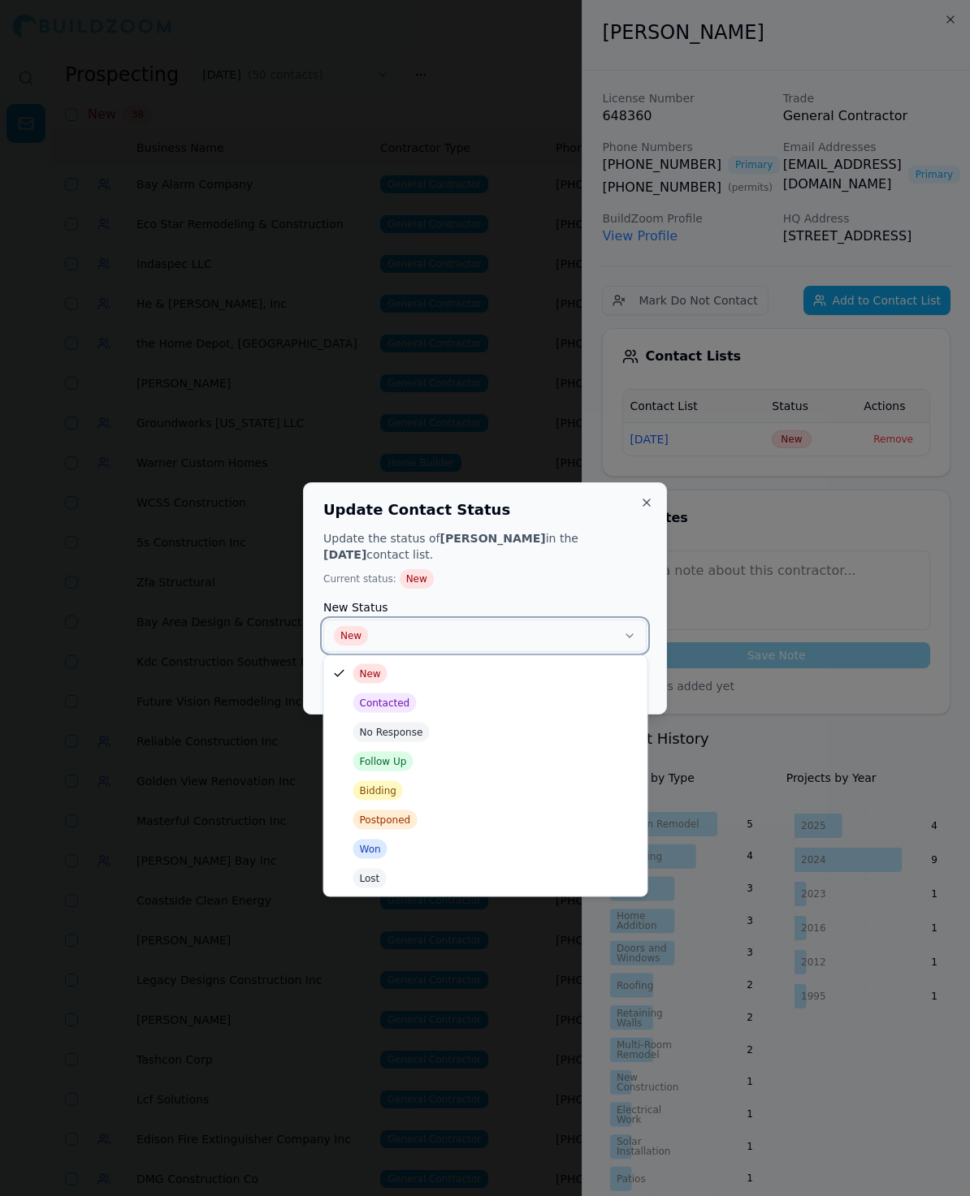
click at [365, 630] on button "New" at bounding box center [484, 636] width 323 height 32
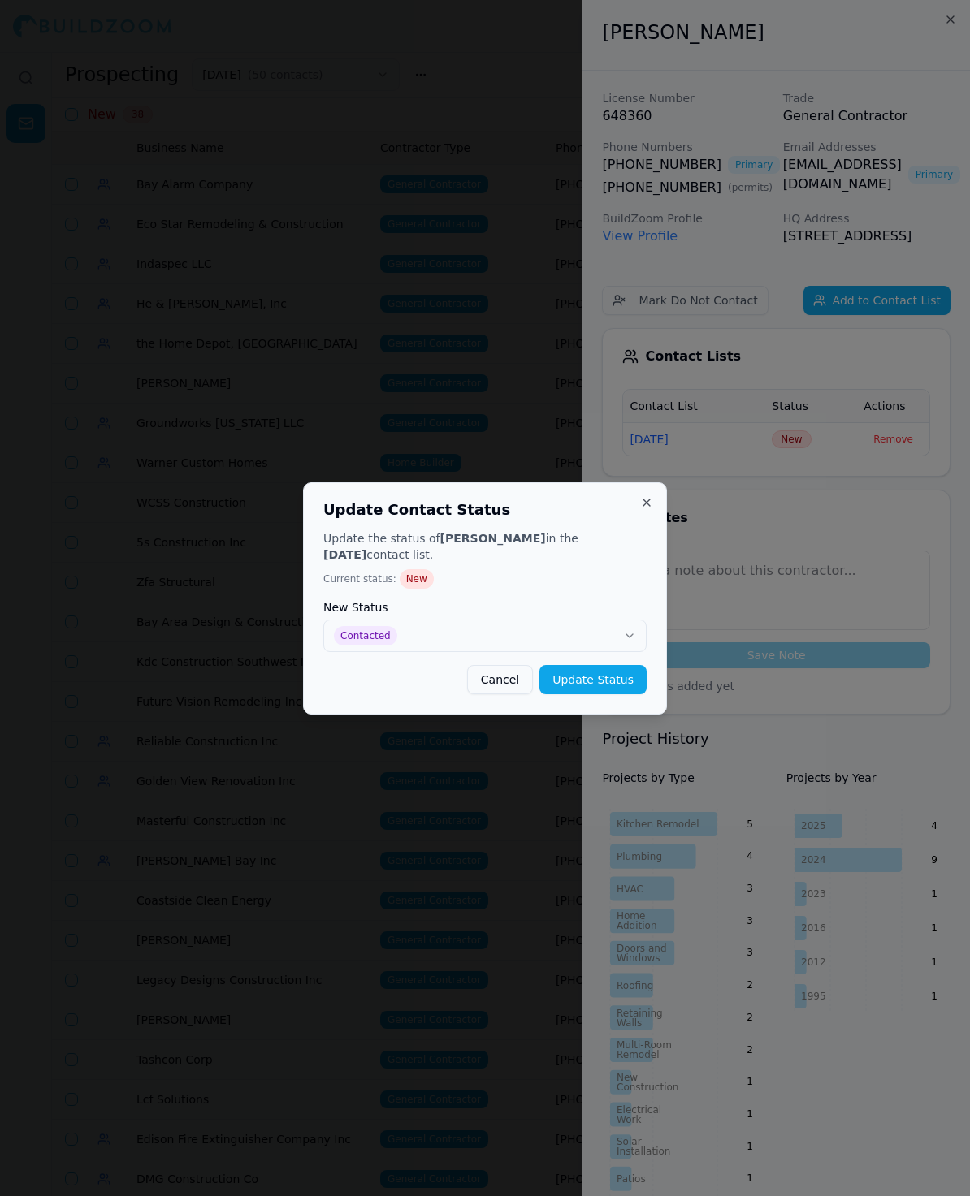
click at [632, 685] on button "Update Status" at bounding box center [592, 679] width 107 height 29
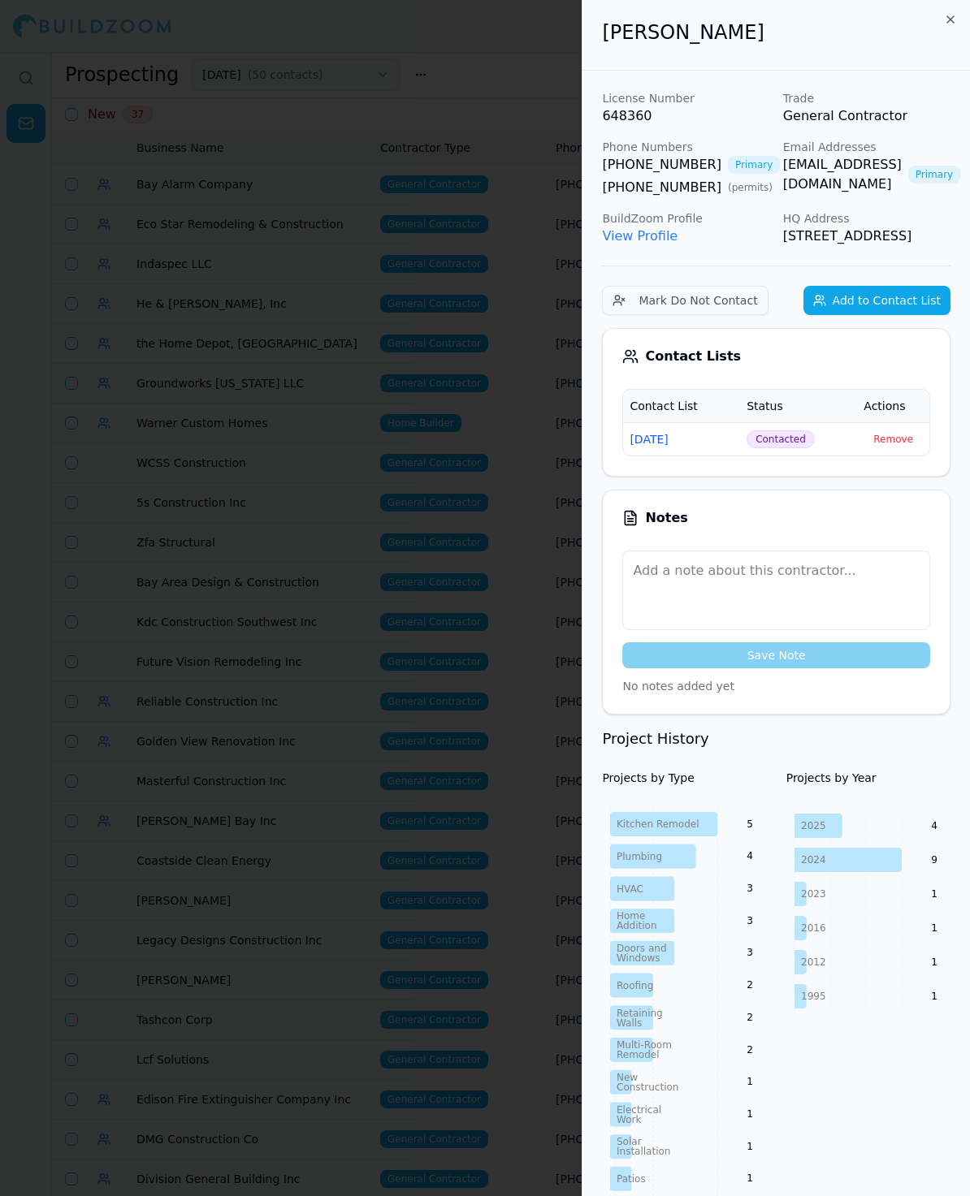
click at [292, 244] on div at bounding box center [485, 598] width 970 height 1196
